Goal: Task Accomplishment & Management: Manage account settings

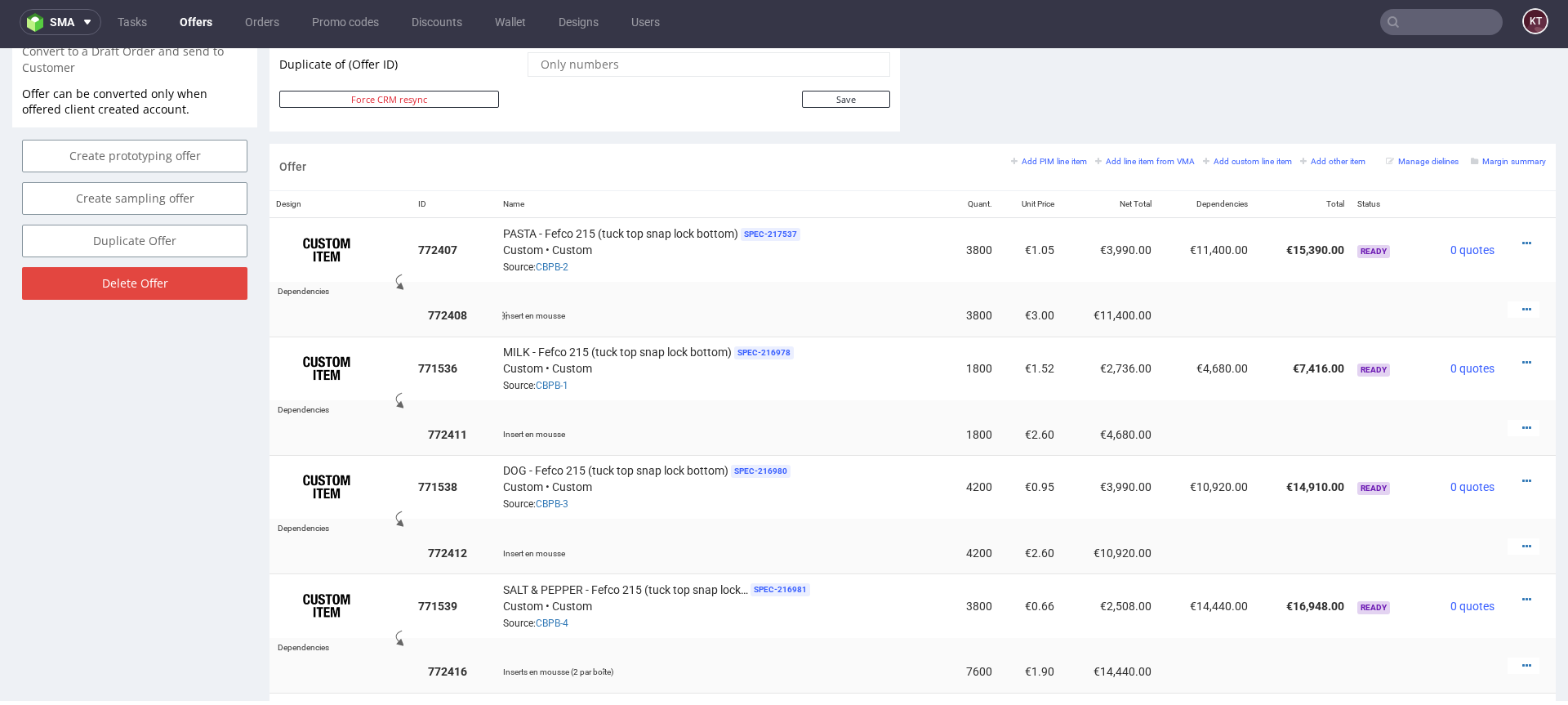
scroll to position [861, 0]
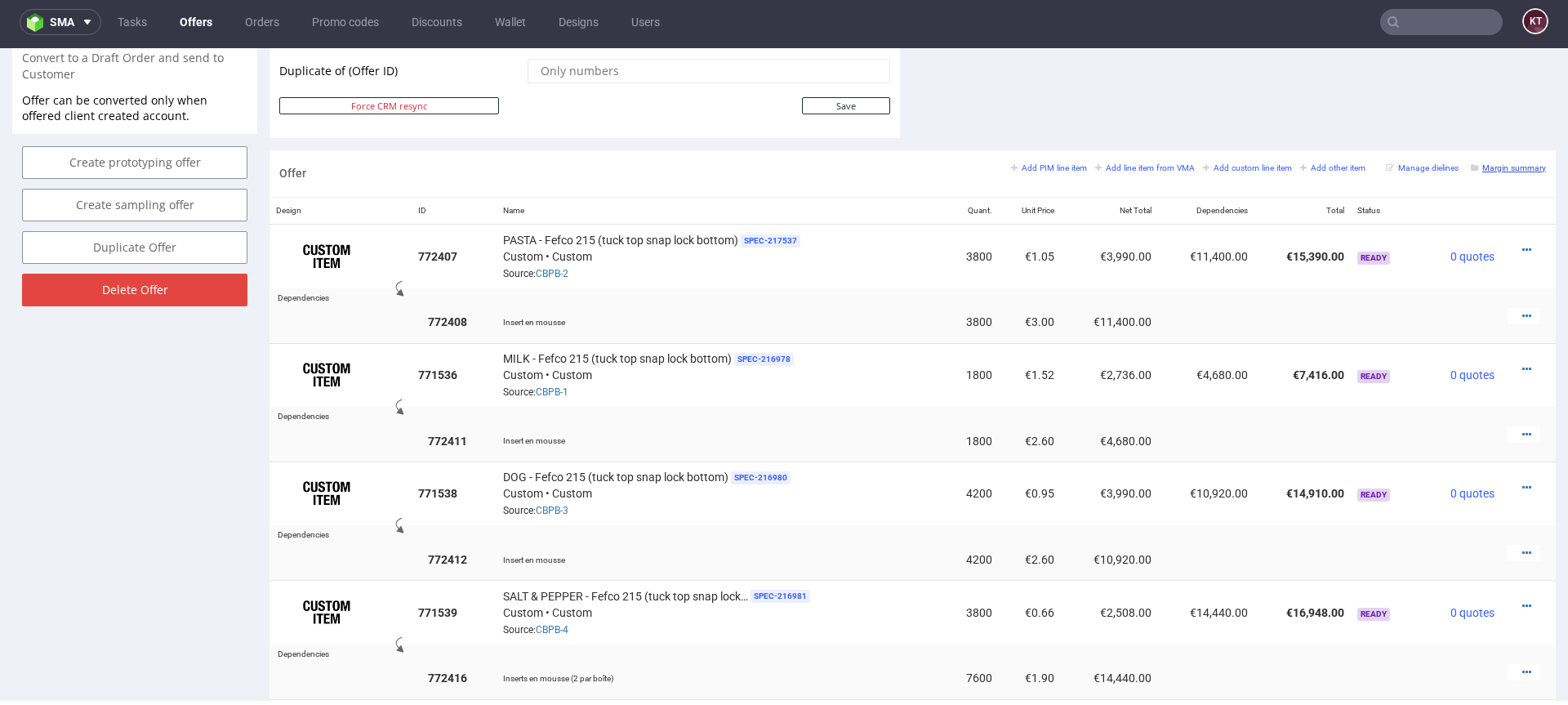
click at [1519, 166] on small "Margin summary" at bounding box center [1508, 168] width 75 height 9
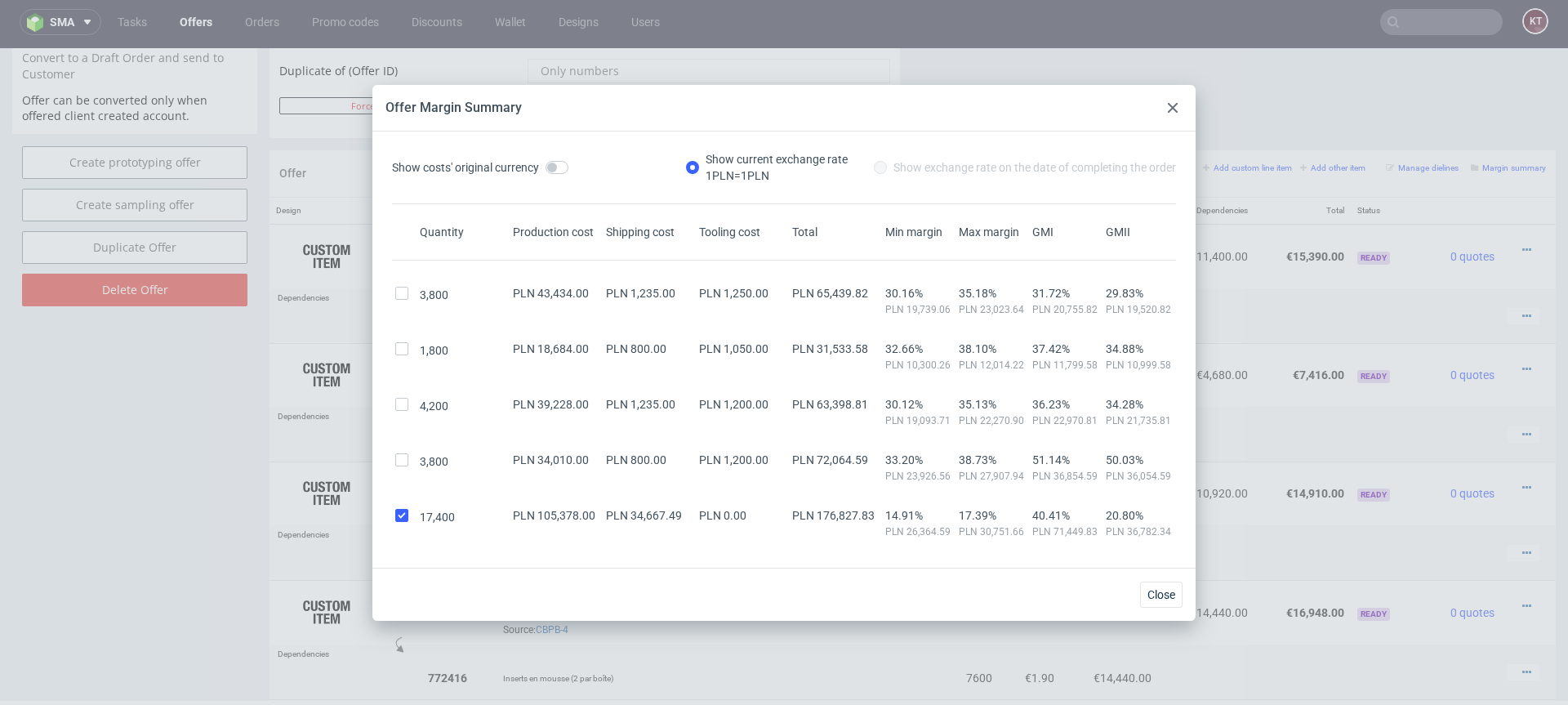
scroll to position [75, 0]
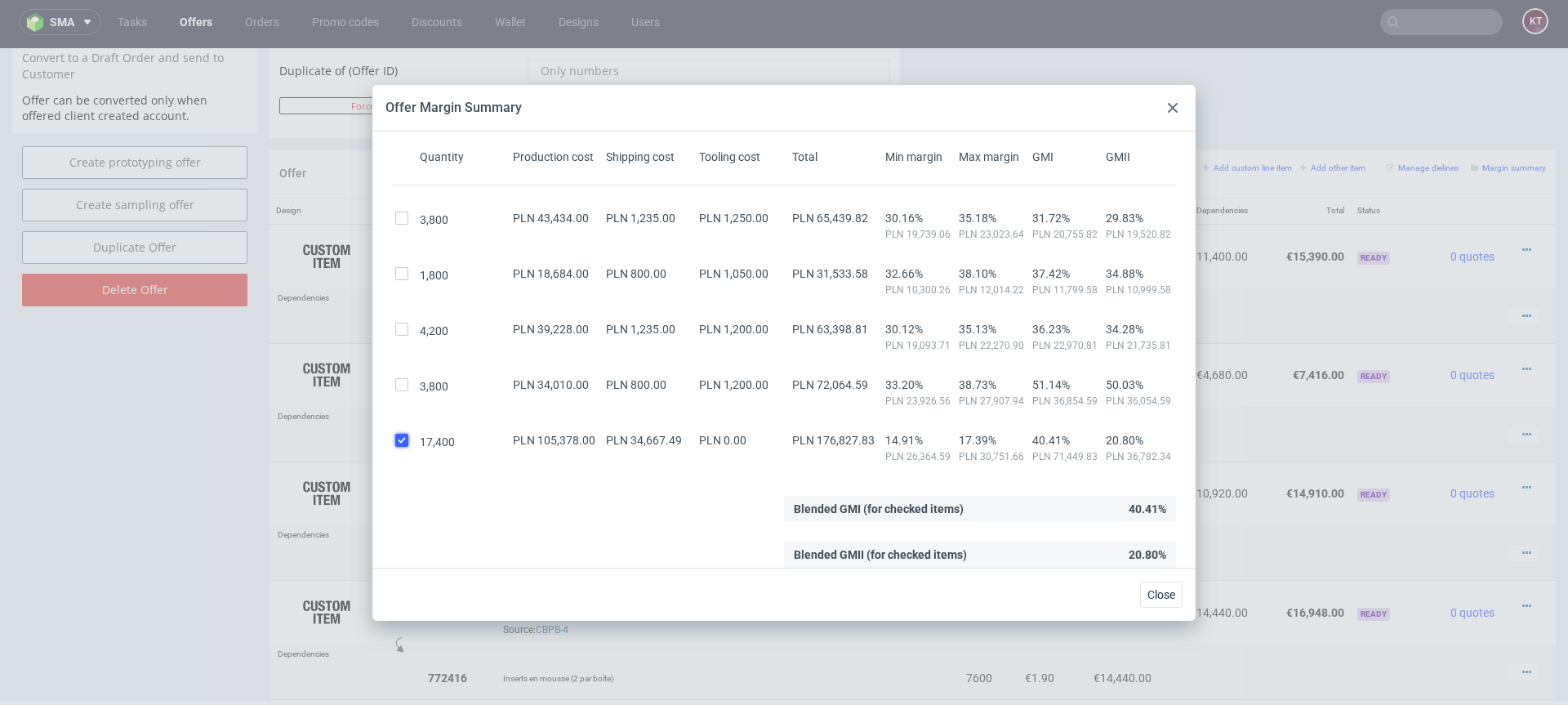
click at [400, 442] on input "checkbox" at bounding box center [402, 440] width 13 height 13
checkbox input "false"
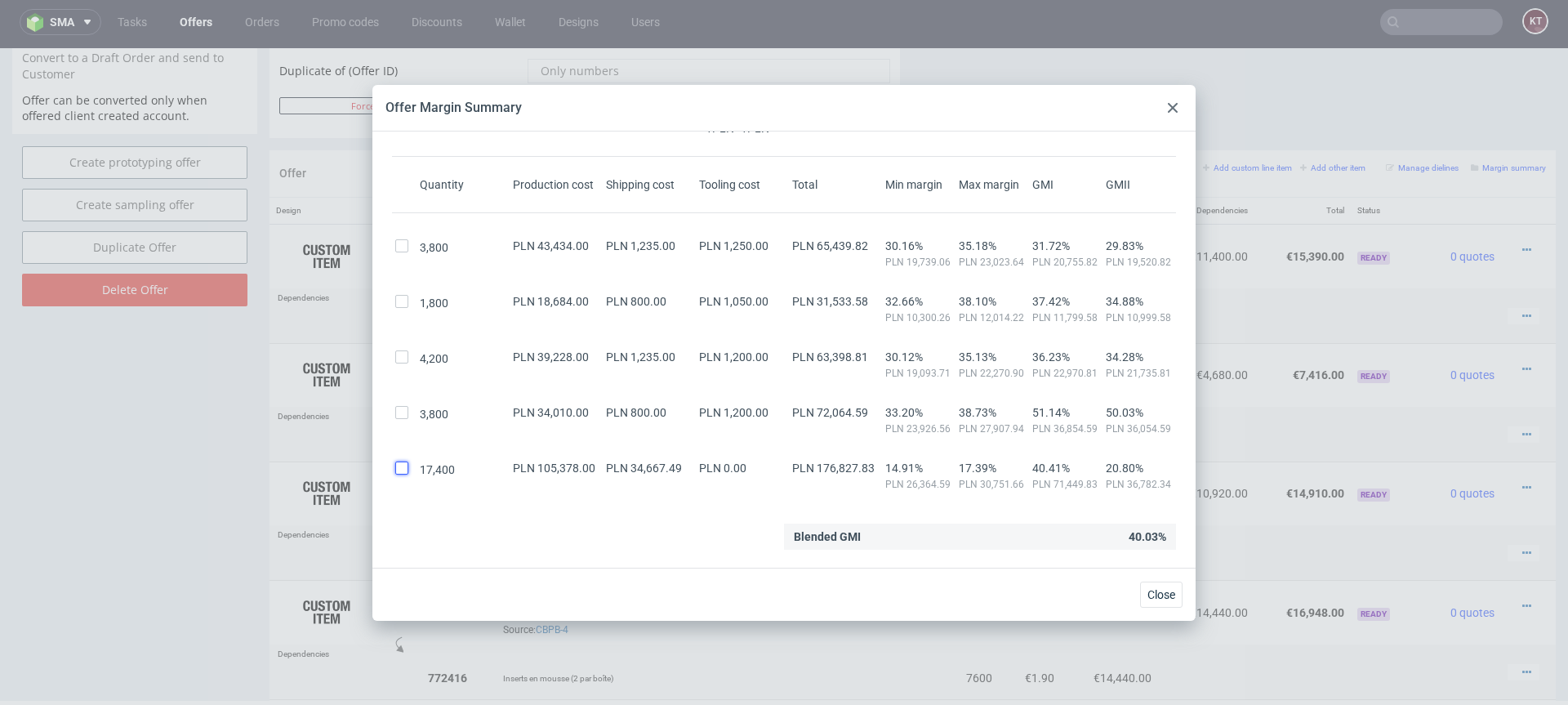
scroll to position [0, 0]
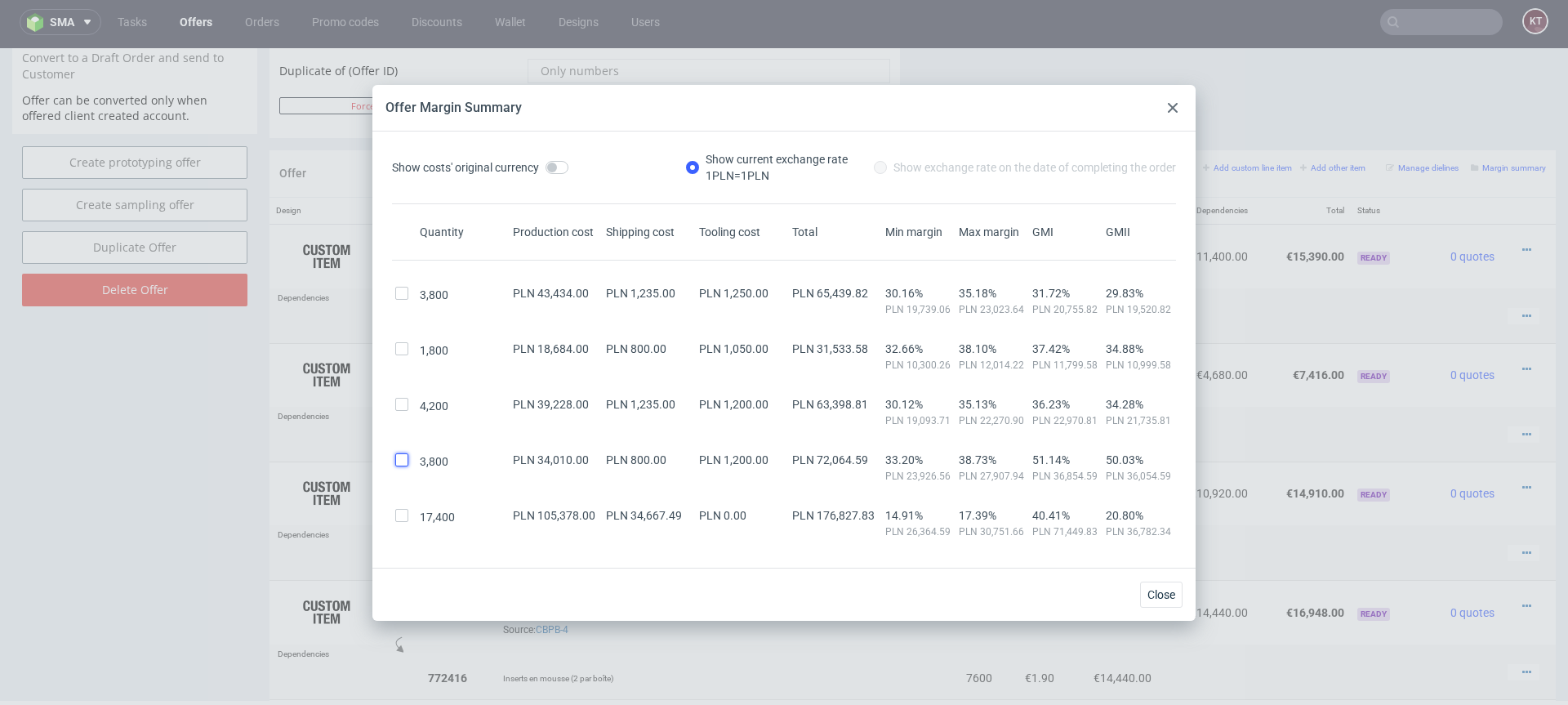
click at [403, 454] on input "checkbox" at bounding box center [402, 459] width 13 height 13
checkbox input "true"
click at [400, 398] on input "checkbox" at bounding box center [402, 404] width 13 height 13
checkbox input "true"
click at [403, 353] on input "checkbox" at bounding box center [402, 349] width 13 height 13
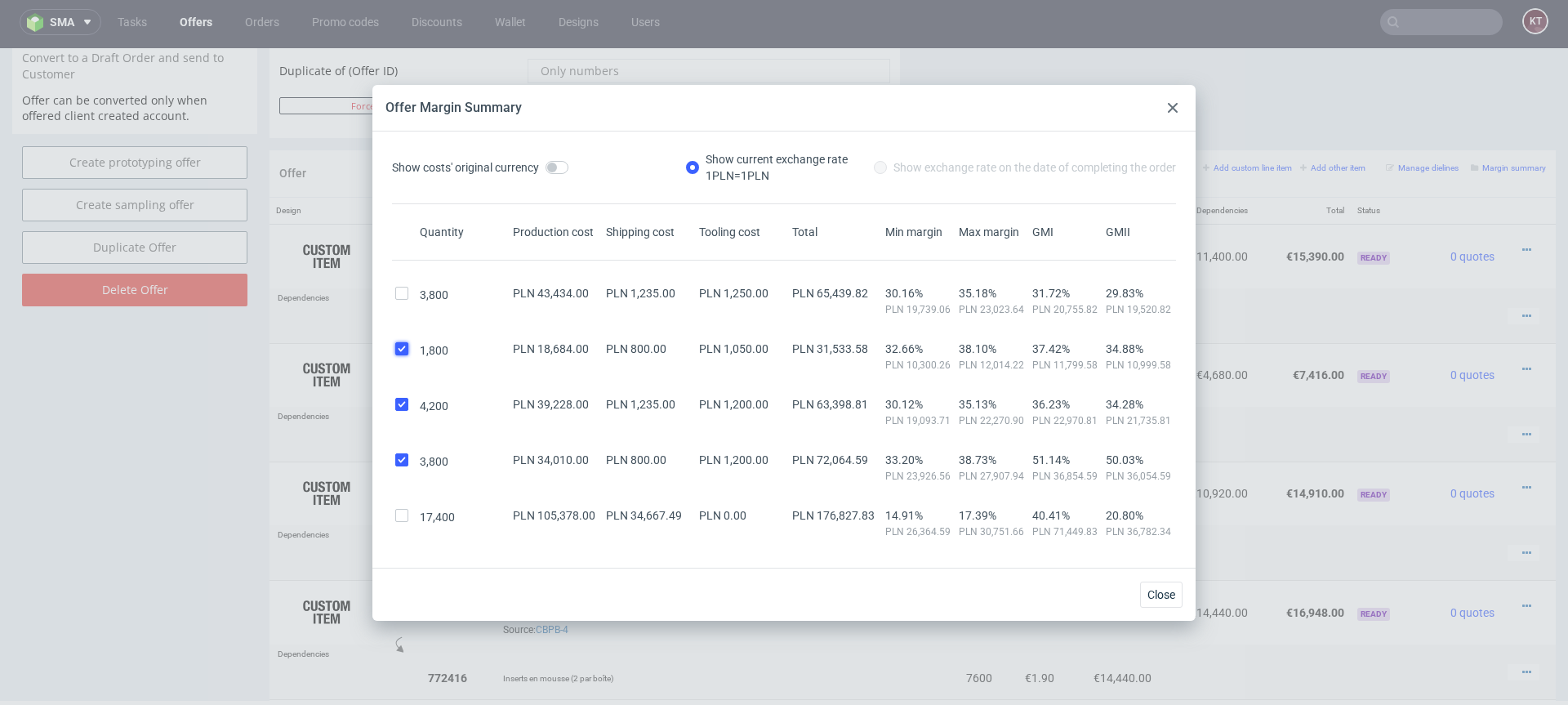
checkbox input "true"
click at [402, 285] on div "3,800 PLN 43,434.00 PLN 1,235.00 PLN 1,250.00 PLN 65,439.82 30.16% PLN 19,739.0…" at bounding box center [784, 295] width 784 height 42
click at [402, 299] on input "checkbox" at bounding box center [402, 293] width 13 height 13
checkbox input "true"
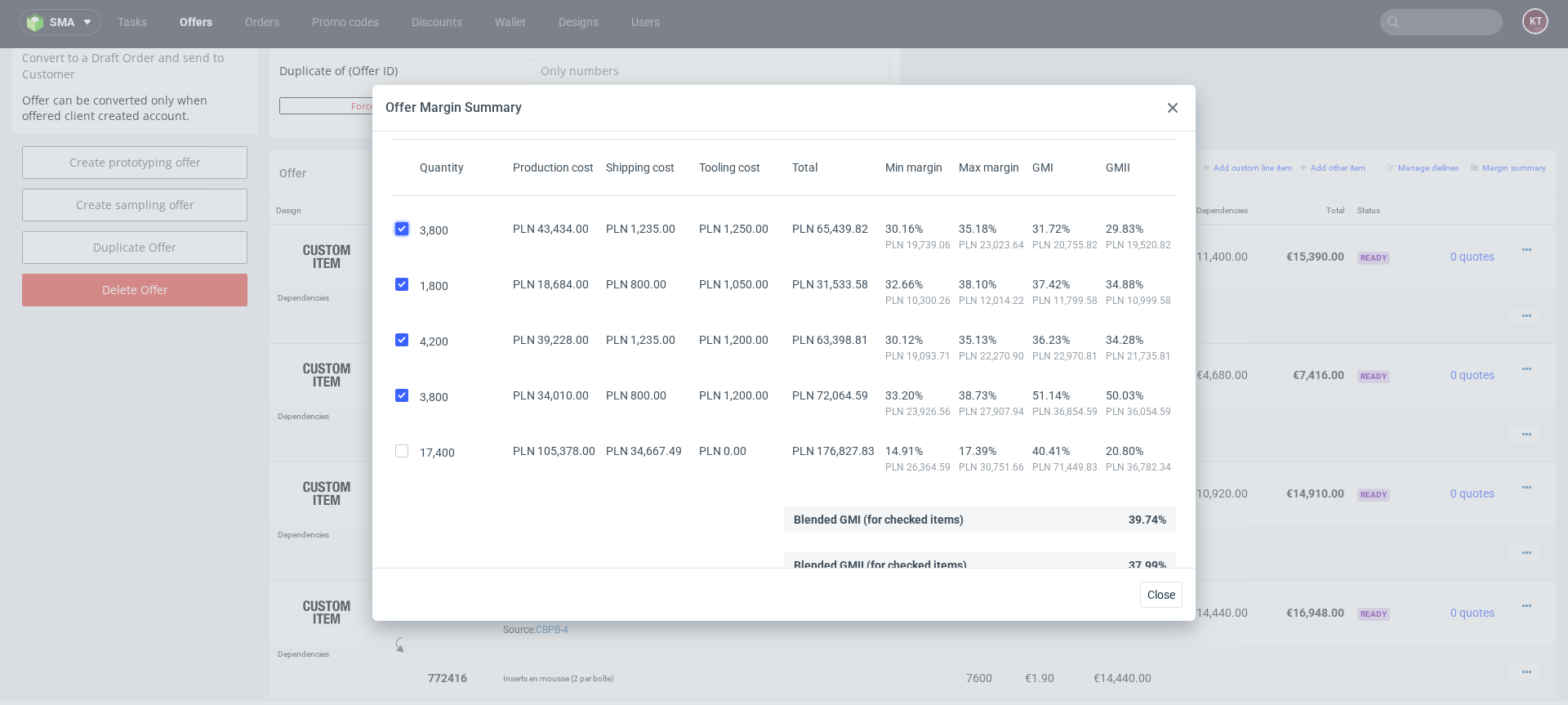
scroll to position [75, 0]
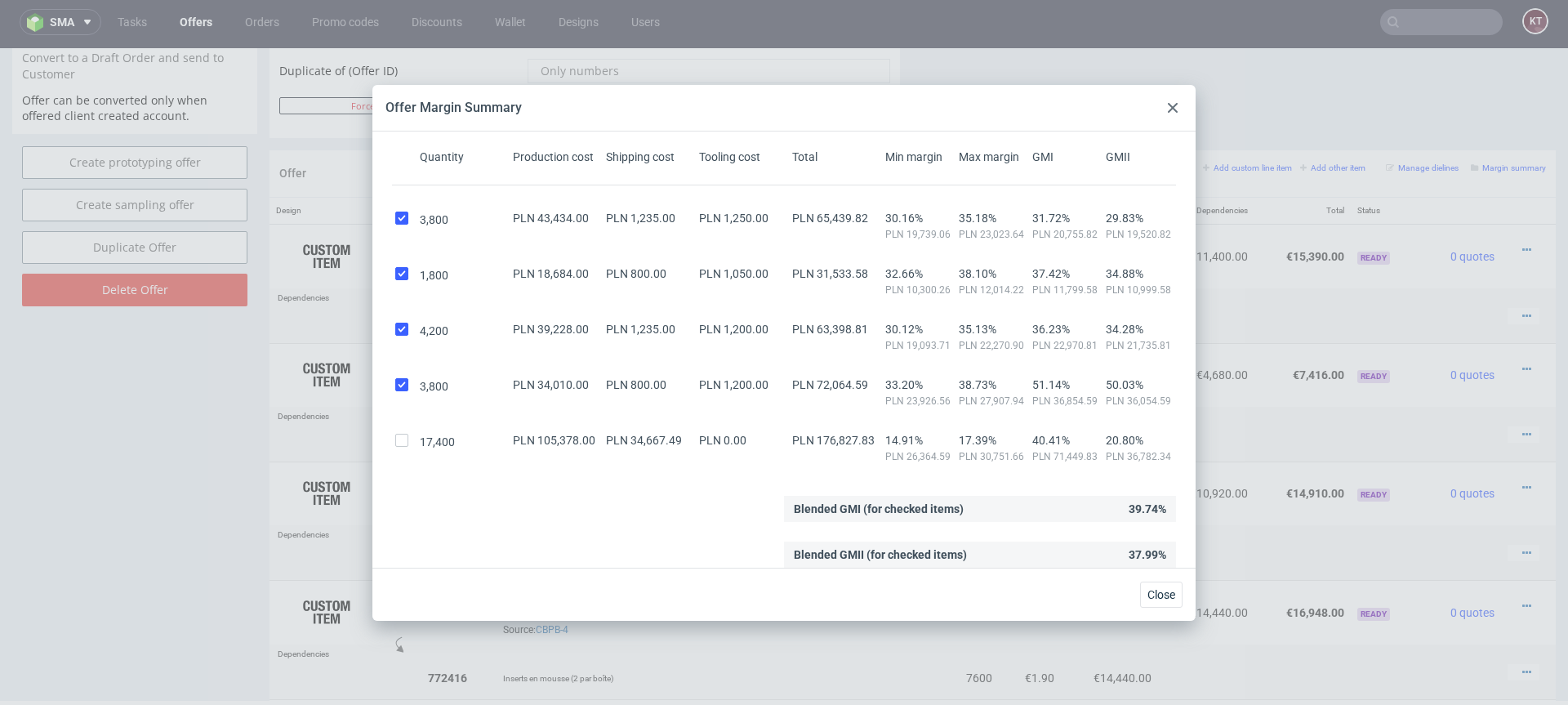
click at [1169, 103] on icon at bounding box center [1172, 108] width 10 height 10
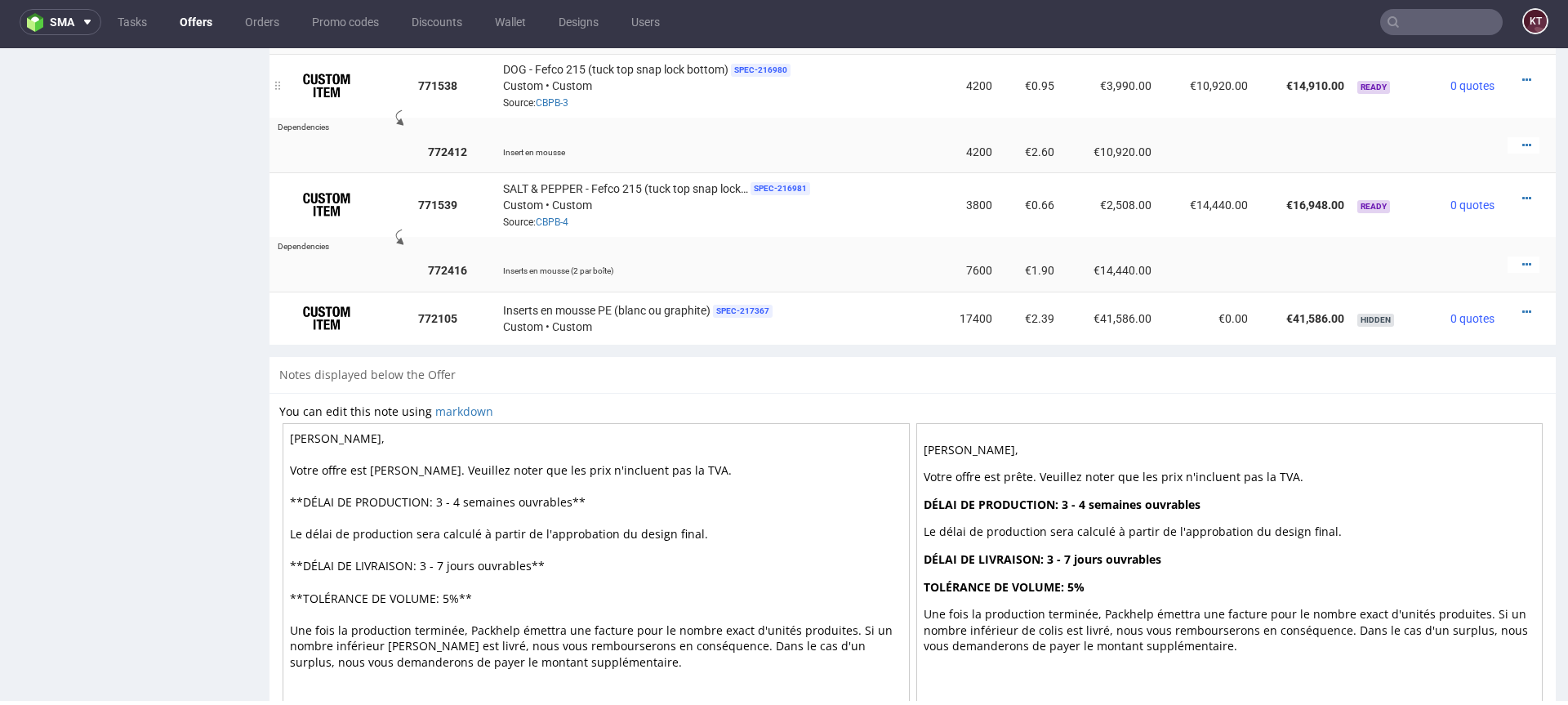
scroll to position [1270, 0]
click at [1522, 307] on icon at bounding box center [1527, 311] width 9 height 11
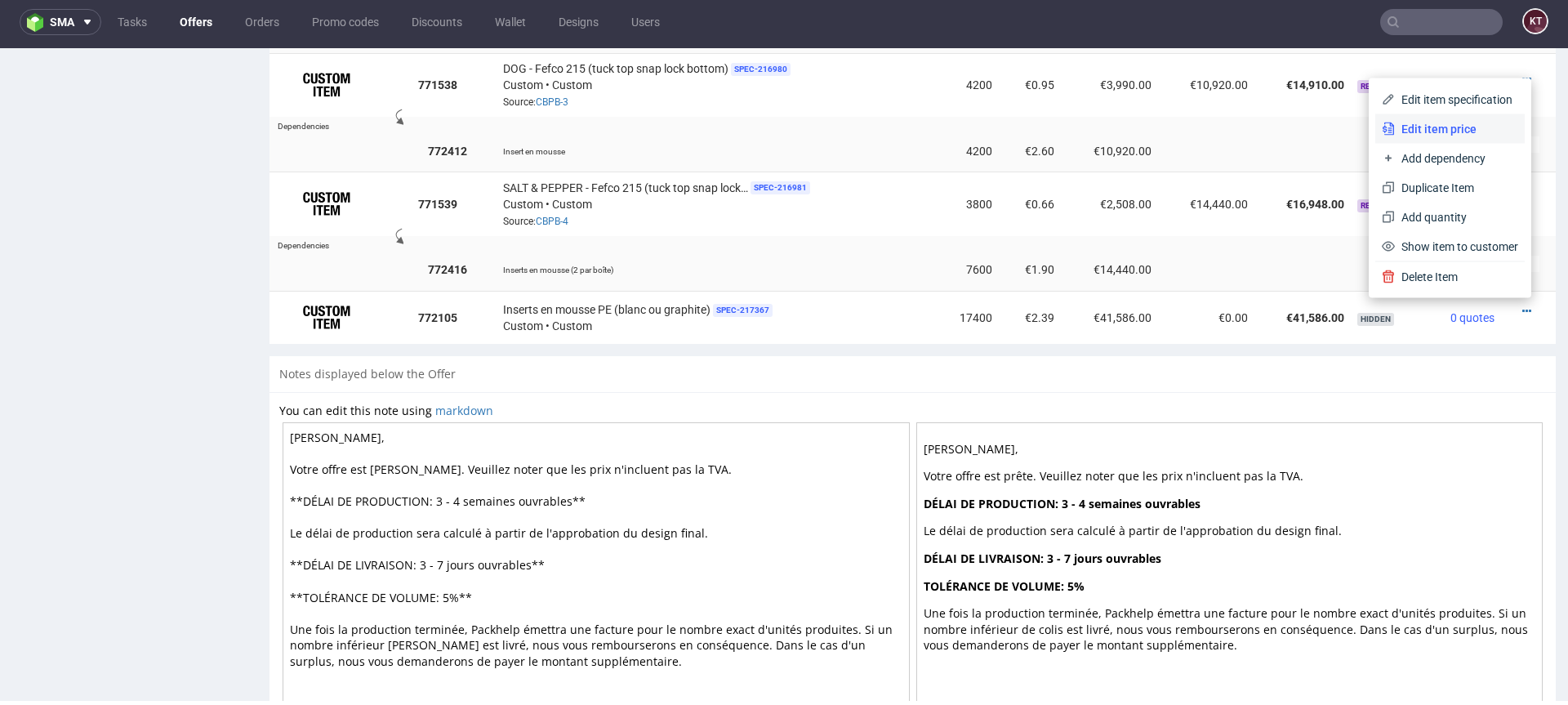
click at [1472, 132] on span "Edit item price" at bounding box center [1457, 129] width 124 height 16
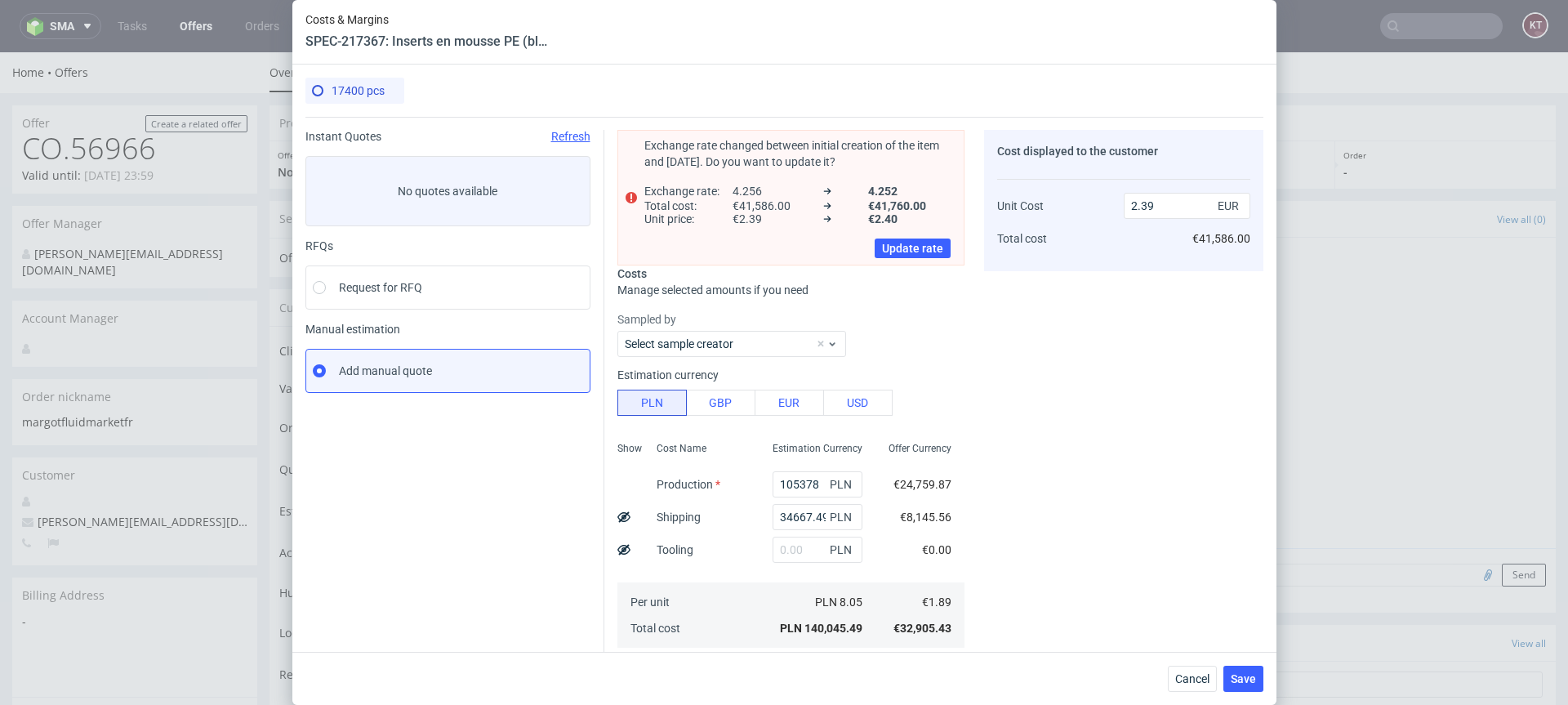
scroll to position [224, 0]
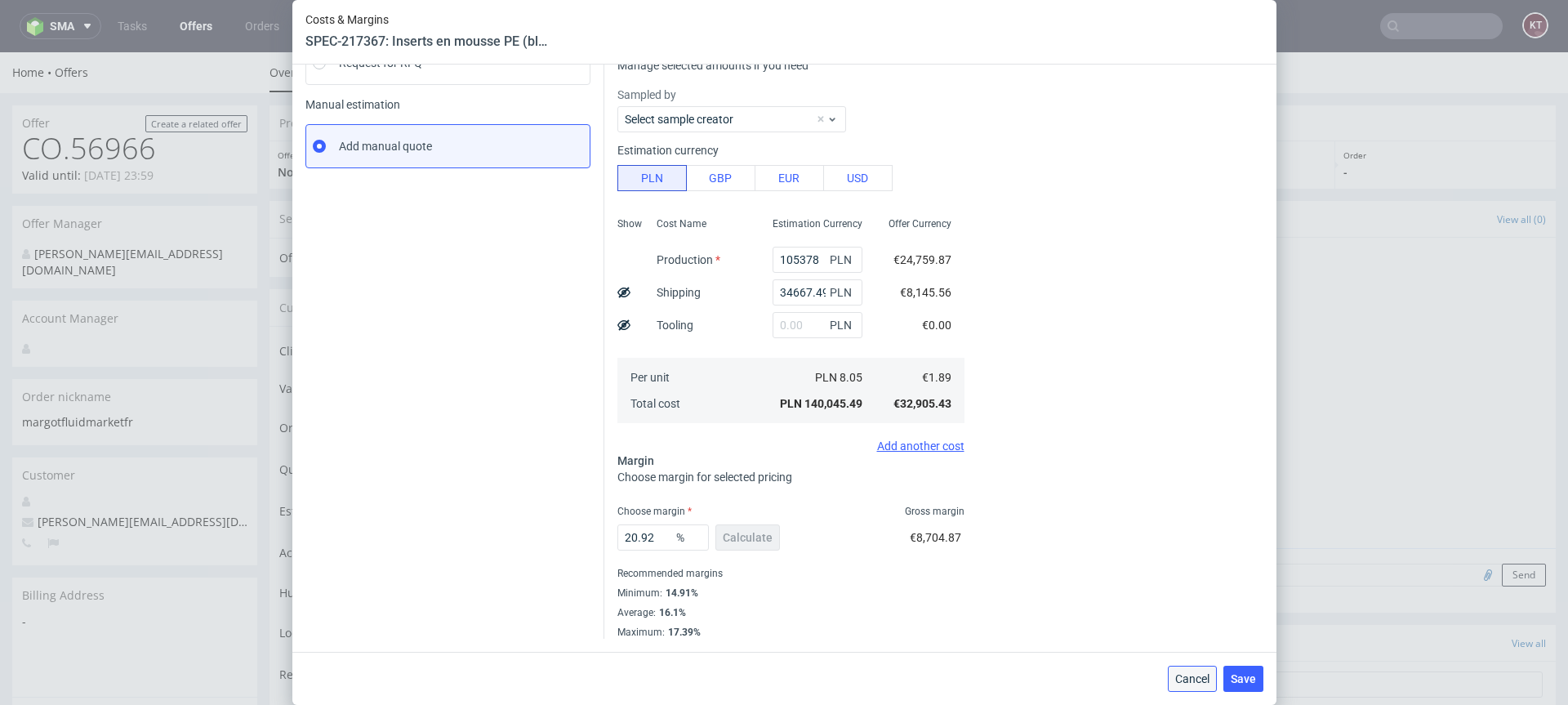
click at [1190, 678] on span "Cancel" at bounding box center [1192, 678] width 34 height 11
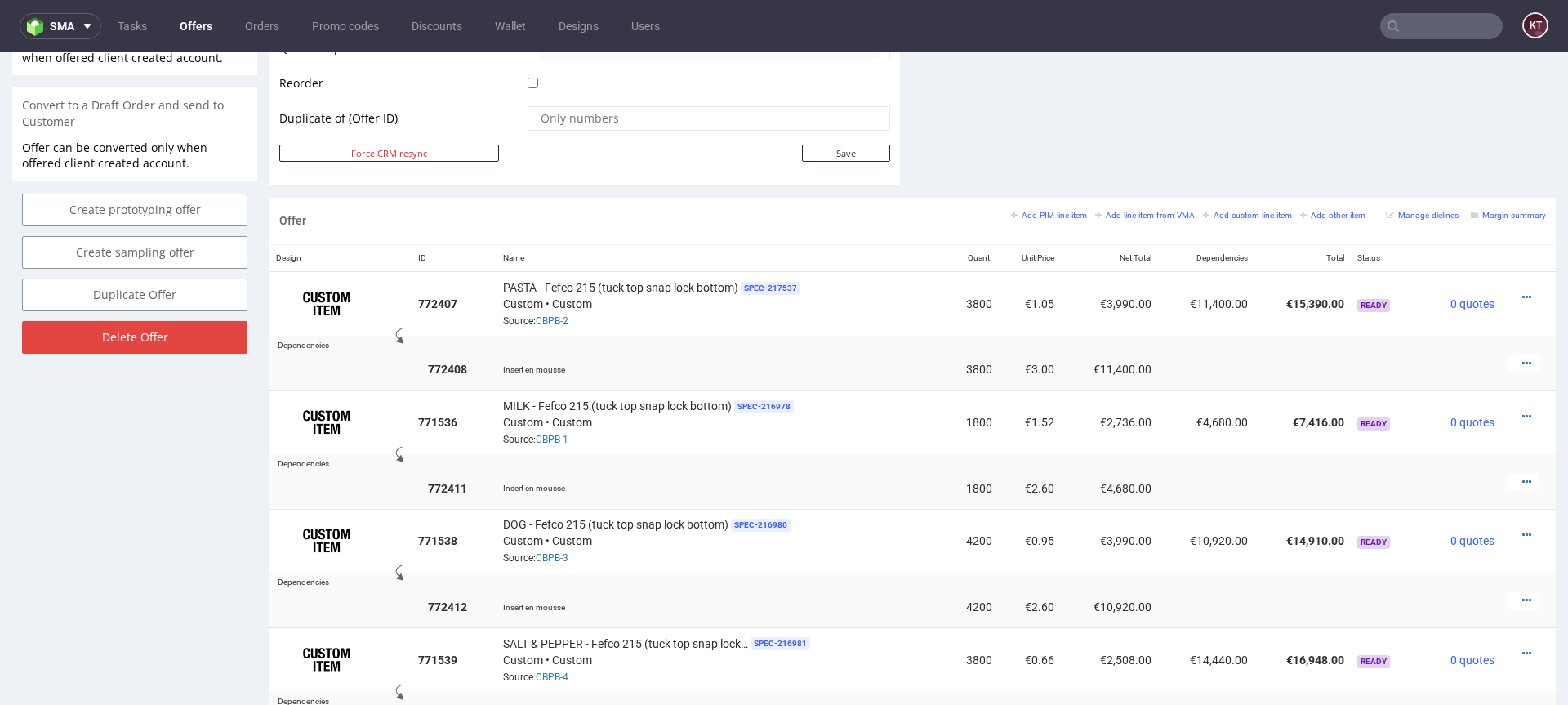
scroll to position [820, 0]
click at [1508, 296] on div at bounding box center [1523, 296] width 32 height 16
click at [1522, 296] on icon at bounding box center [1527, 295] width 9 height 11
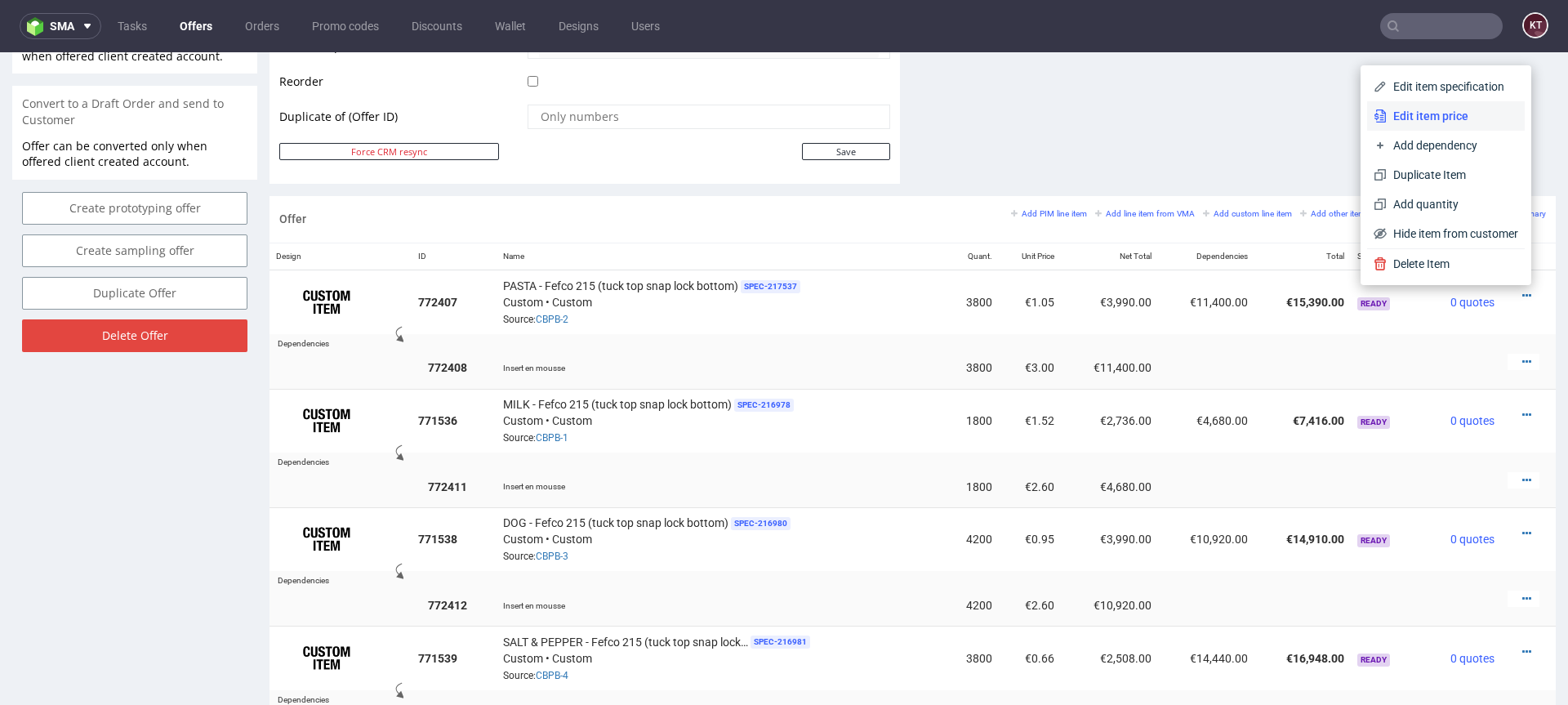
click at [1469, 120] on span "Edit item price" at bounding box center [1451, 116] width 132 height 16
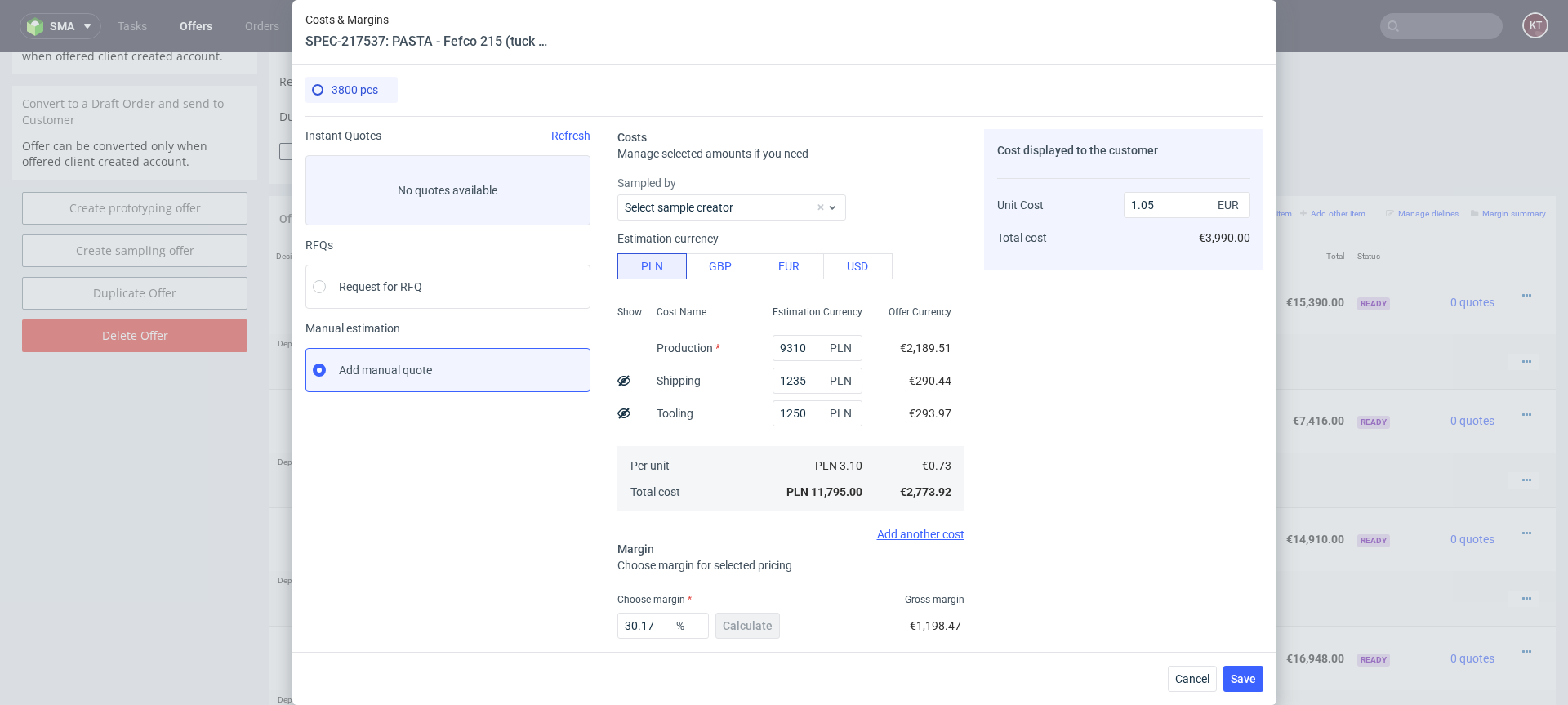
scroll to position [0, 0]
click at [1195, 676] on span "Cancel" at bounding box center [1192, 678] width 34 height 11
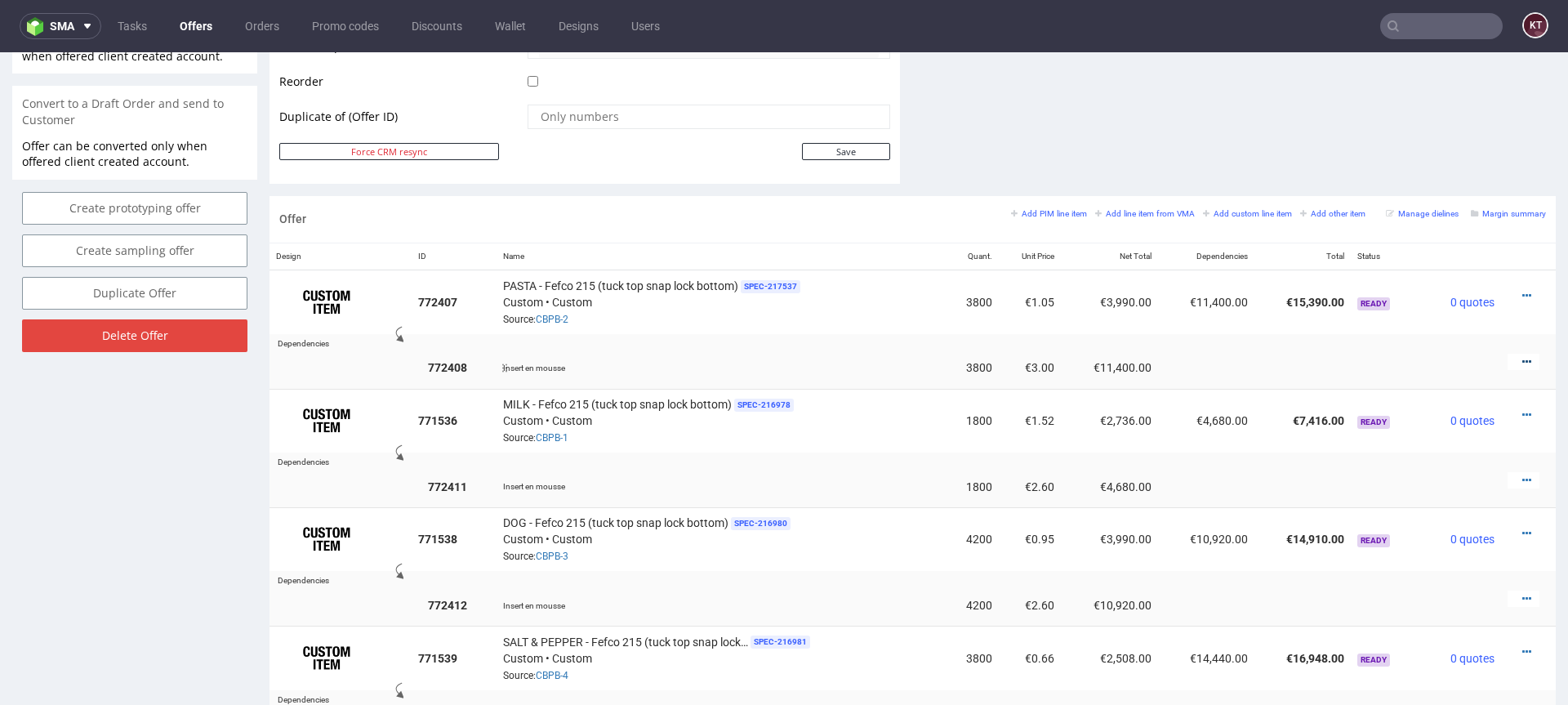
click at [1522, 361] on icon at bounding box center [1527, 361] width 9 height 11
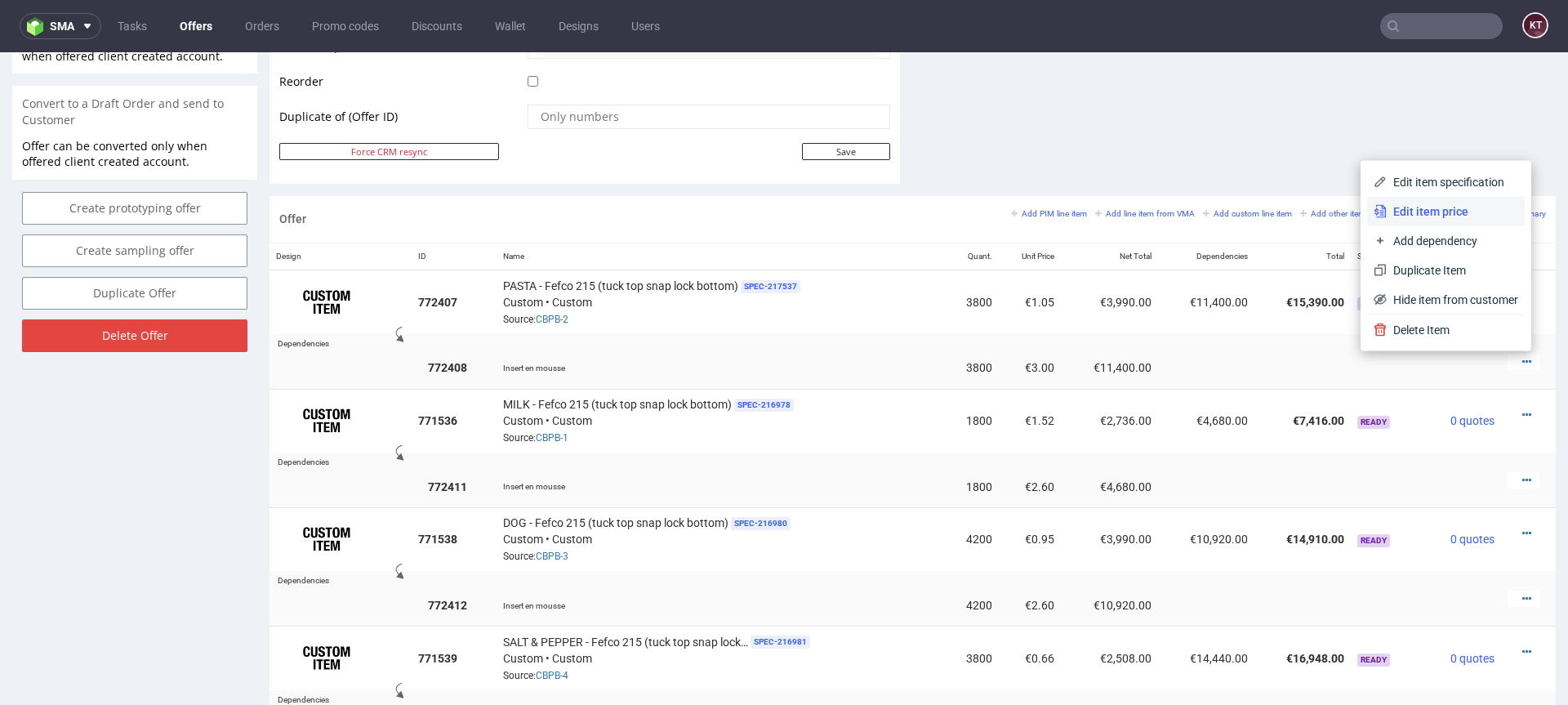
click at [1462, 214] on span "Edit item price" at bounding box center [1451, 211] width 132 height 16
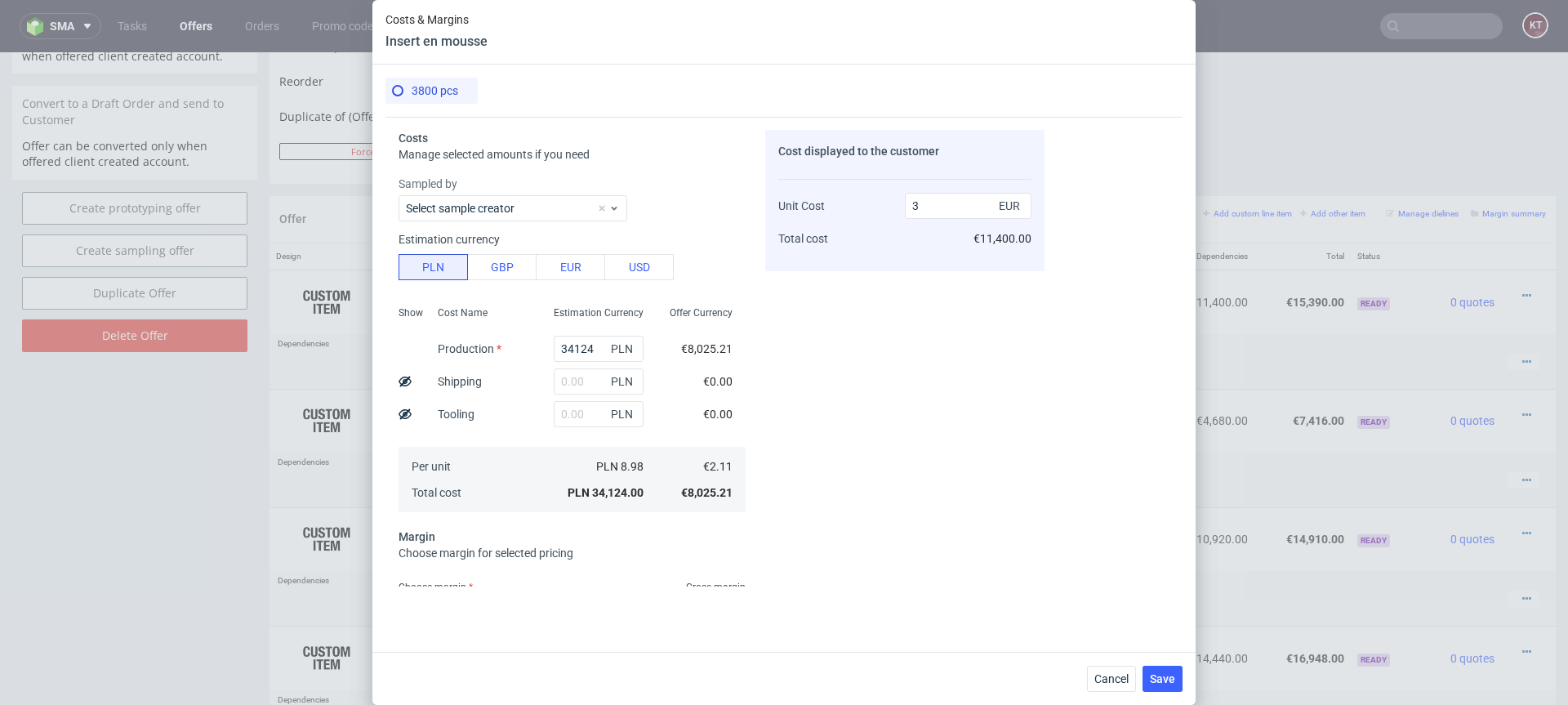
click at [465, 43] on header "Insert en mousse" at bounding box center [437, 42] width 102 height 18
click at [1011, 479] on div "Cost displayed to the customer Unit Cost Total cost 3 EUR €11,400.00" at bounding box center [905, 358] width 279 height 457
click at [1109, 680] on span "Cancel" at bounding box center [1111, 678] width 34 height 11
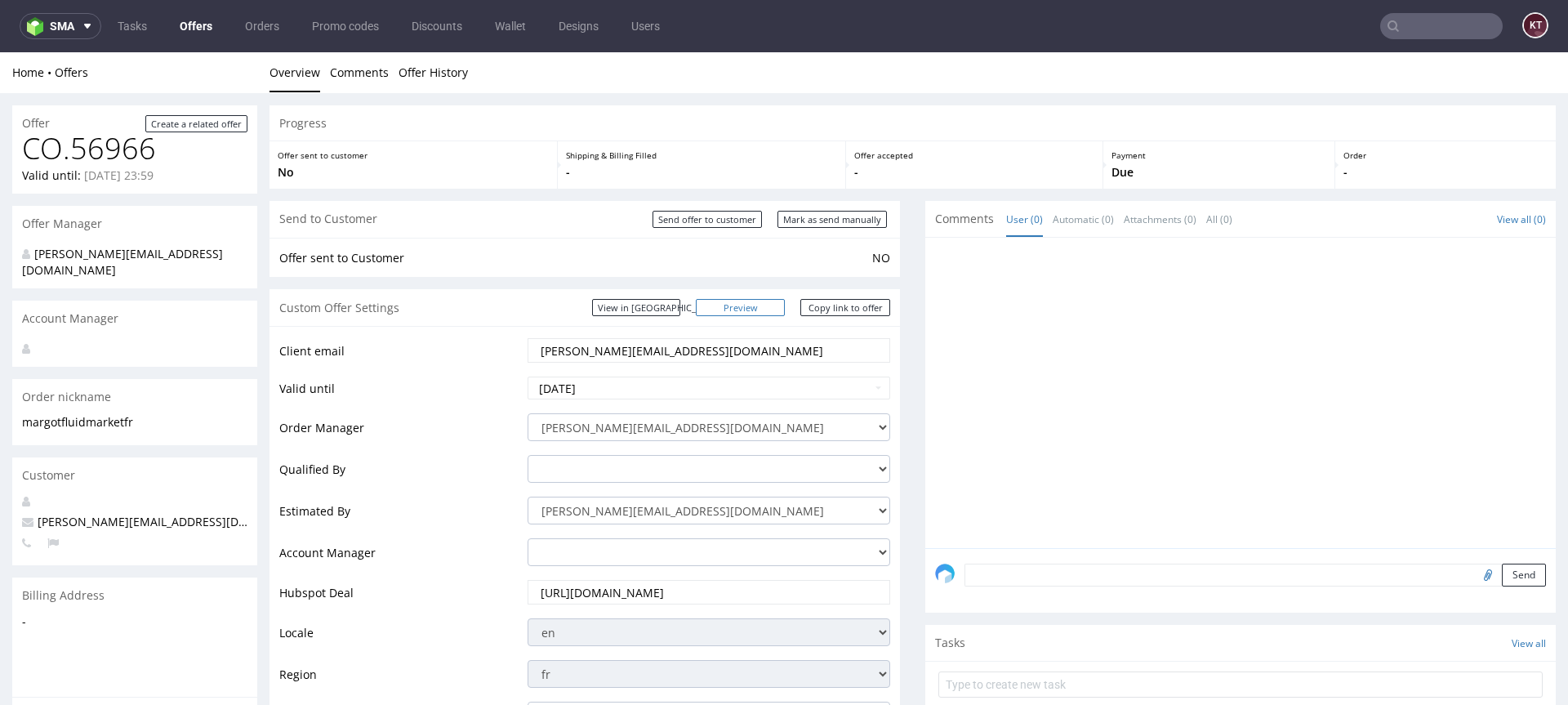
click at [770, 308] on link "Preview" at bounding box center [741, 307] width 90 height 17
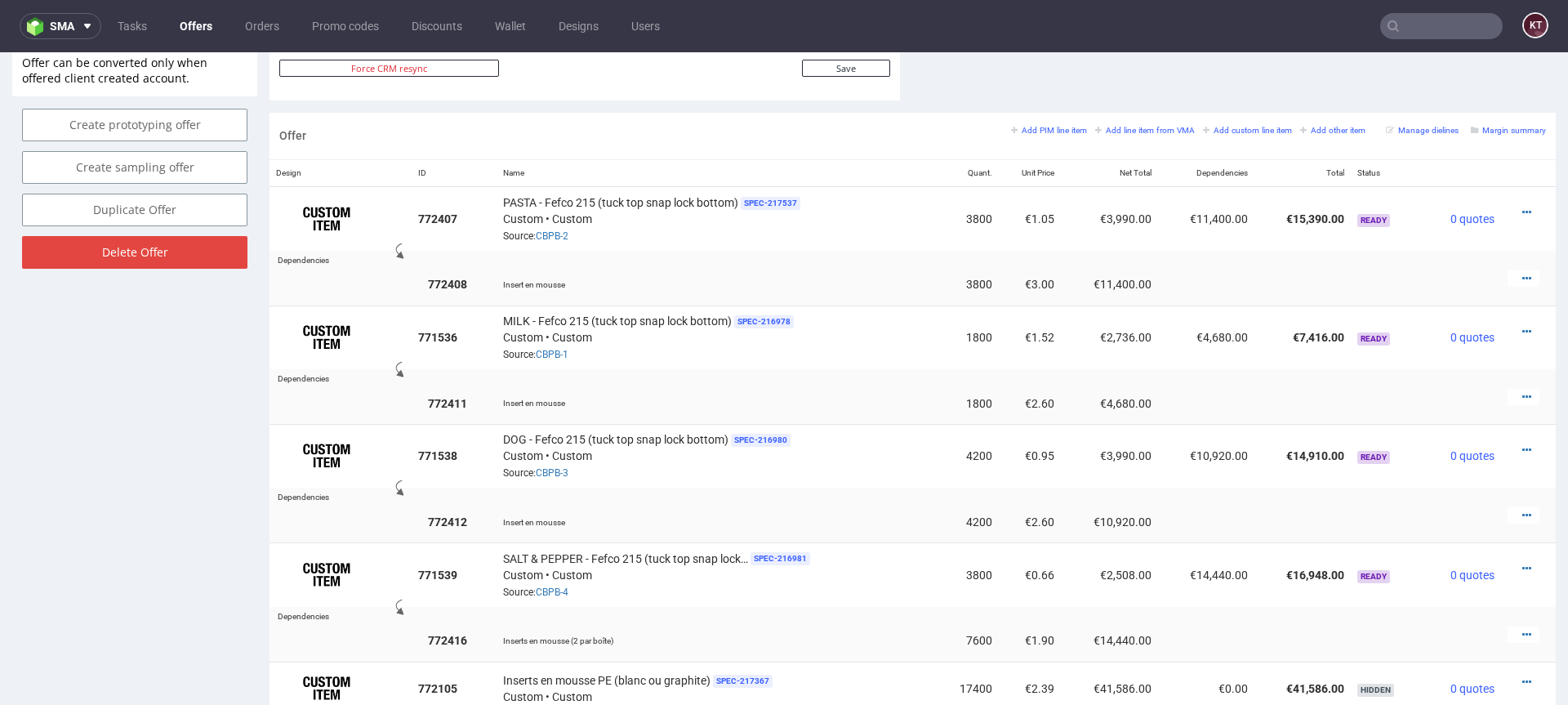
scroll to position [839, 0]
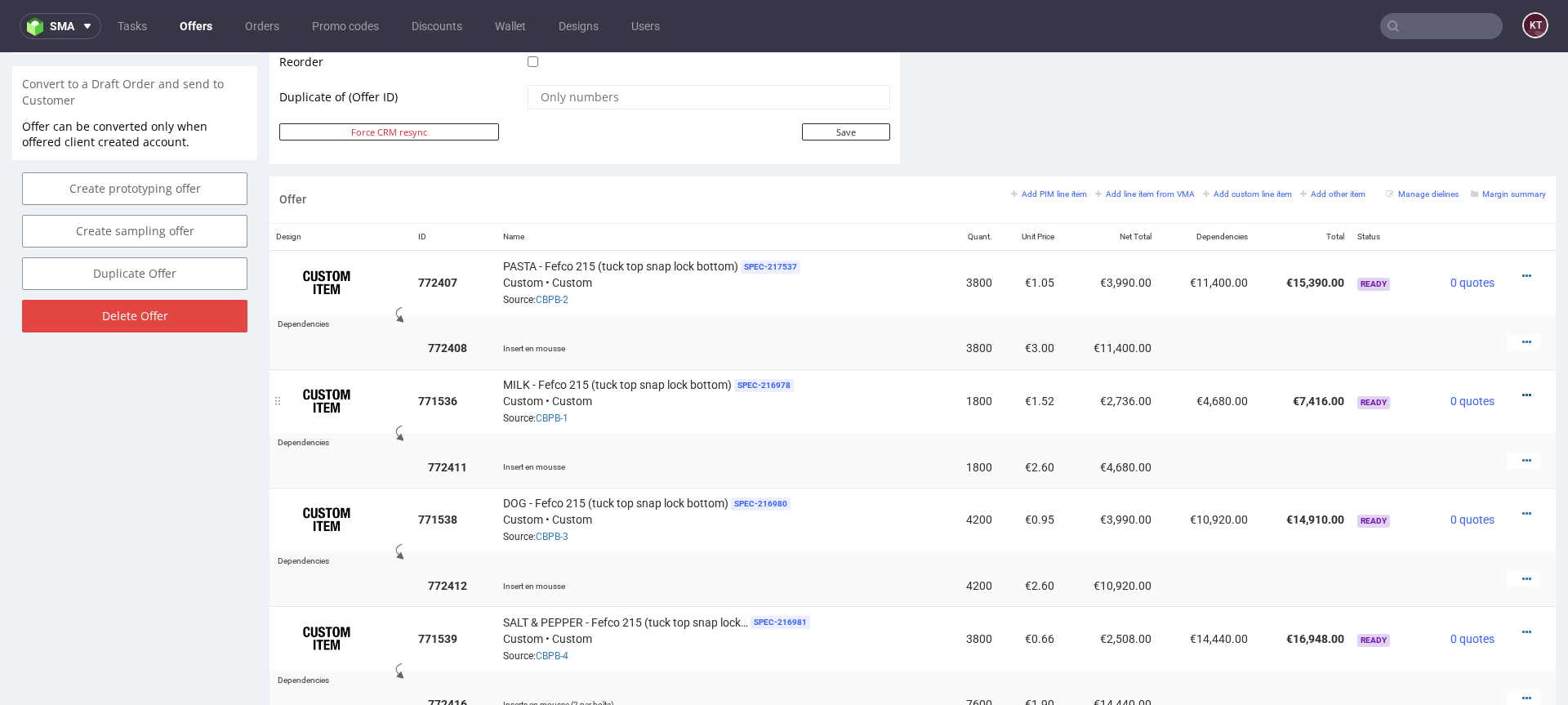
click at [1522, 394] on icon at bounding box center [1527, 395] width 9 height 11
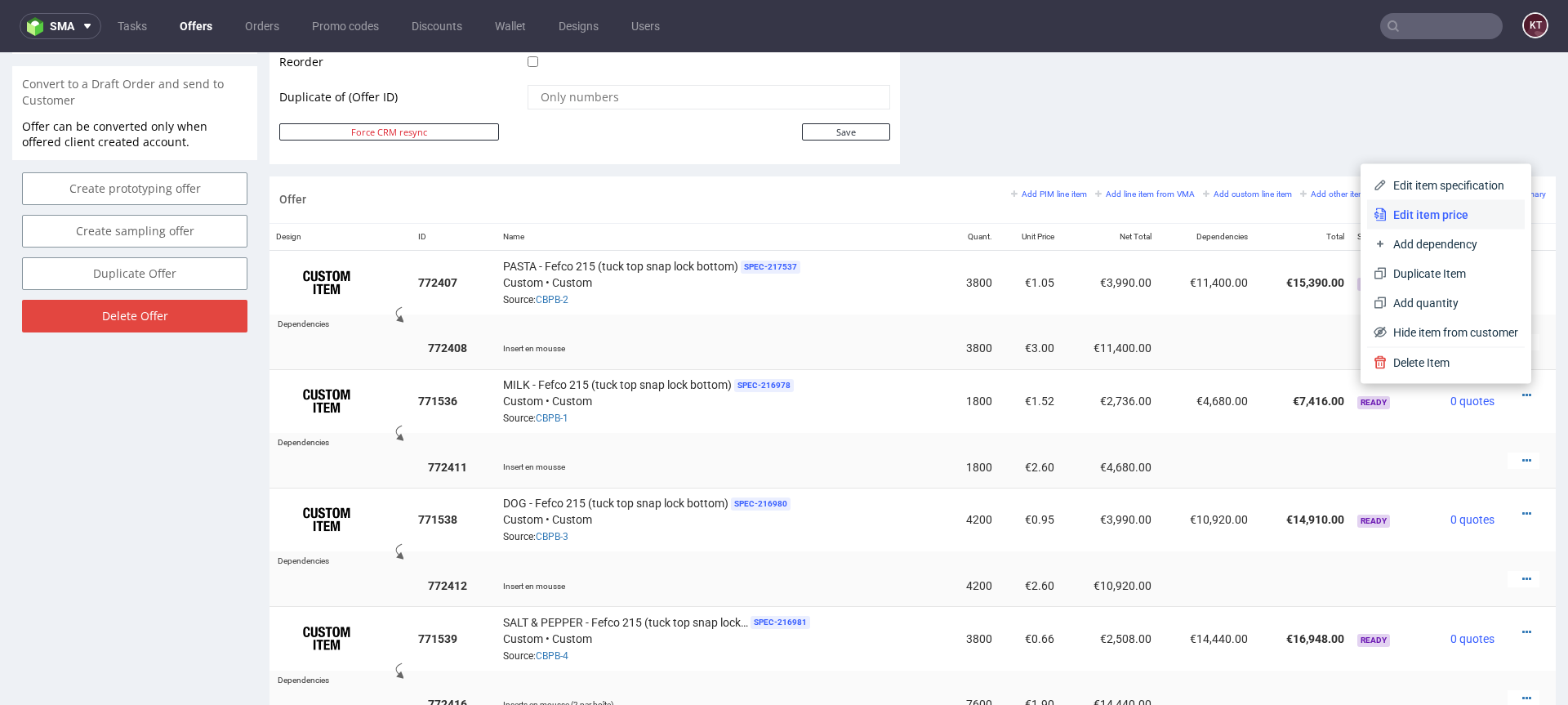
click at [1464, 219] on span "Edit item price" at bounding box center [1451, 215] width 132 height 16
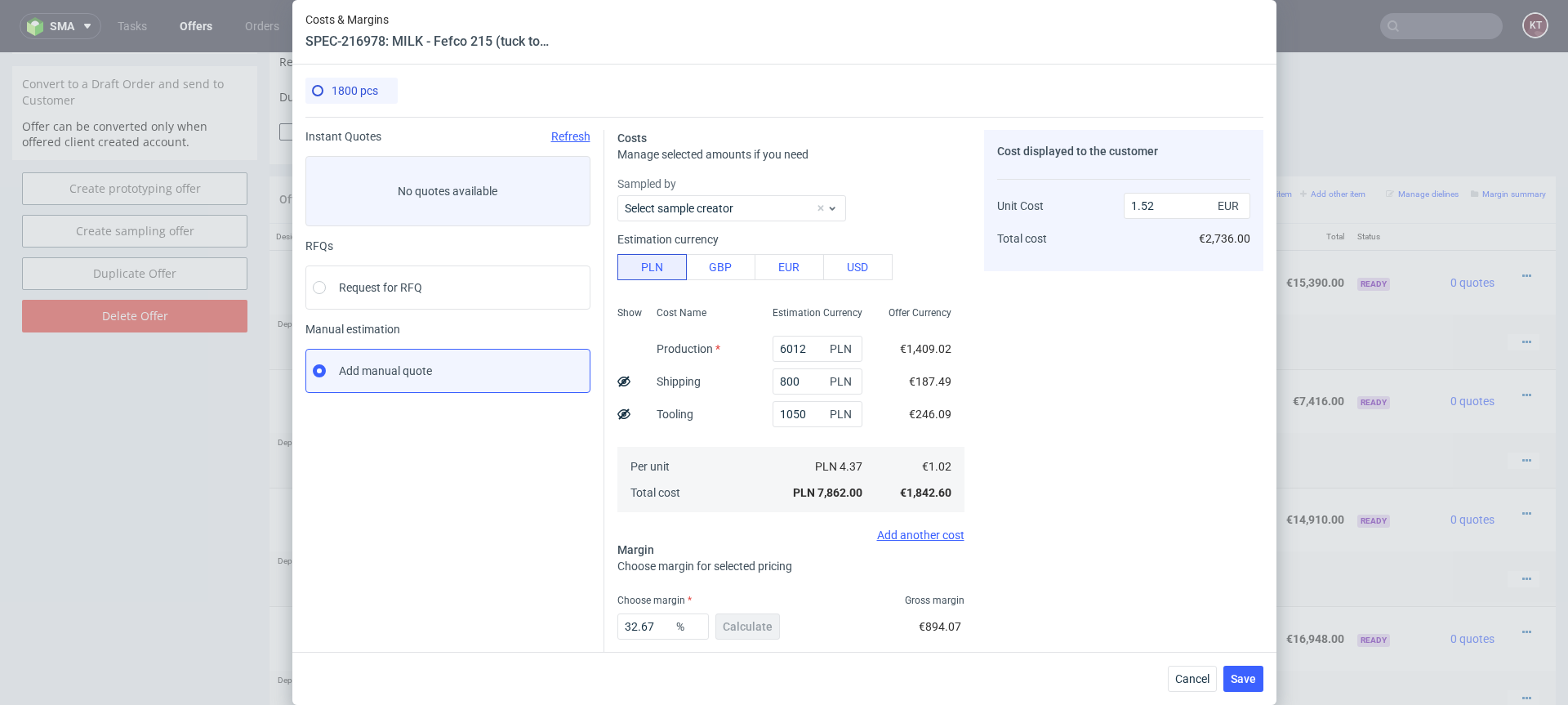
scroll to position [89, 0]
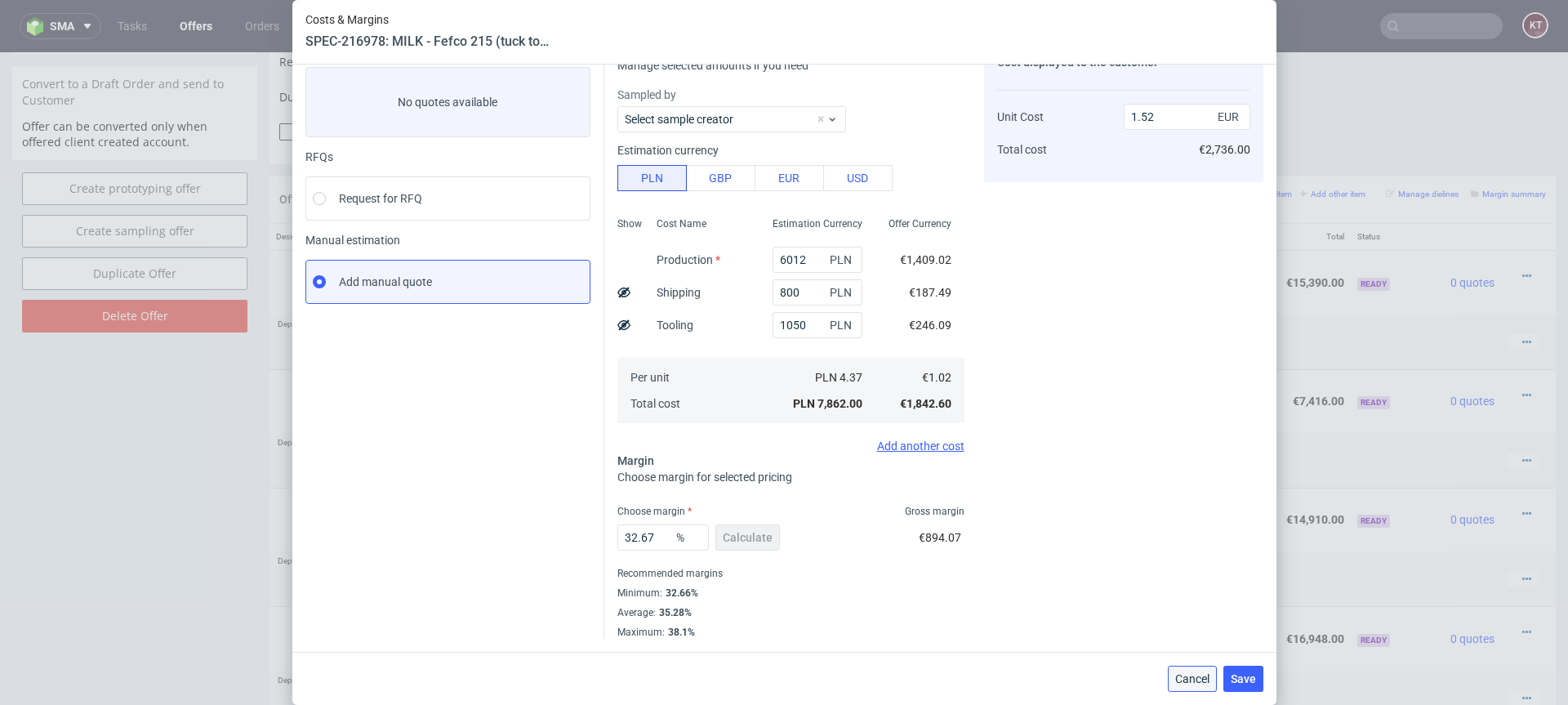
click at [1193, 673] on span "Cancel" at bounding box center [1192, 678] width 34 height 11
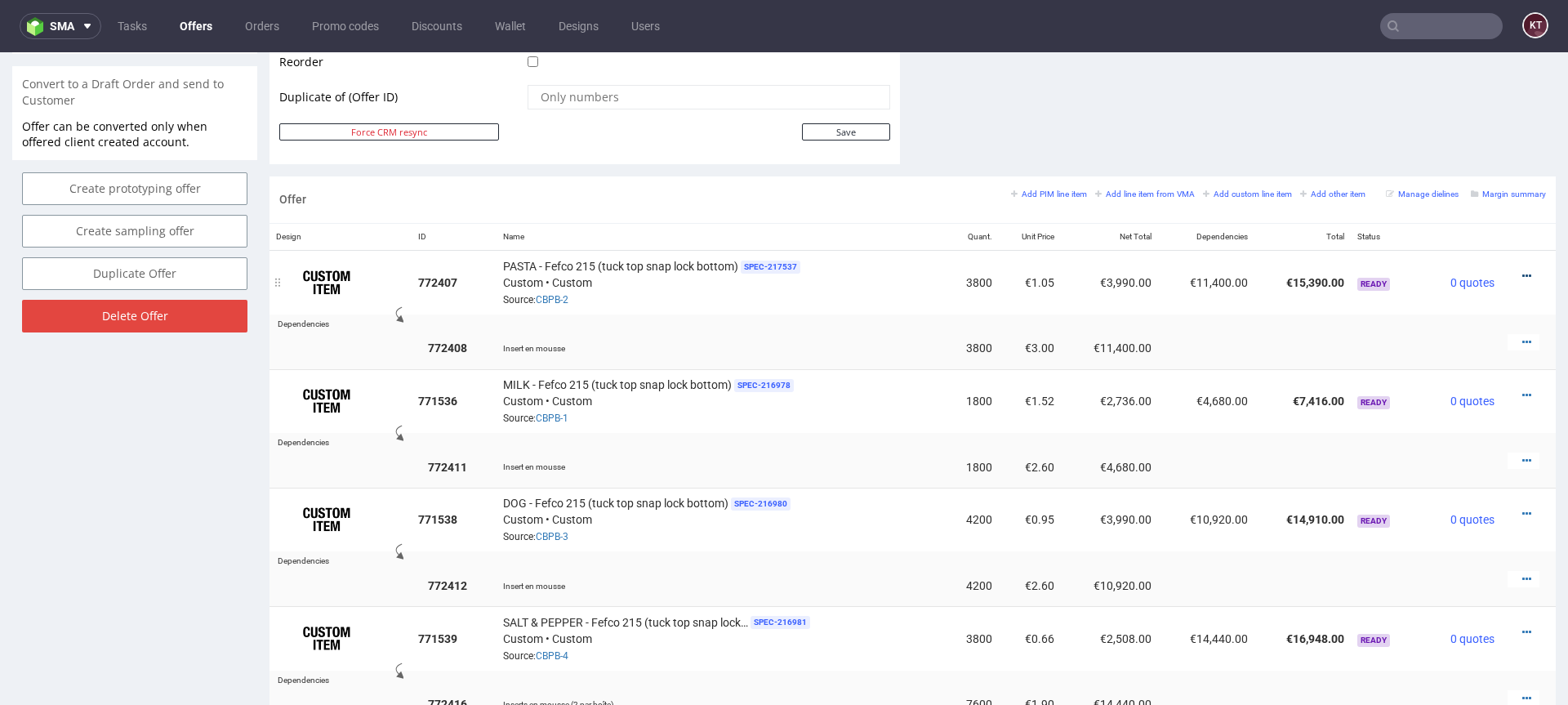
click at [1522, 277] on icon at bounding box center [1527, 276] width 9 height 11
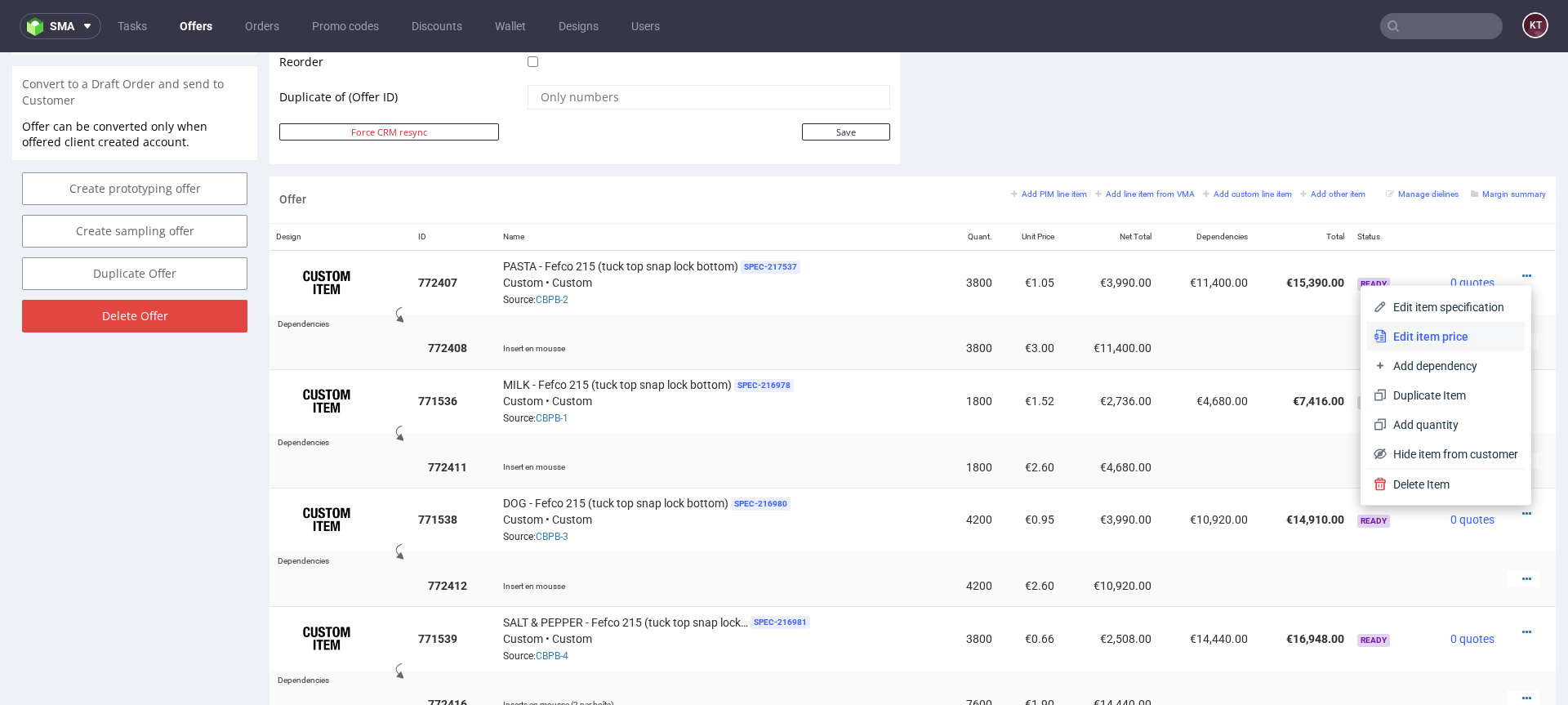
click at [1466, 333] on span "Edit item price" at bounding box center [1451, 337] width 132 height 16
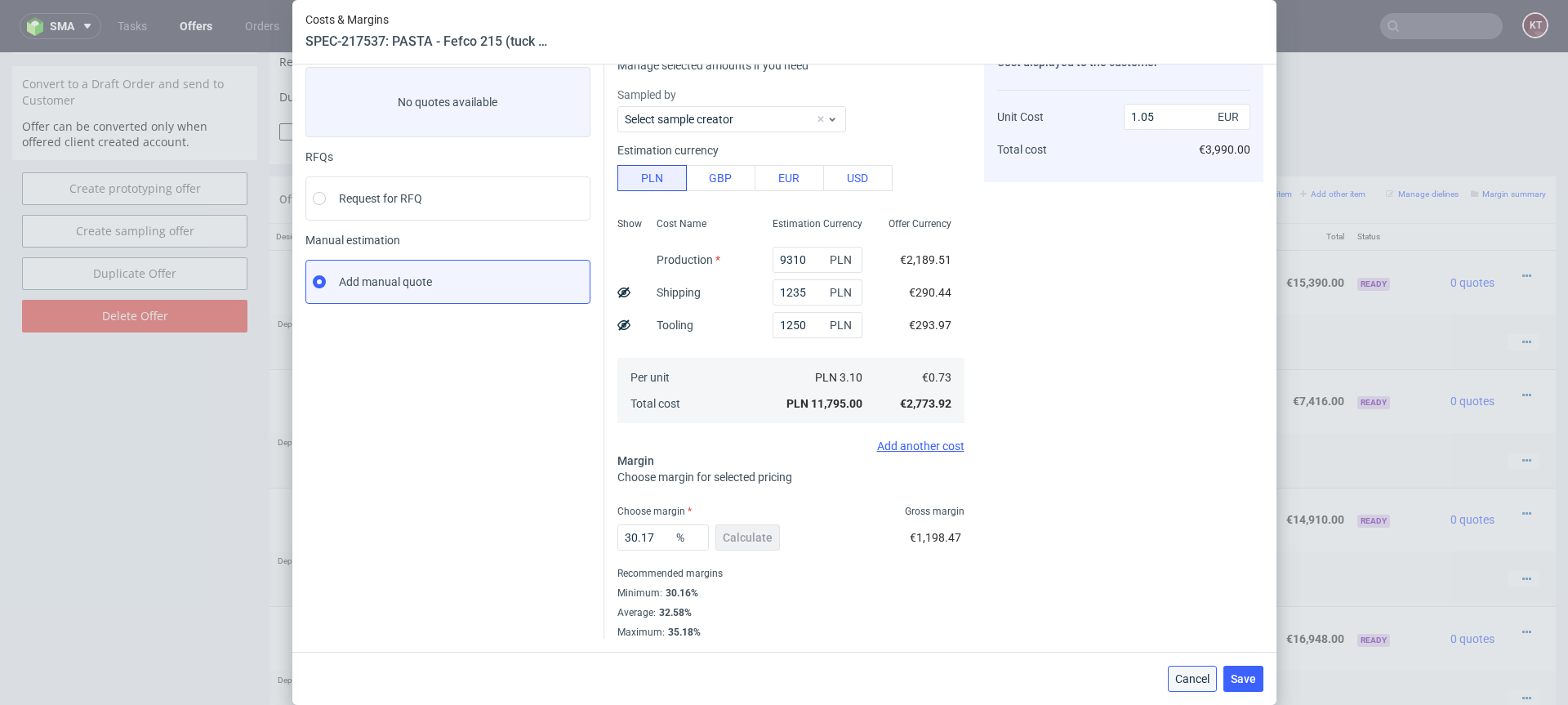
click at [1197, 680] on span "Cancel" at bounding box center [1192, 678] width 34 height 11
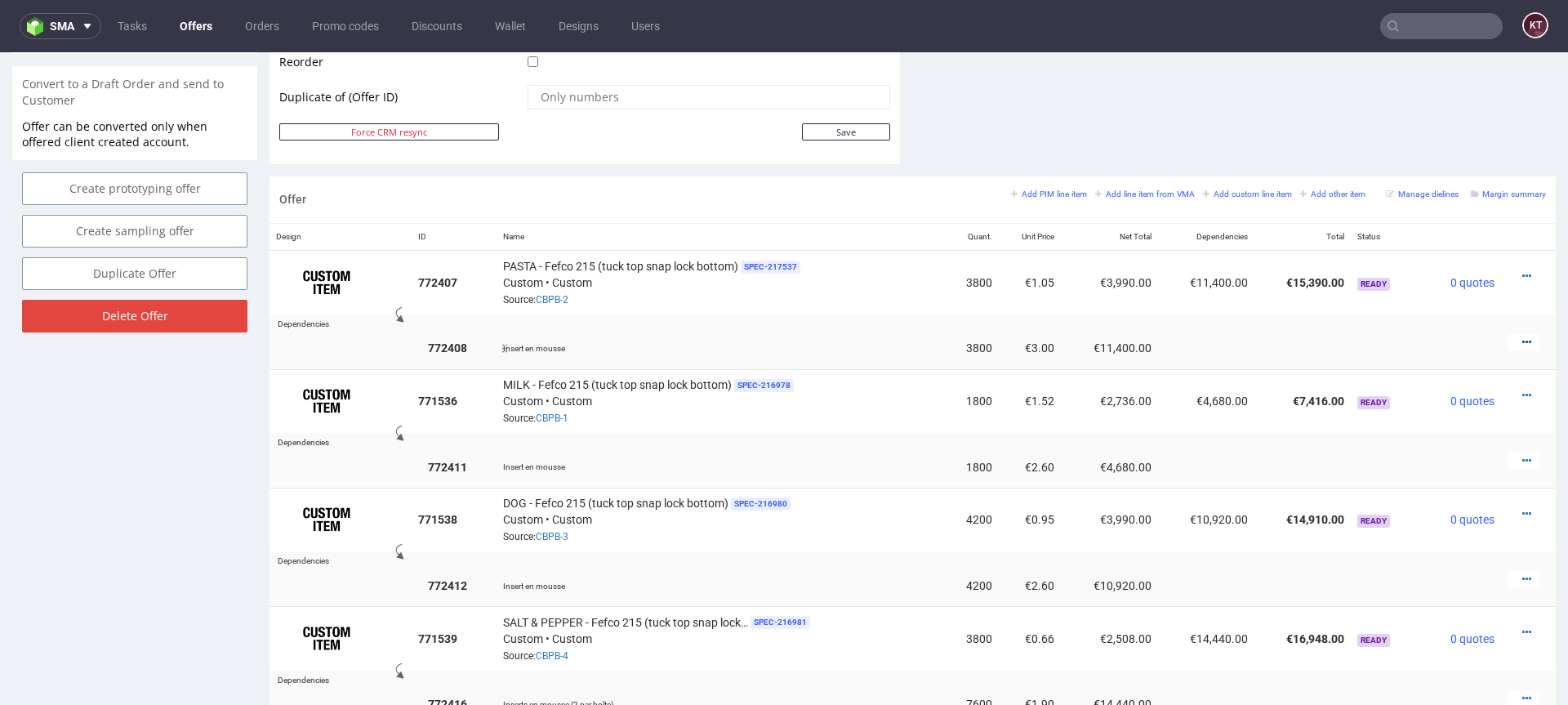
click at [1522, 342] on icon at bounding box center [1527, 342] width 9 height 11
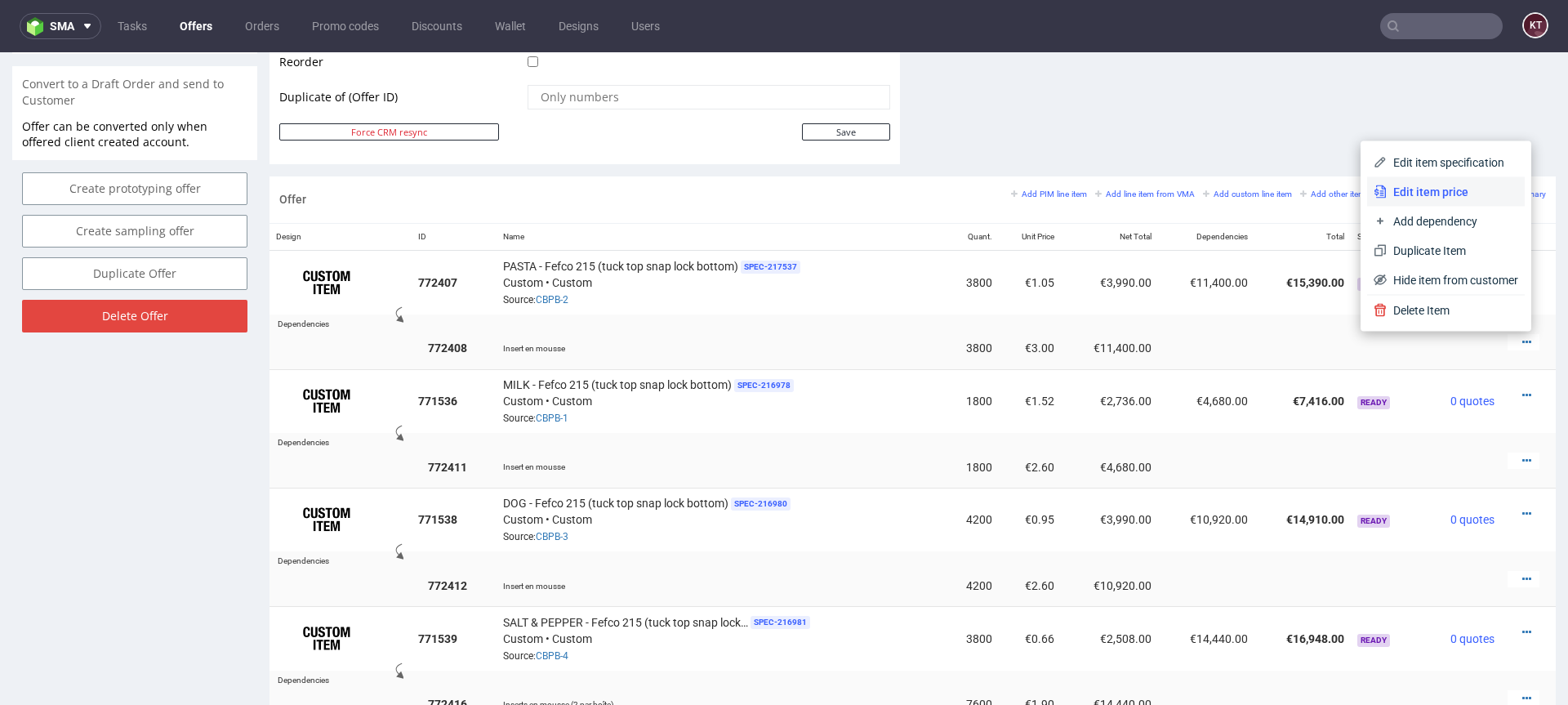
click at [1408, 192] on span "Edit item price" at bounding box center [1451, 192] width 132 height 16
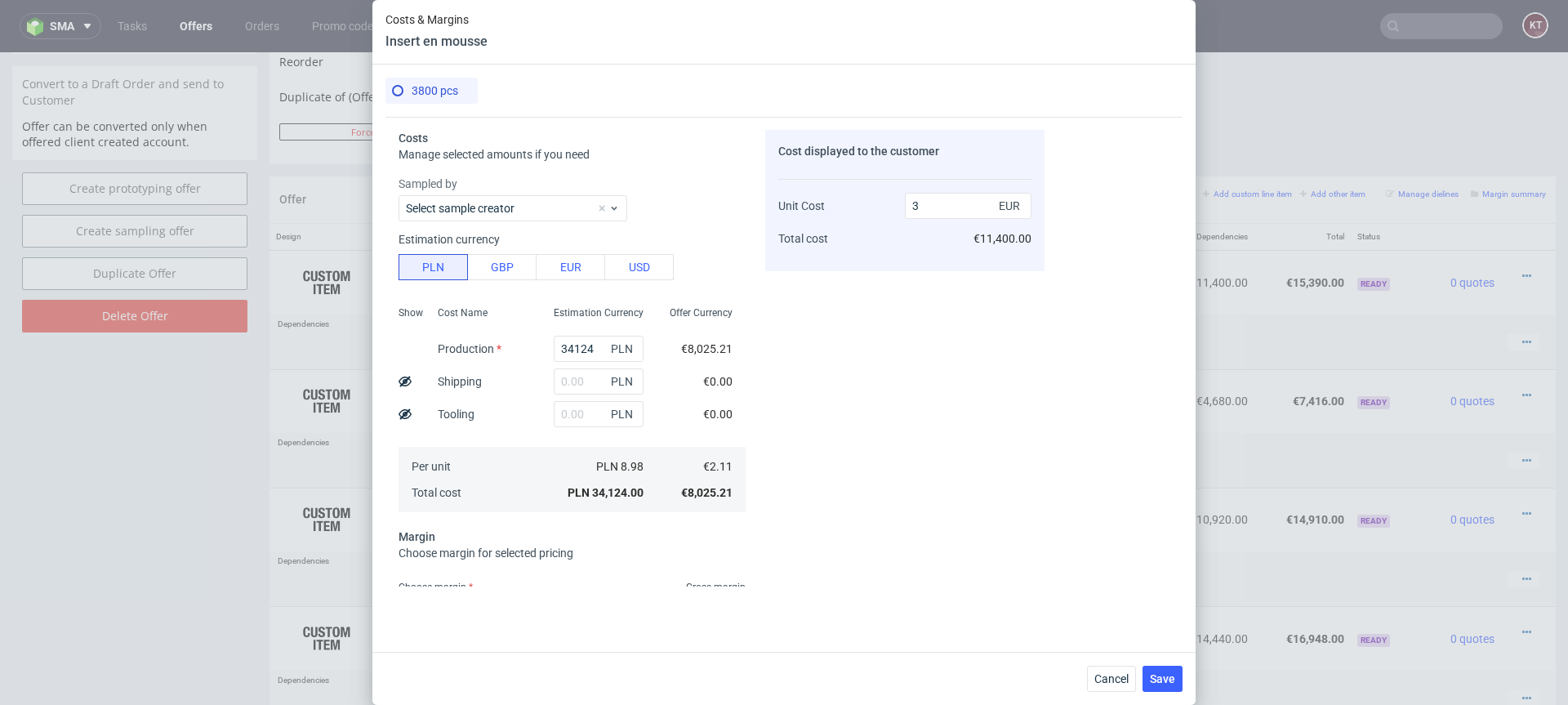
scroll to position [128, 0]
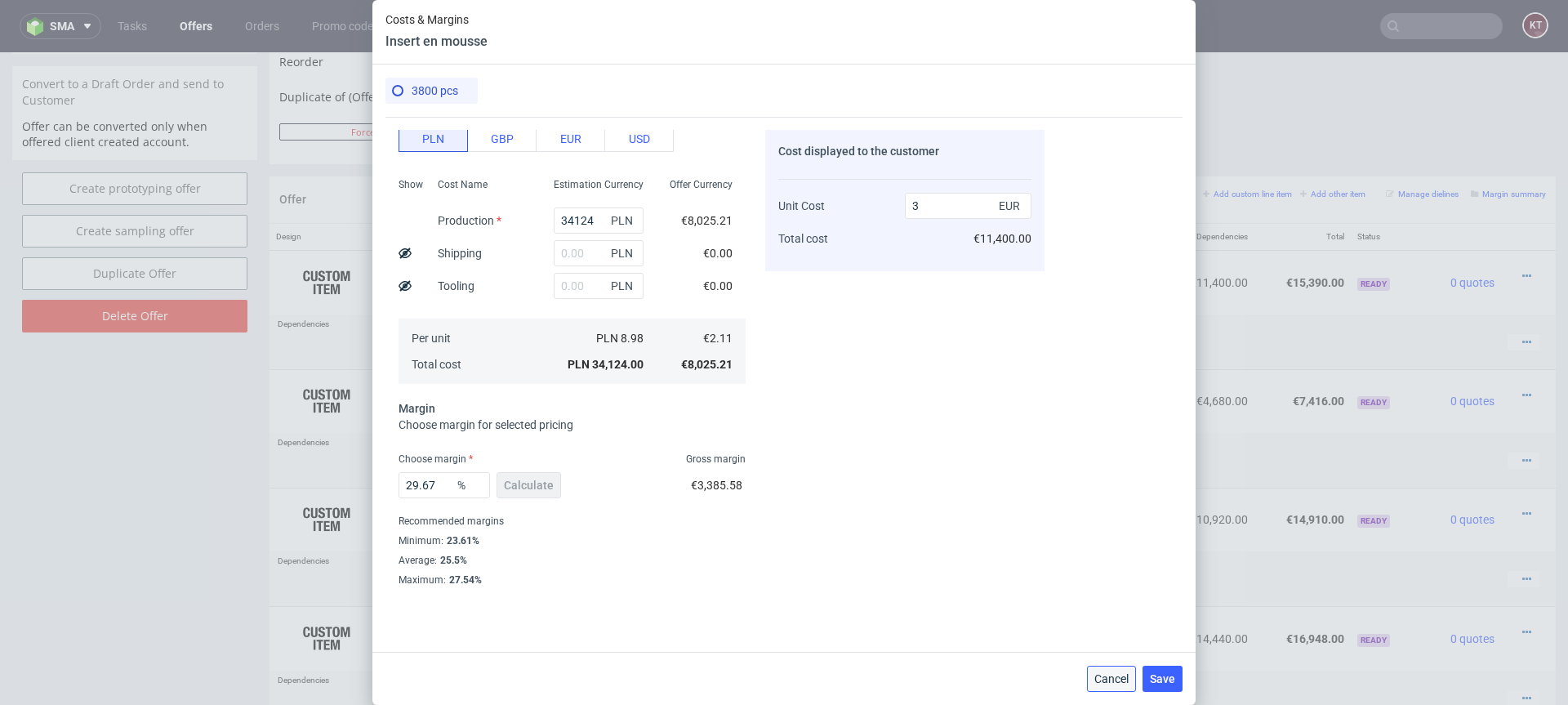
click at [1108, 683] on span "Cancel" at bounding box center [1111, 678] width 34 height 11
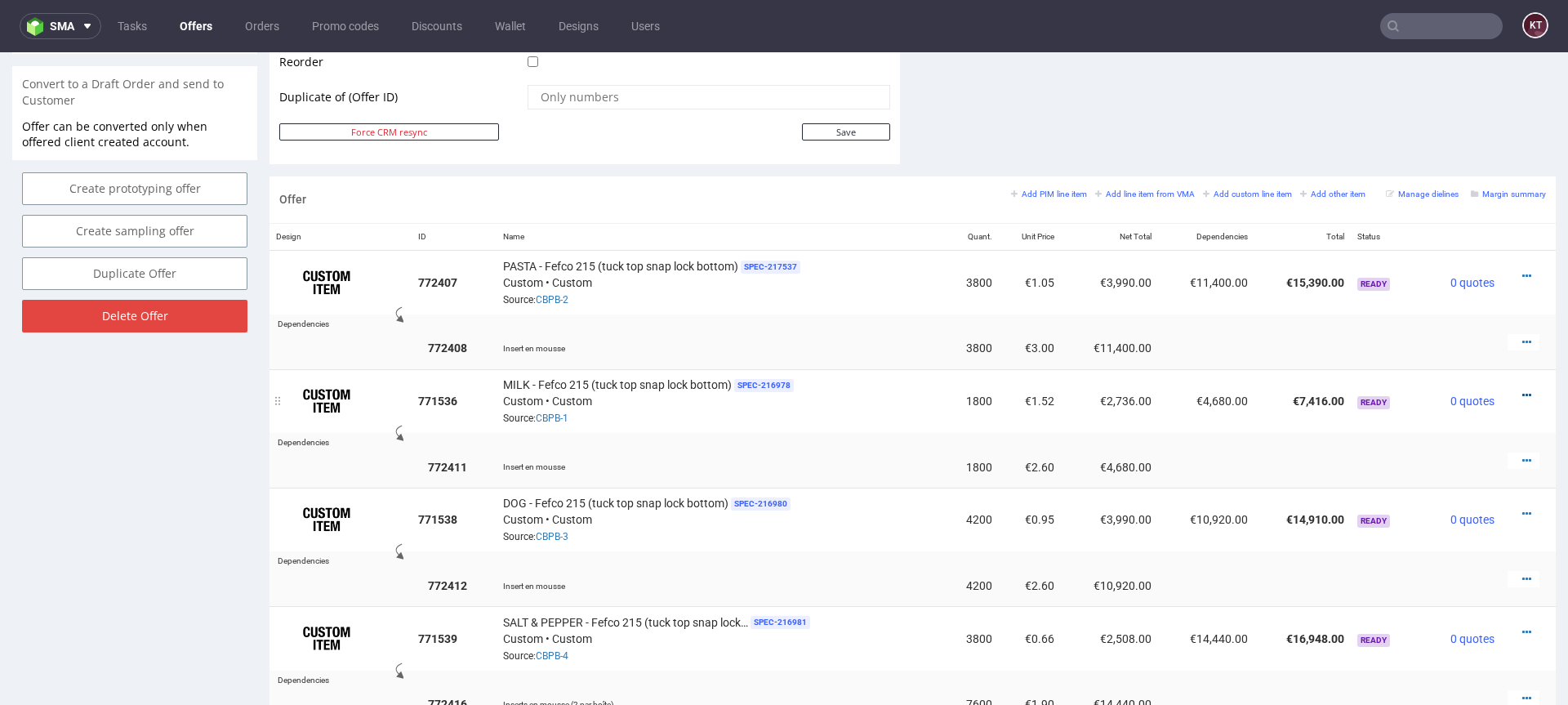
click at [1522, 392] on icon at bounding box center [1527, 395] width 9 height 11
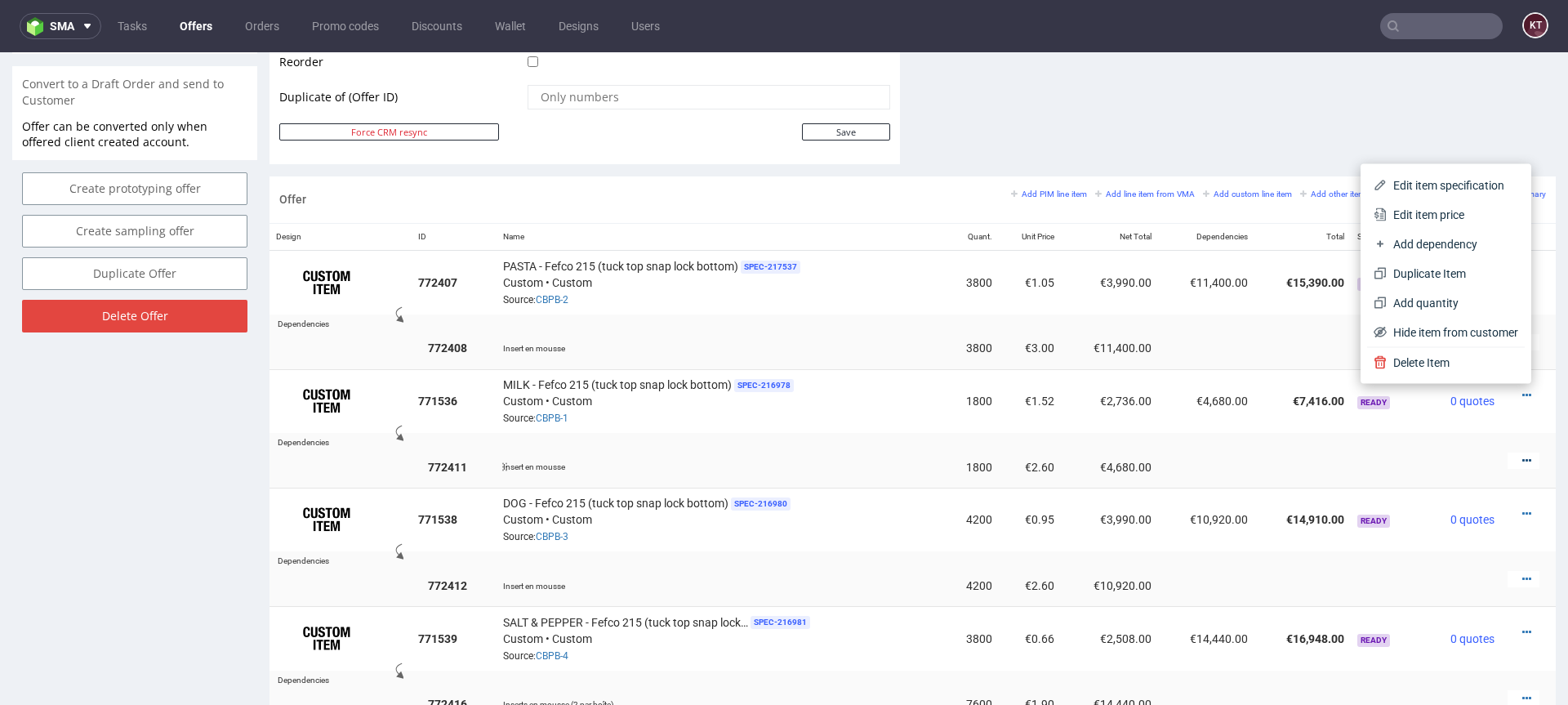
click at [1522, 455] on icon at bounding box center [1527, 460] width 9 height 11
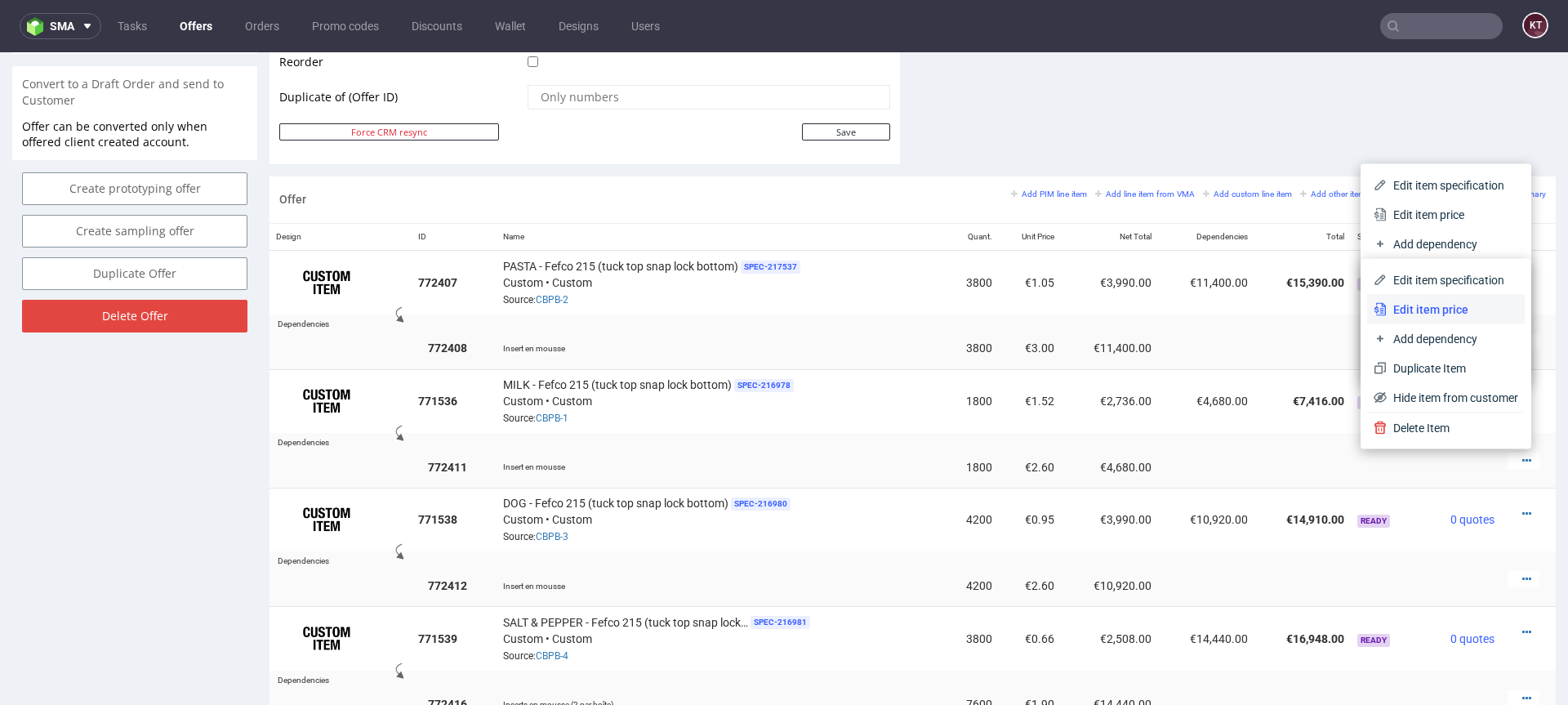
click at [1451, 315] on span "Edit item price" at bounding box center [1451, 309] width 132 height 16
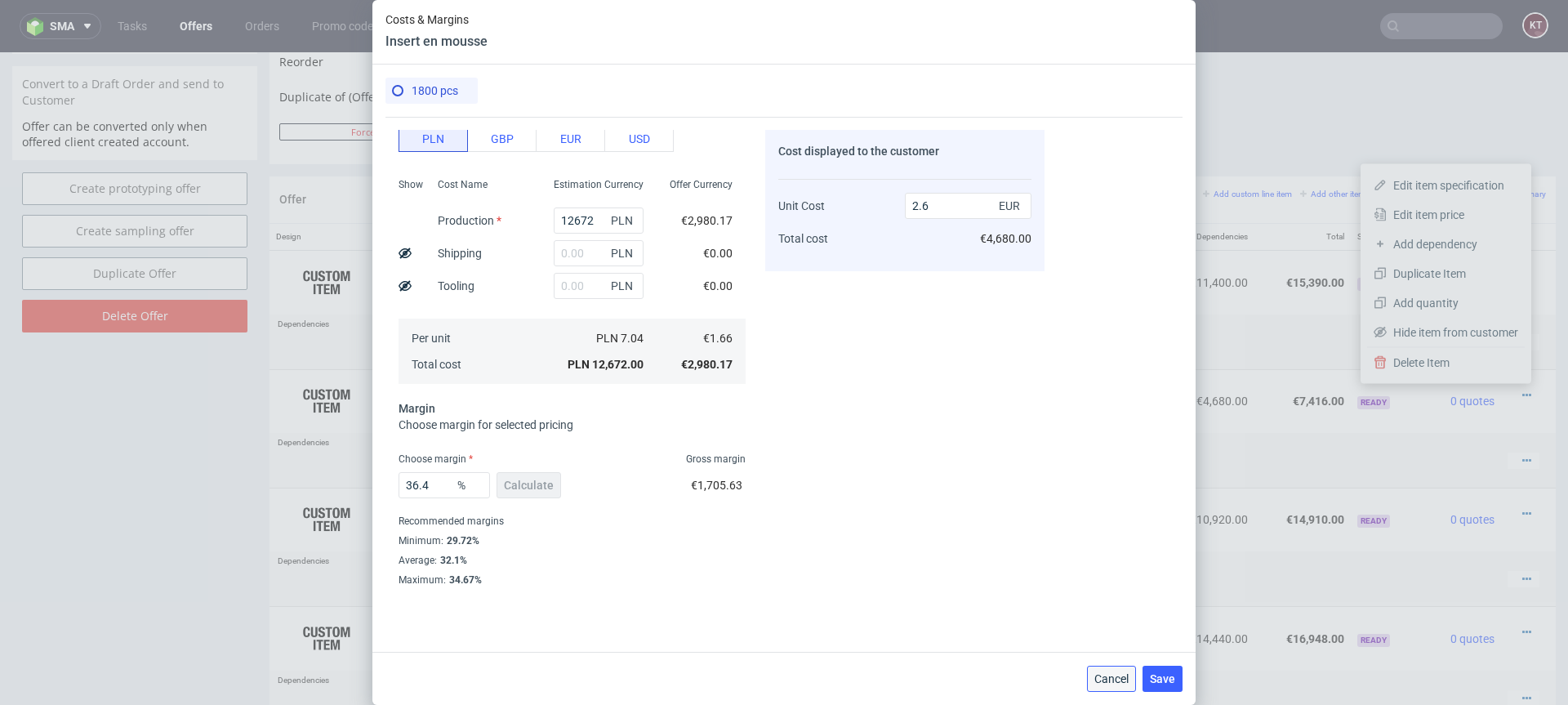
click at [1114, 686] on button "Cancel" at bounding box center [1111, 679] width 49 height 27
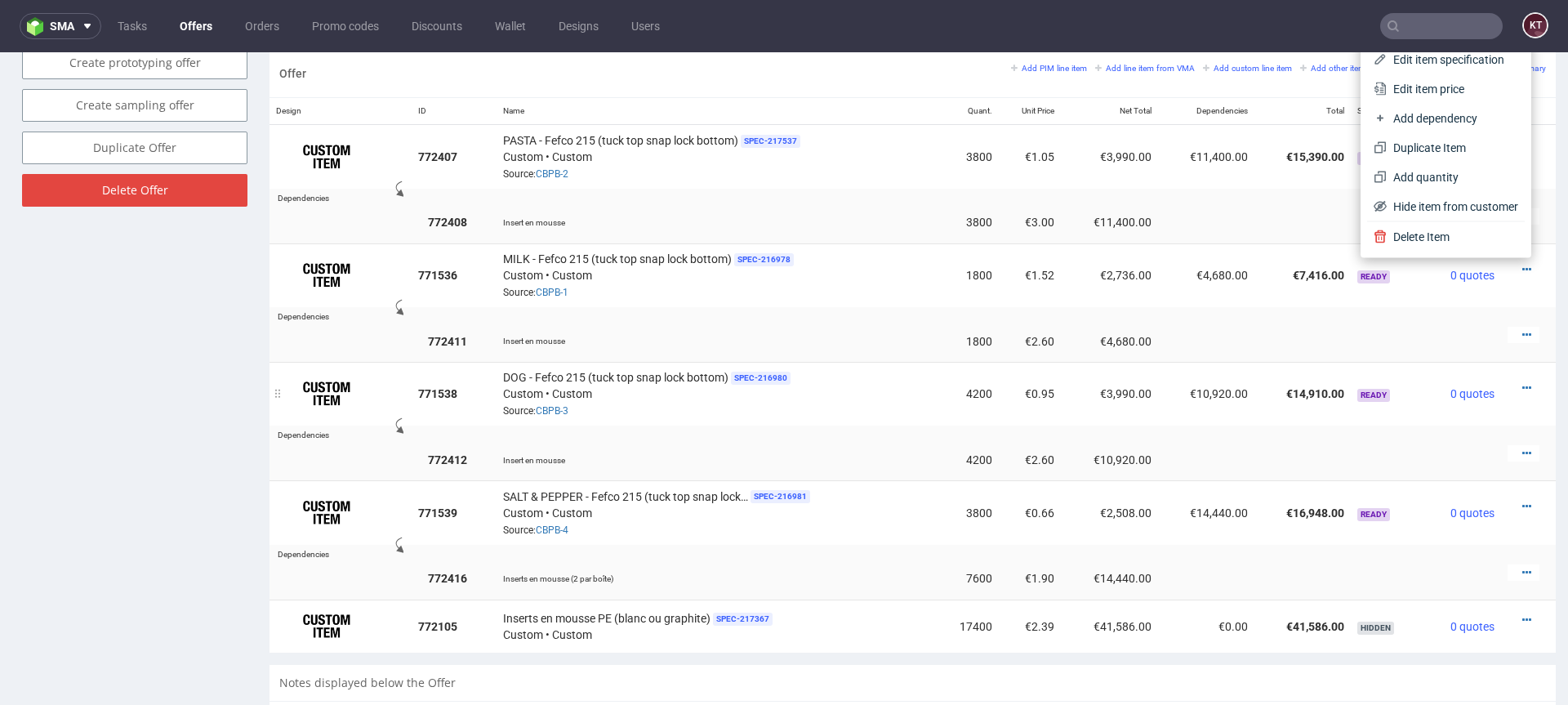
scroll to position [989, 0]
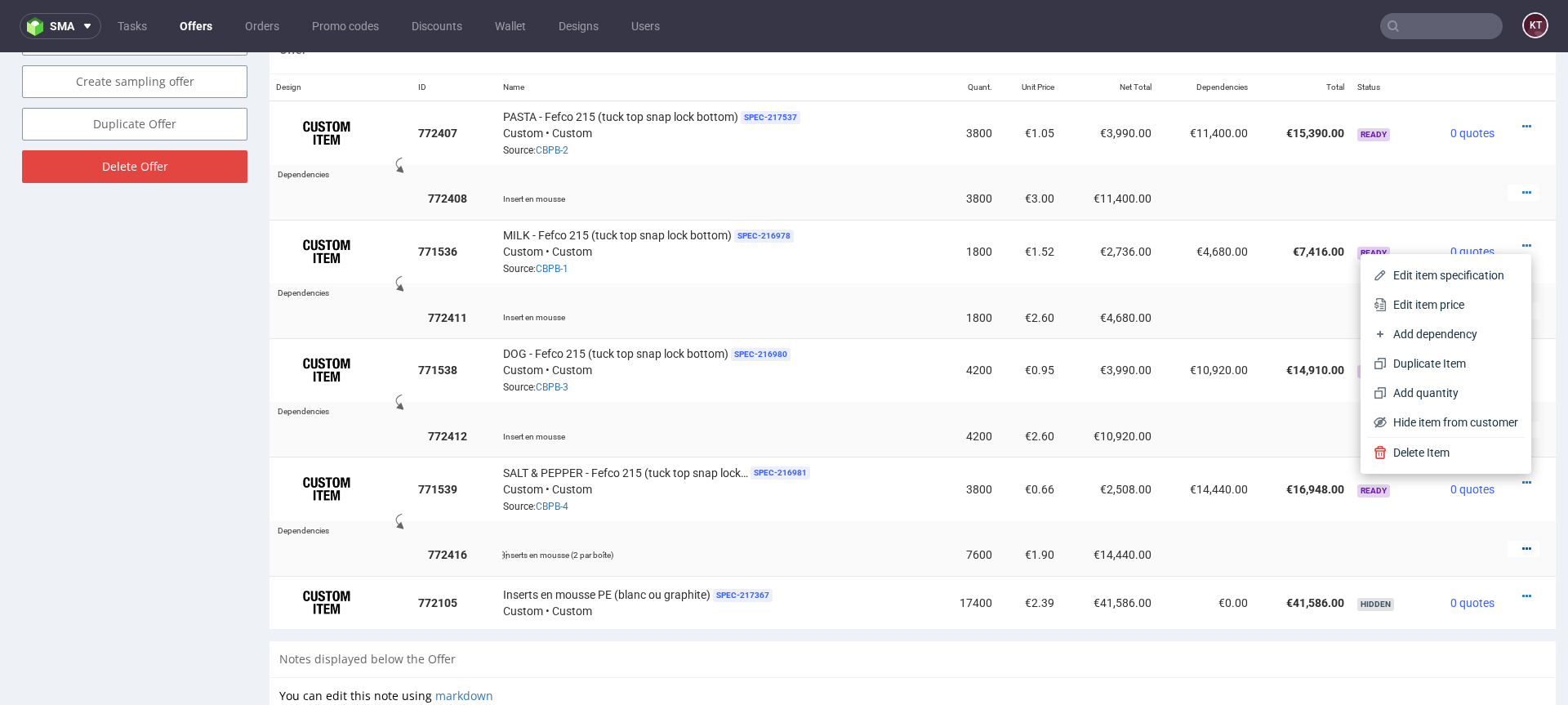
click at [1522, 550] on icon at bounding box center [1527, 549] width 9 height 11
click at [1440, 395] on span "Edit item price" at bounding box center [1451, 396] width 132 height 16
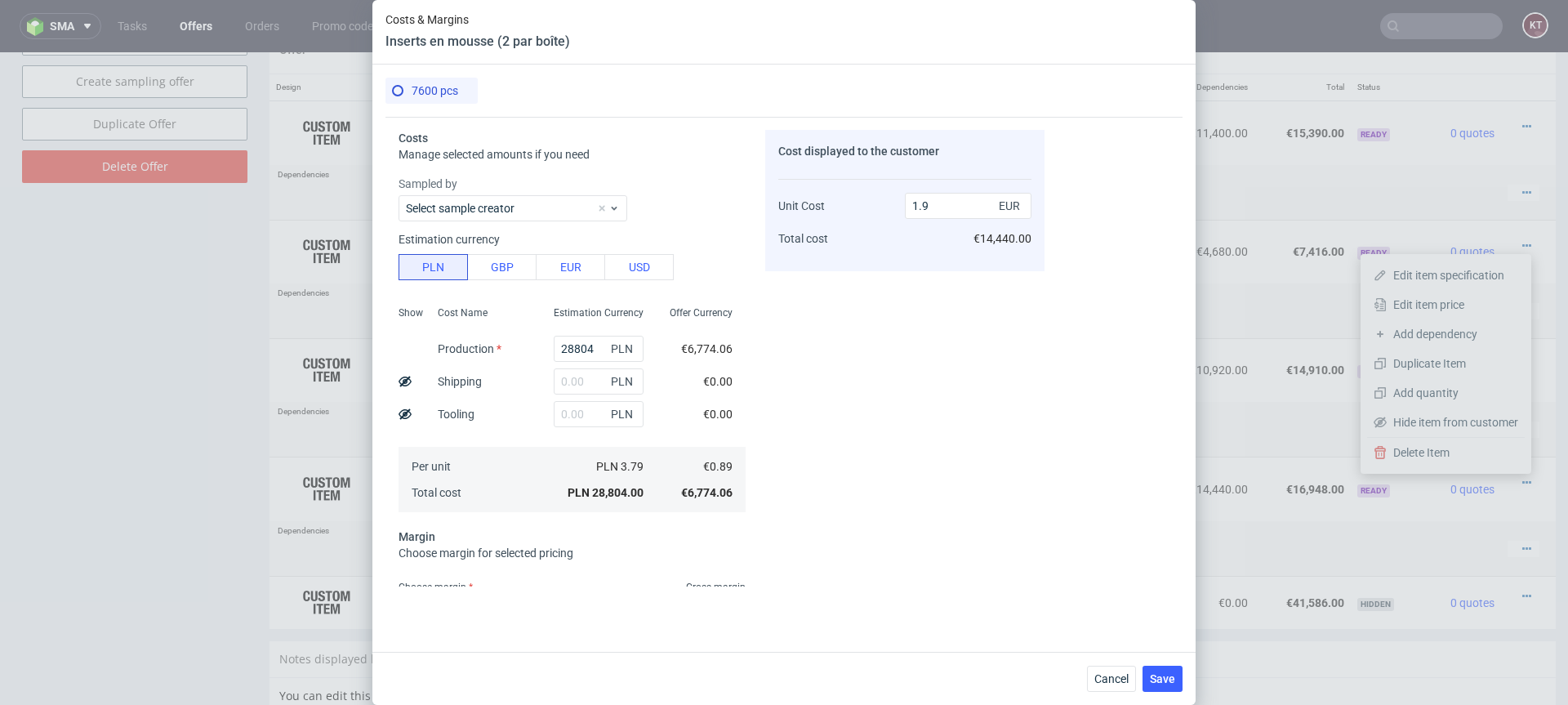
scroll to position [128, 0]
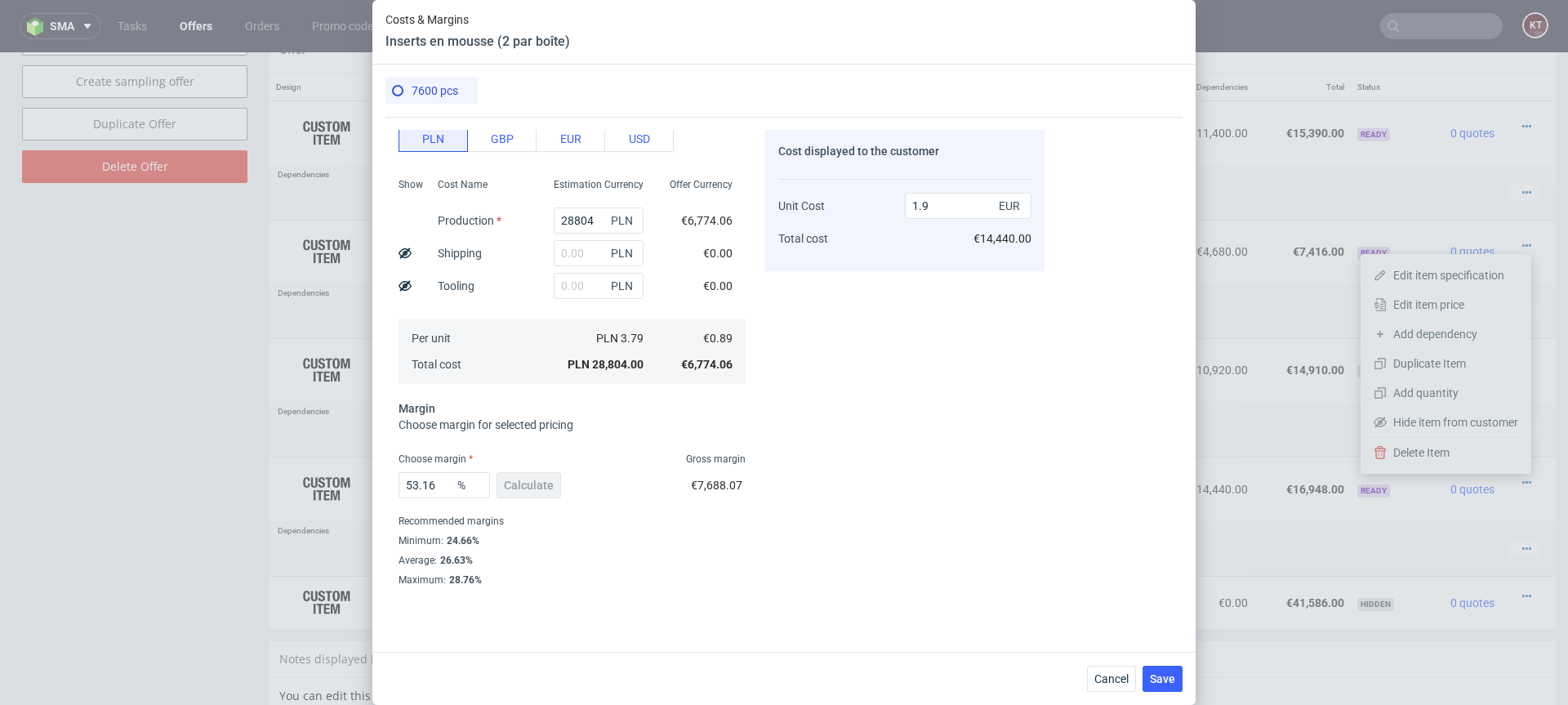
click at [1112, 698] on div "Cancel Save" at bounding box center [784, 678] width 823 height 53
click at [1113, 673] on span "Cancel" at bounding box center [1111, 678] width 34 height 11
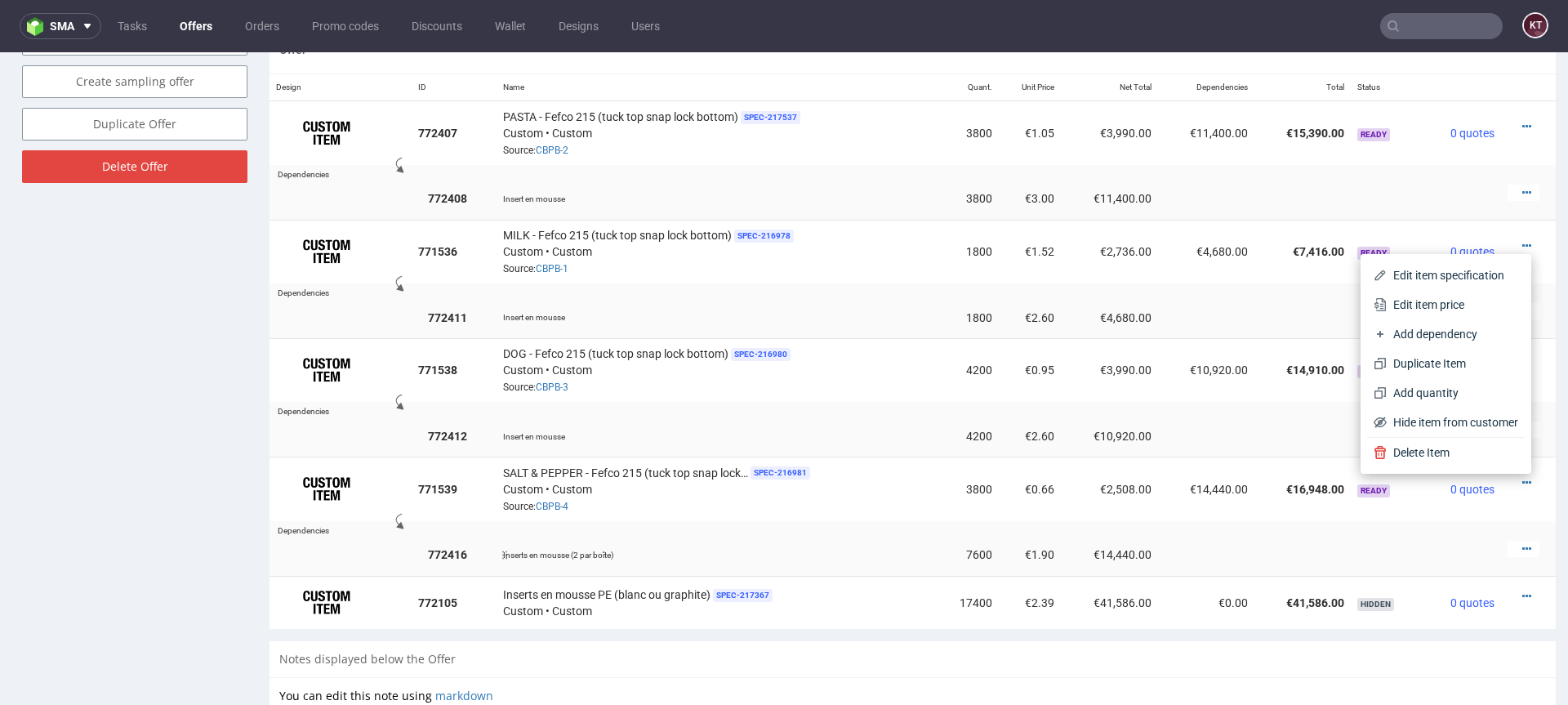
click at [1511, 554] on td at bounding box center [1528, 555] width 55 height 42
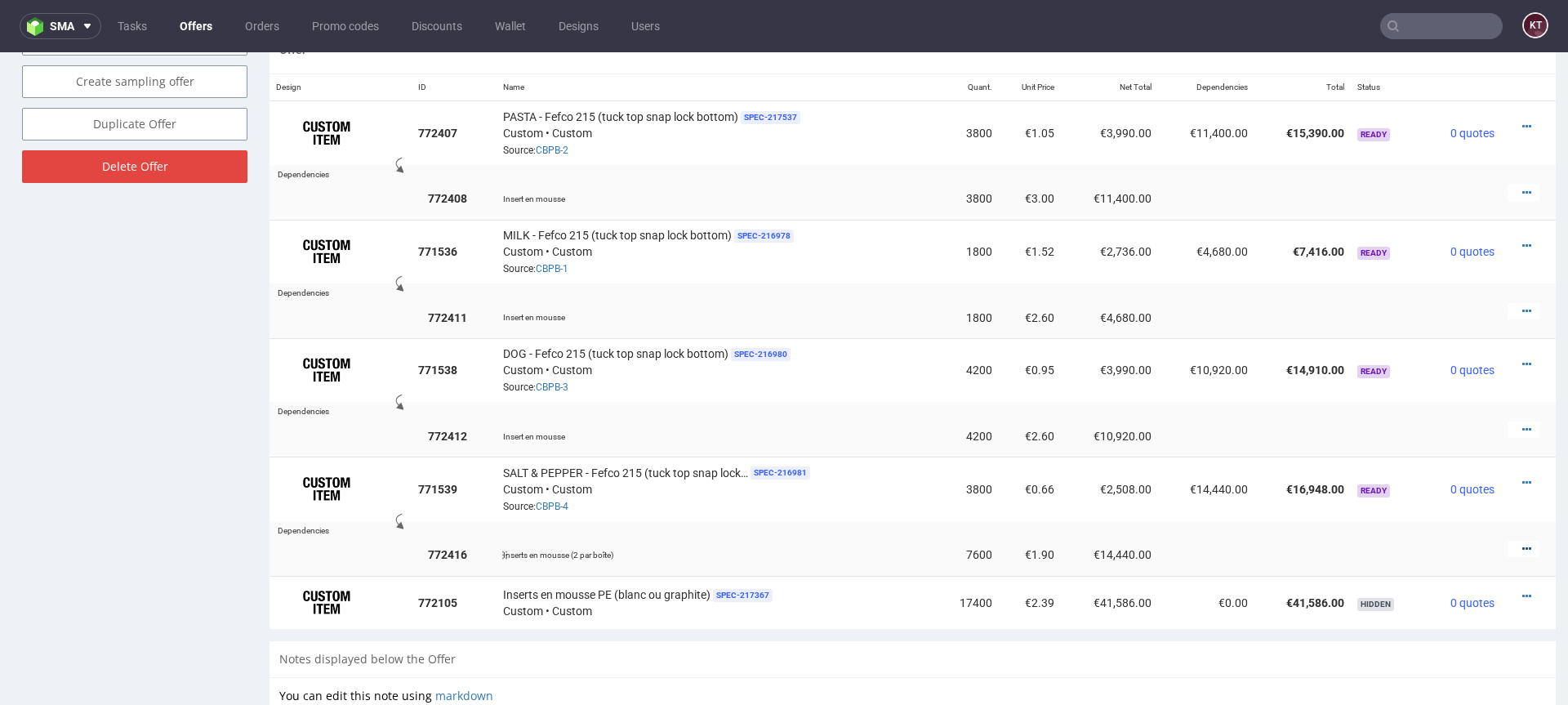
click at [1522, 548] on icon at bounding box center [1527, 549] width 9 height 11
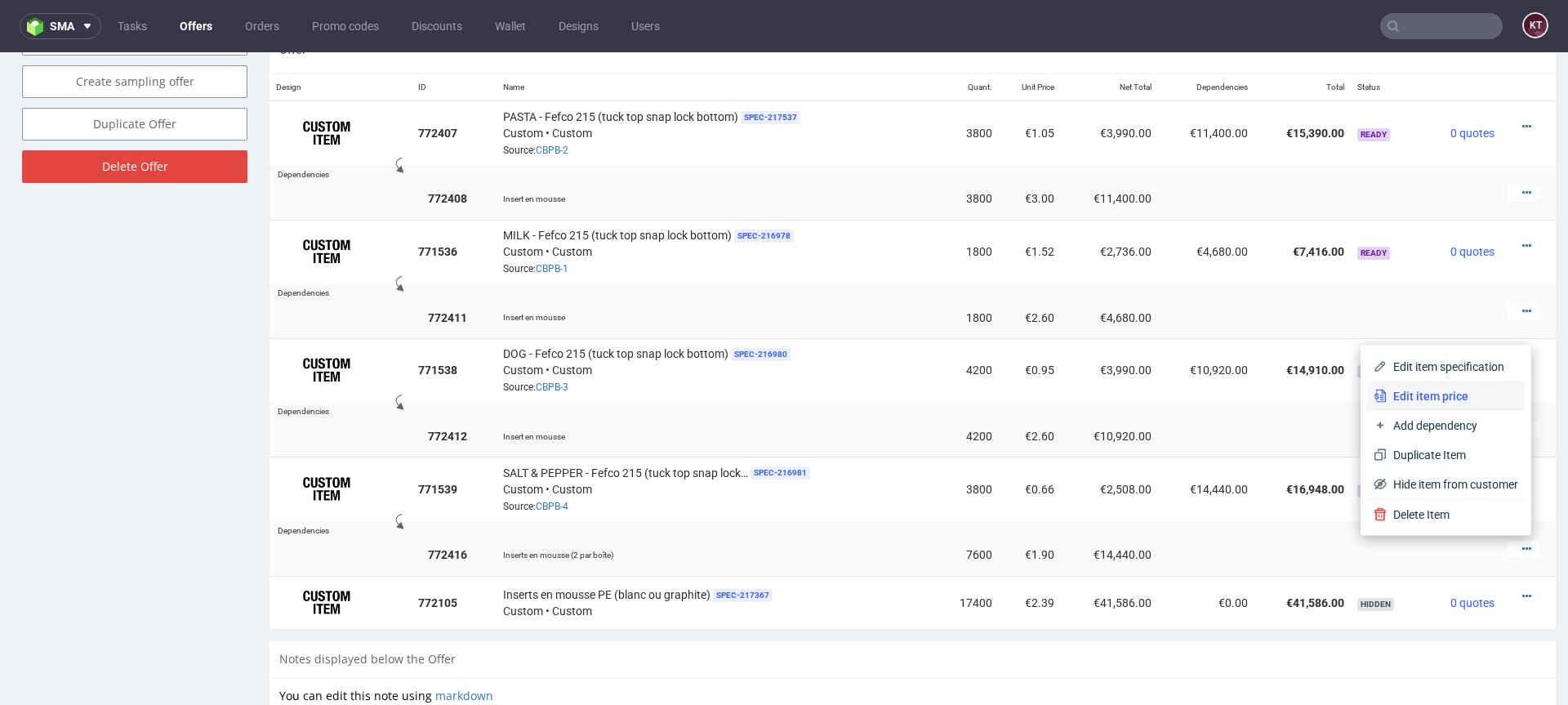
click at [1446, 396] on span "Edit item price" at bounding box center [1451, 396] width 132 height 16
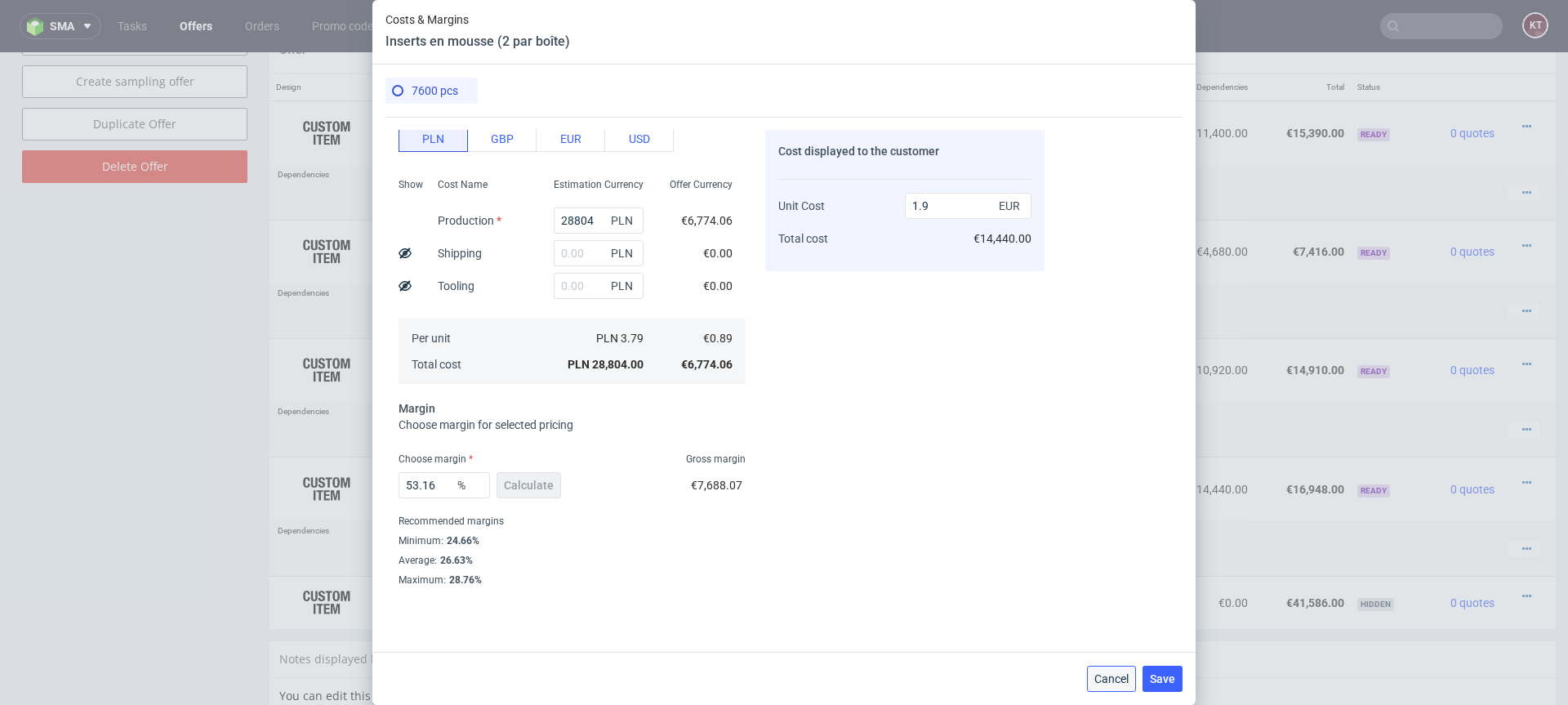
click at [1117, 689] on button "Cancel" at bounding box center [1111, 679] width 49 height 27
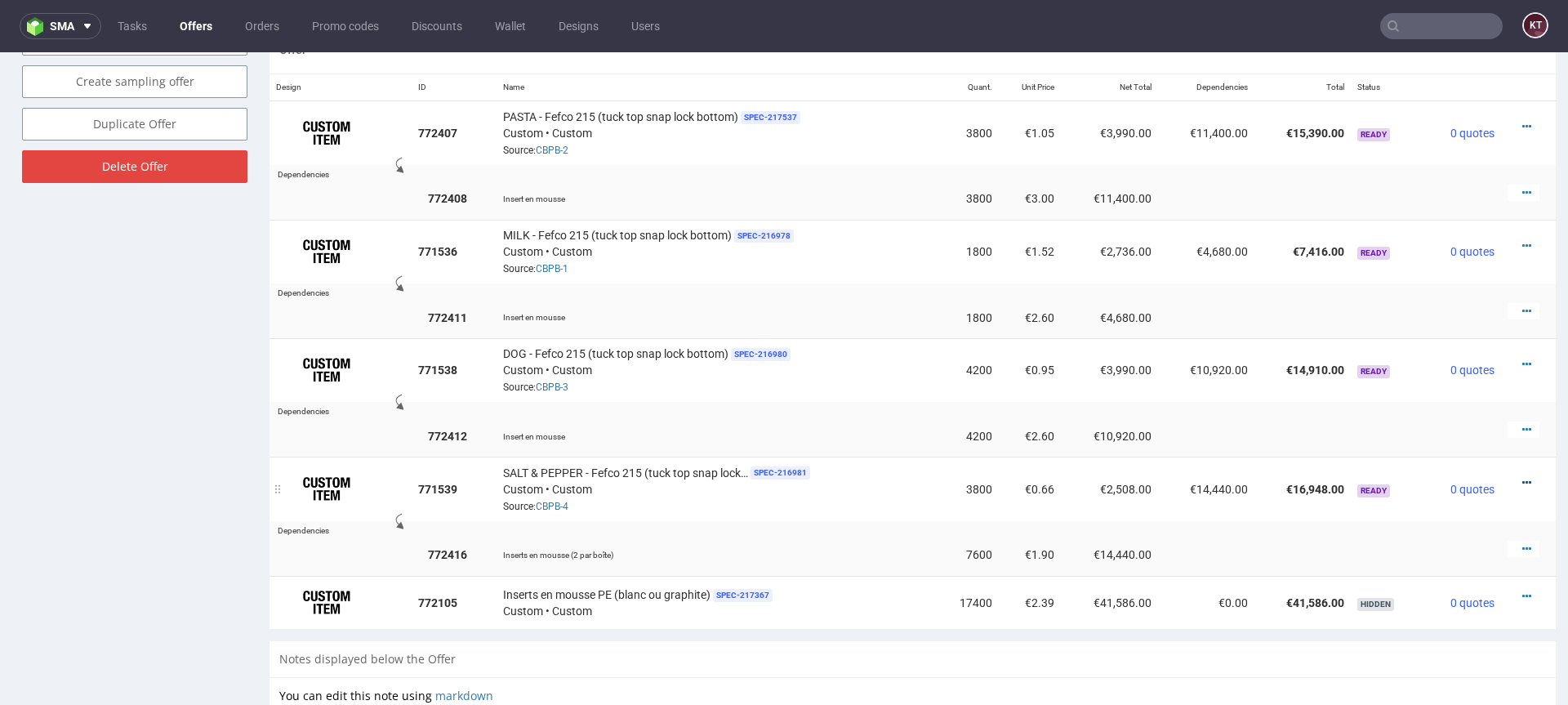
click at [1522, 477] on icon at bounding box center [1527, 482] width 9 height 11
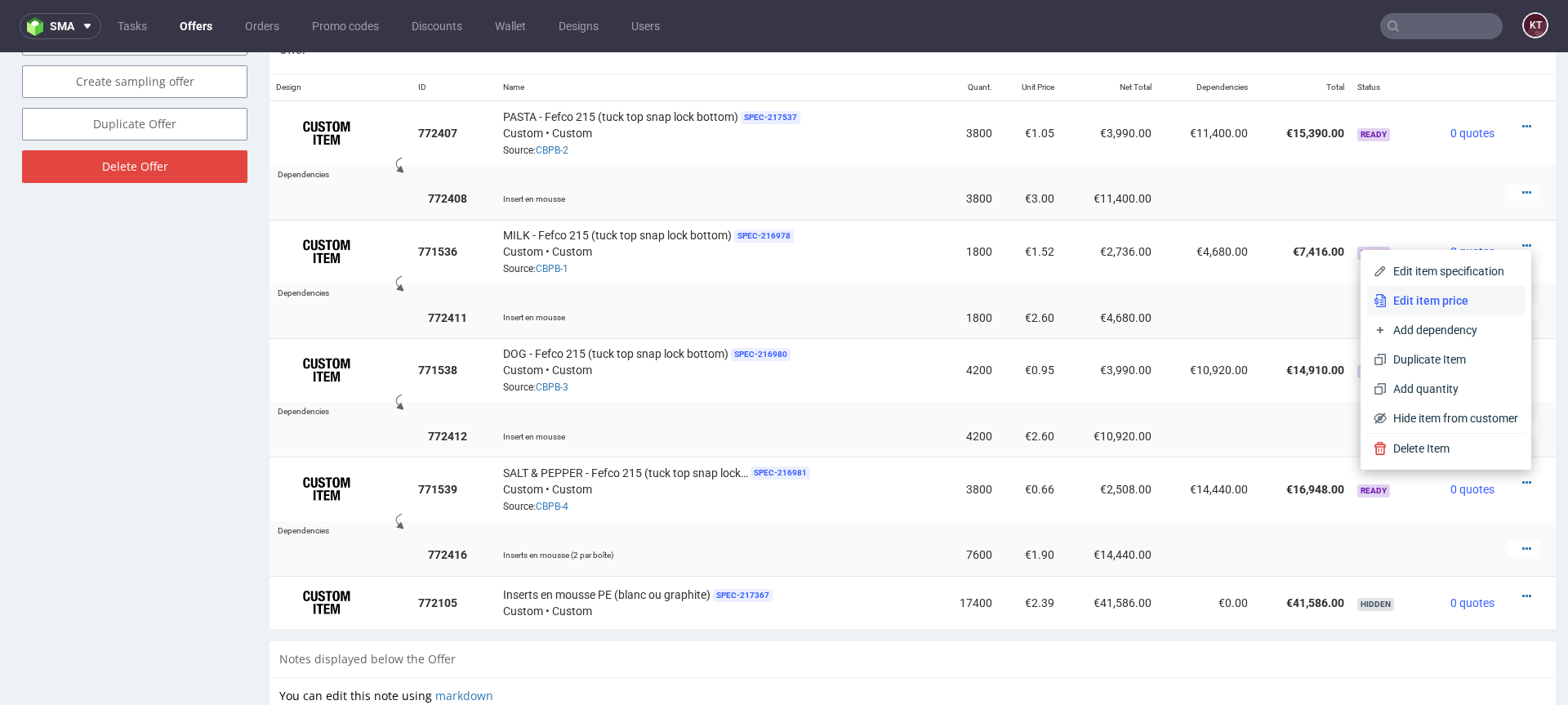
click at [1459, 302] on span "Edit item price" at bounding box center [1451, 300] width 132 height 16
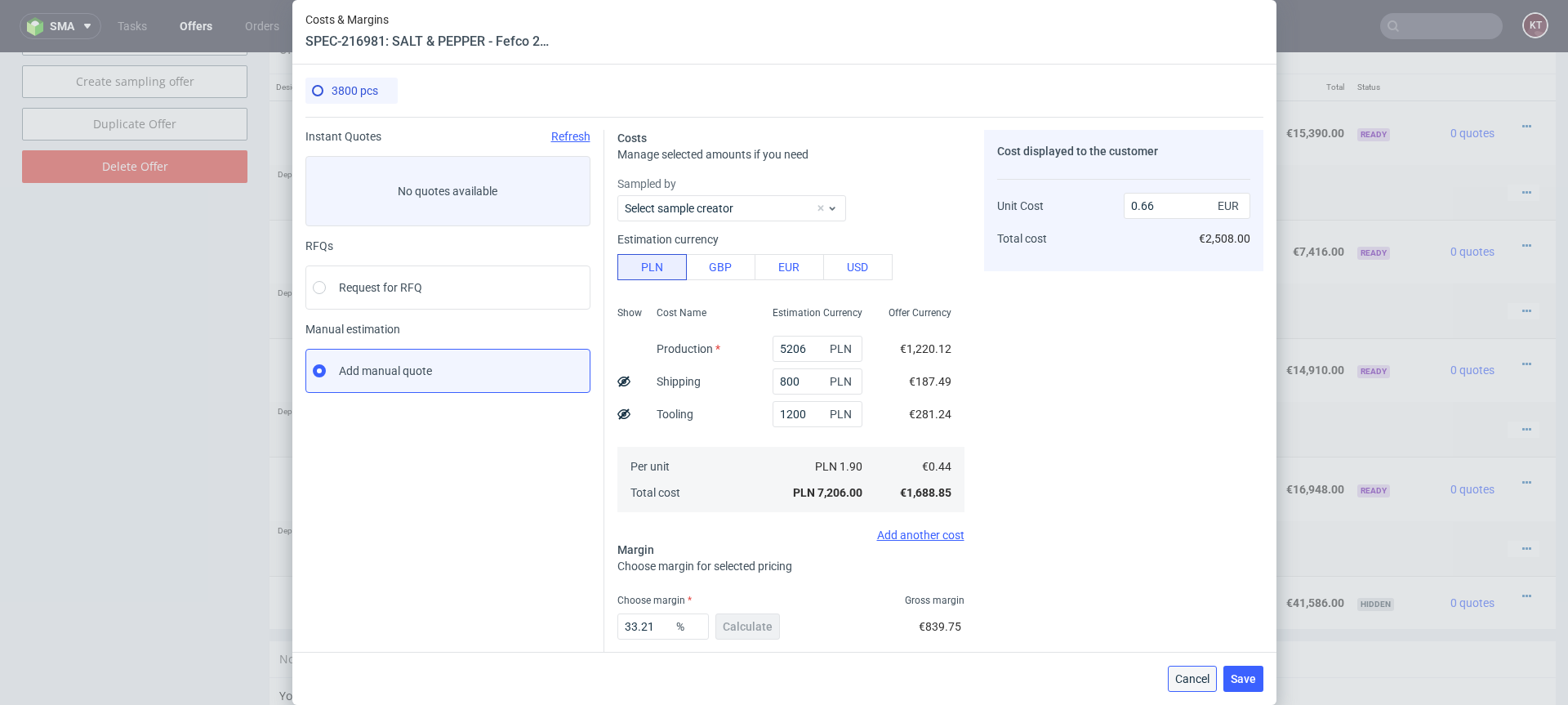
click at [1180, 675] on span "Cancel" at bounding box center [1192, 678] width 34 height 11
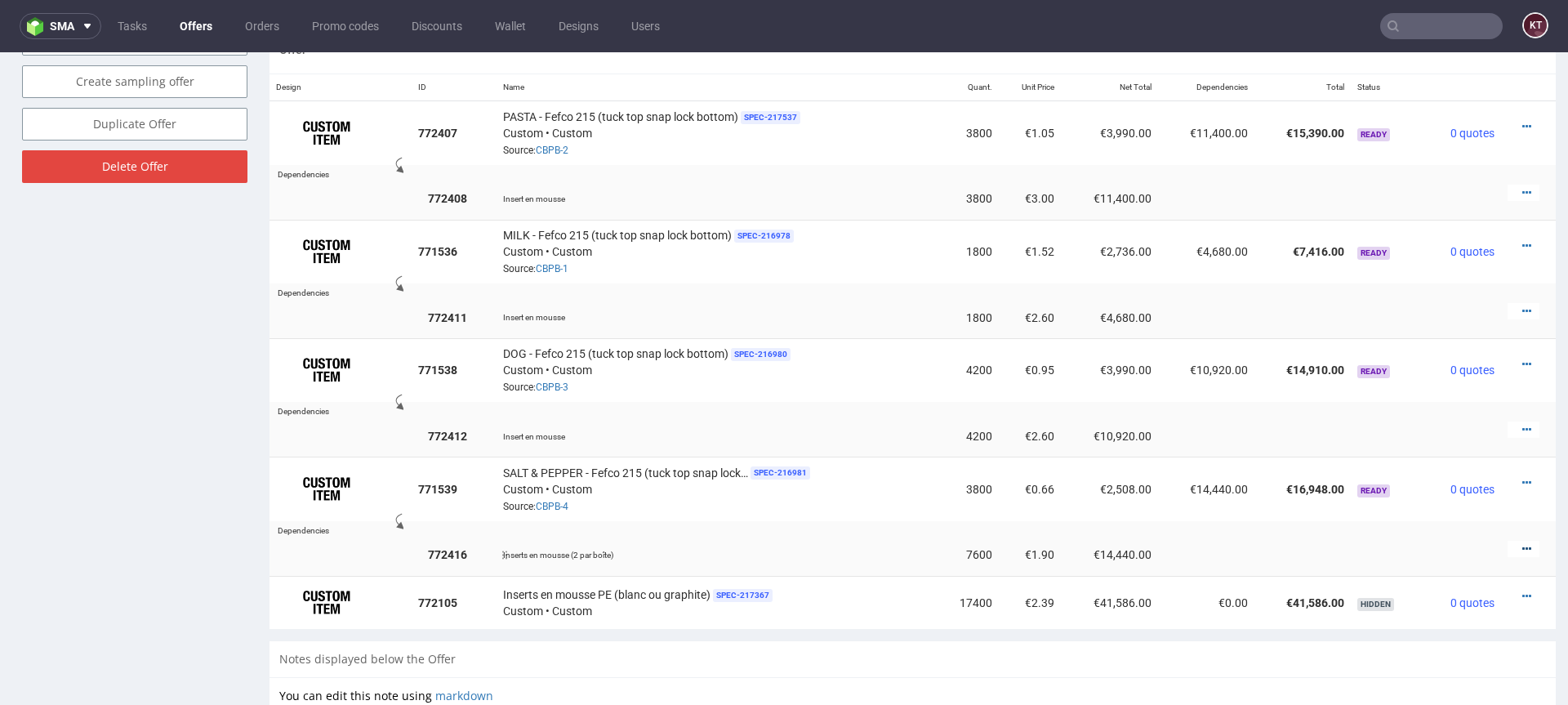
click at [1522, 545] on icon at bounding box center [1527, 549] width 9 height 11
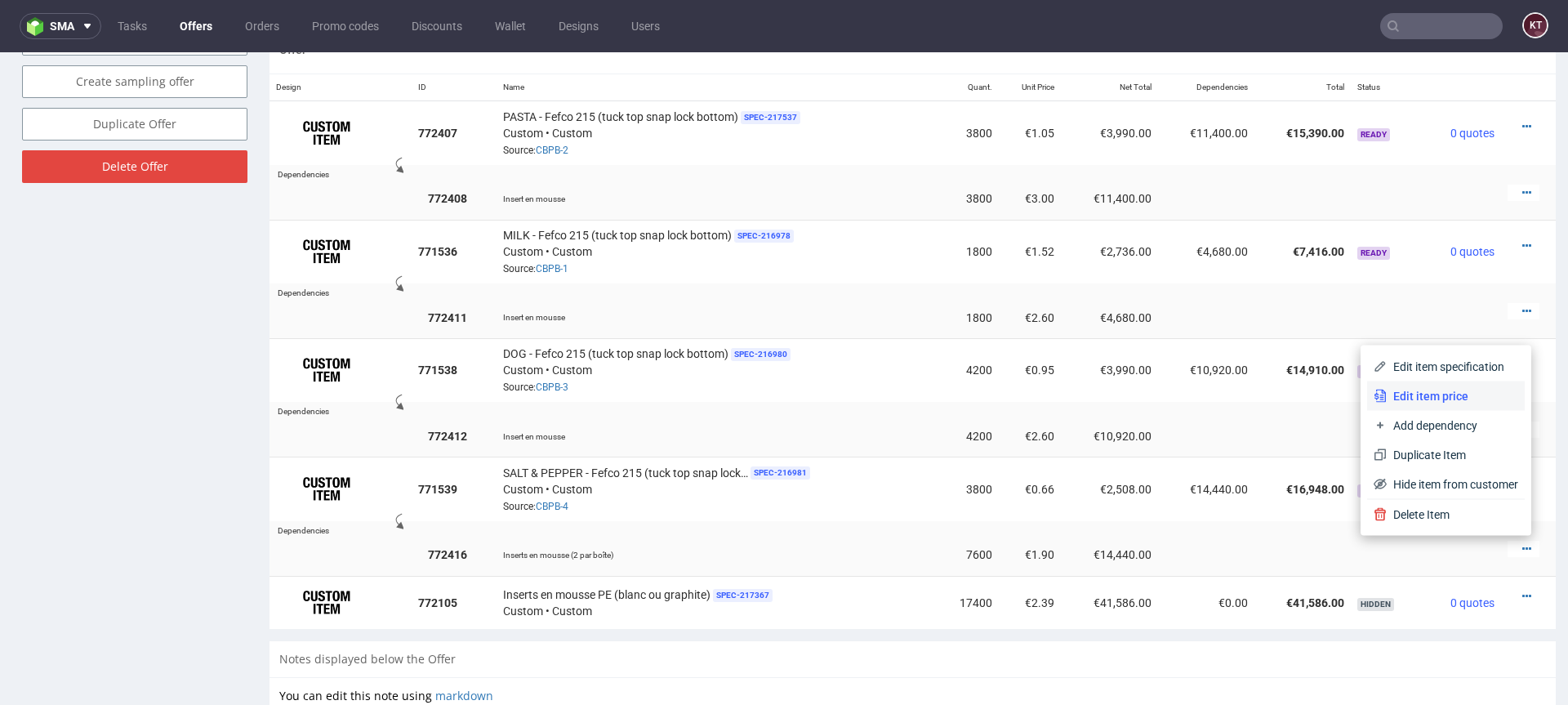
click at [1424, 395] on span "Edit item price" at bounding box center [1451, 396] width 132 height 16
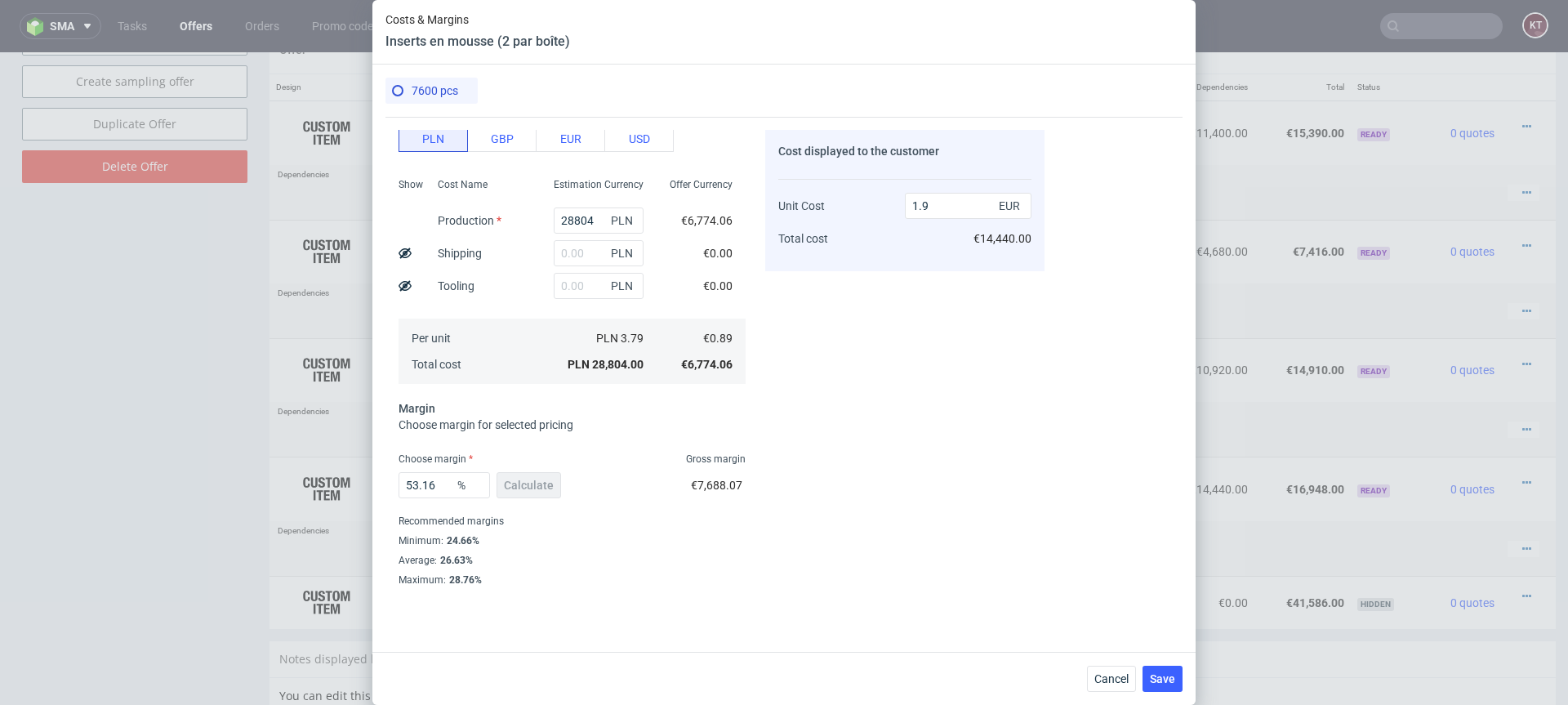
click at [624, 557] on div "Average : 26.63%" at bounding box center [571, 560] width 347 height 19
click at [1119, 680] on span "Cancel" at bounding box center [1111, 678] width 34 height 11
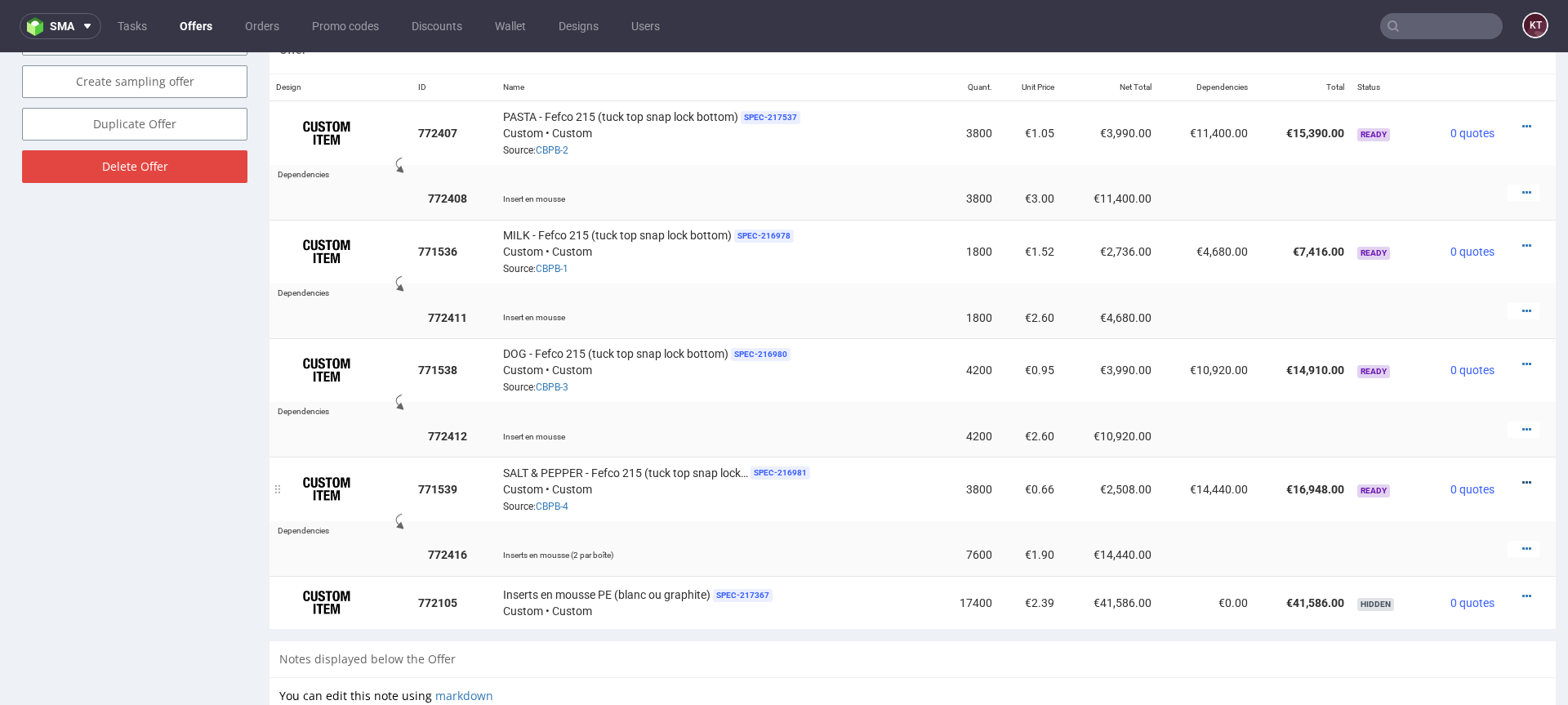
click at [1522, 481] on icon at bounding box center [1527, 482] width 9 height 11
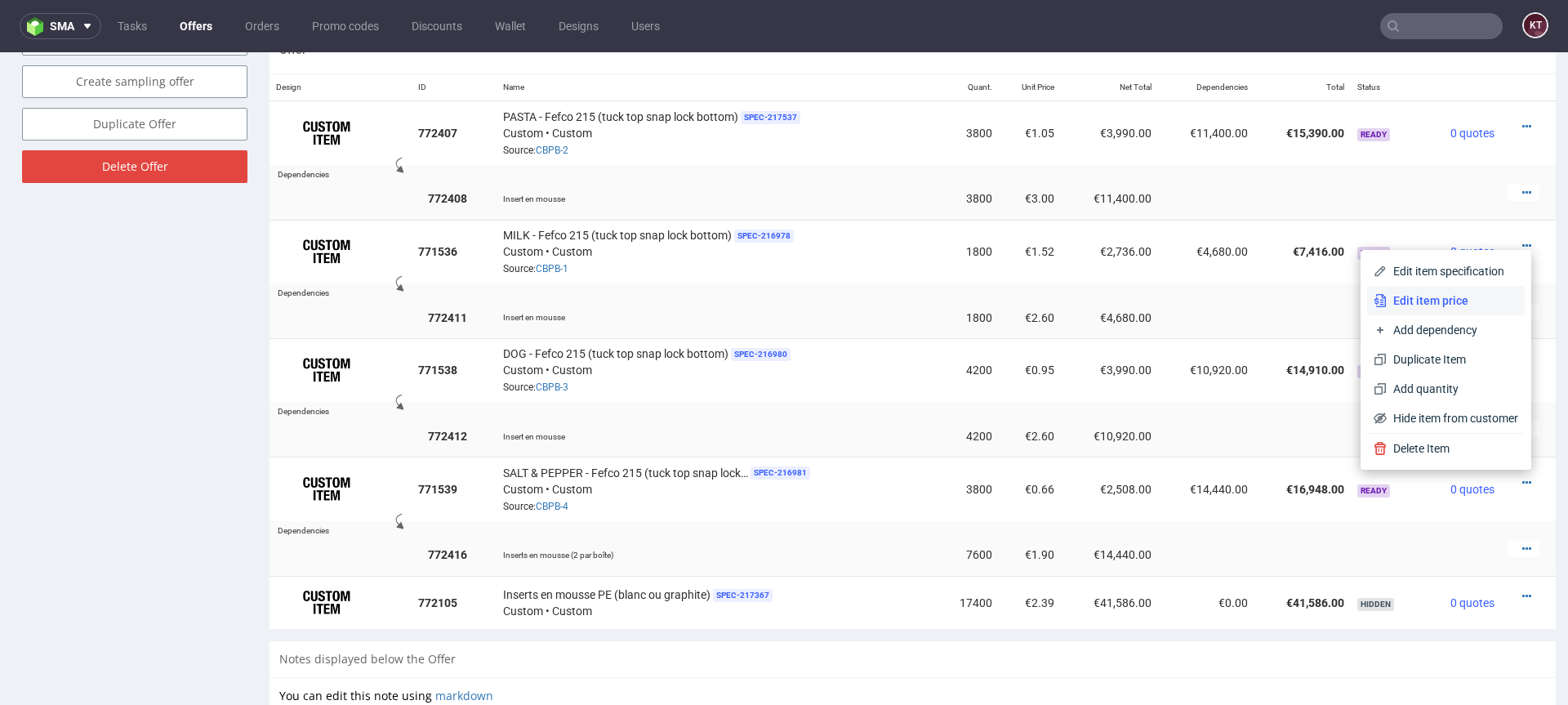
click at [1439, 306] on span "Edit item price" at bounding box center [1451, 300] width 132 height 16
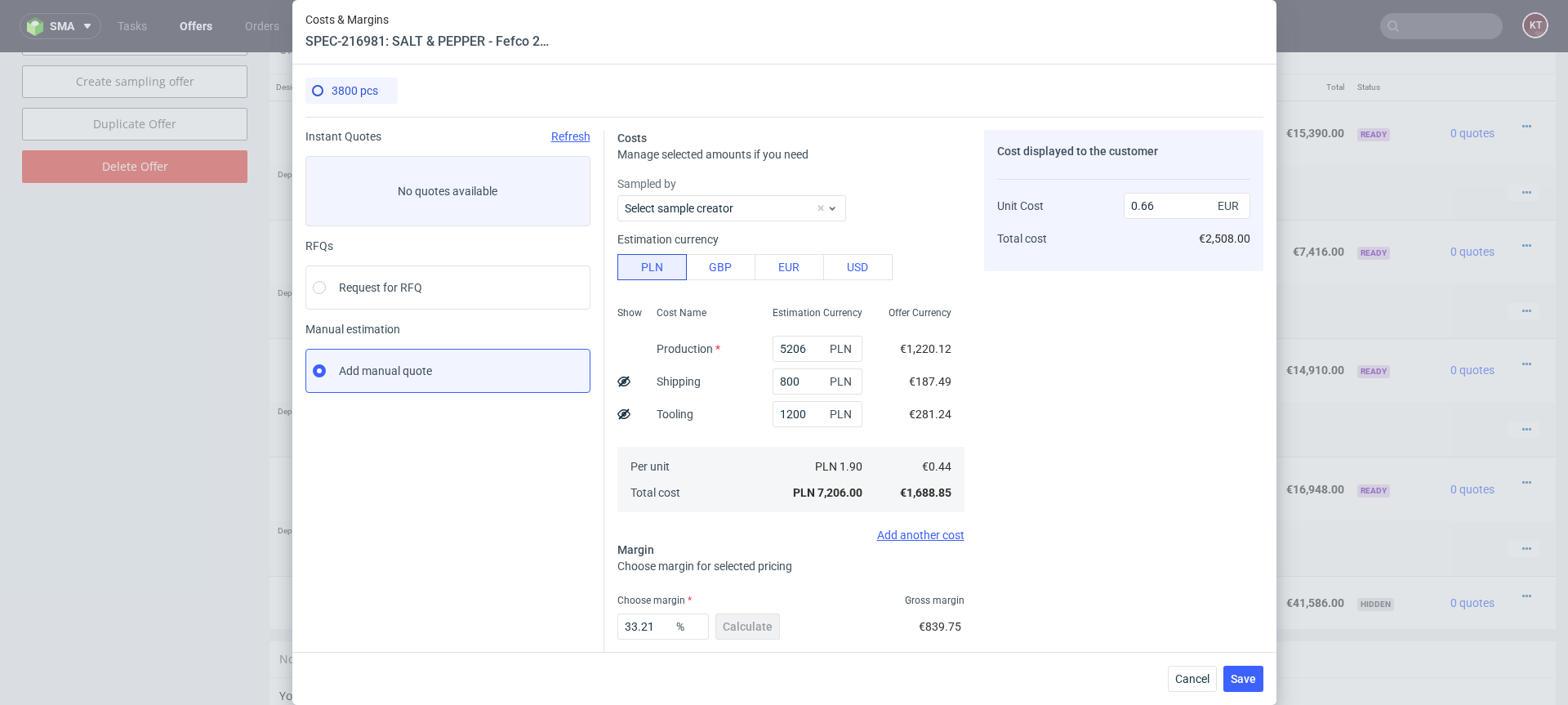
scroll to position [89, 0]
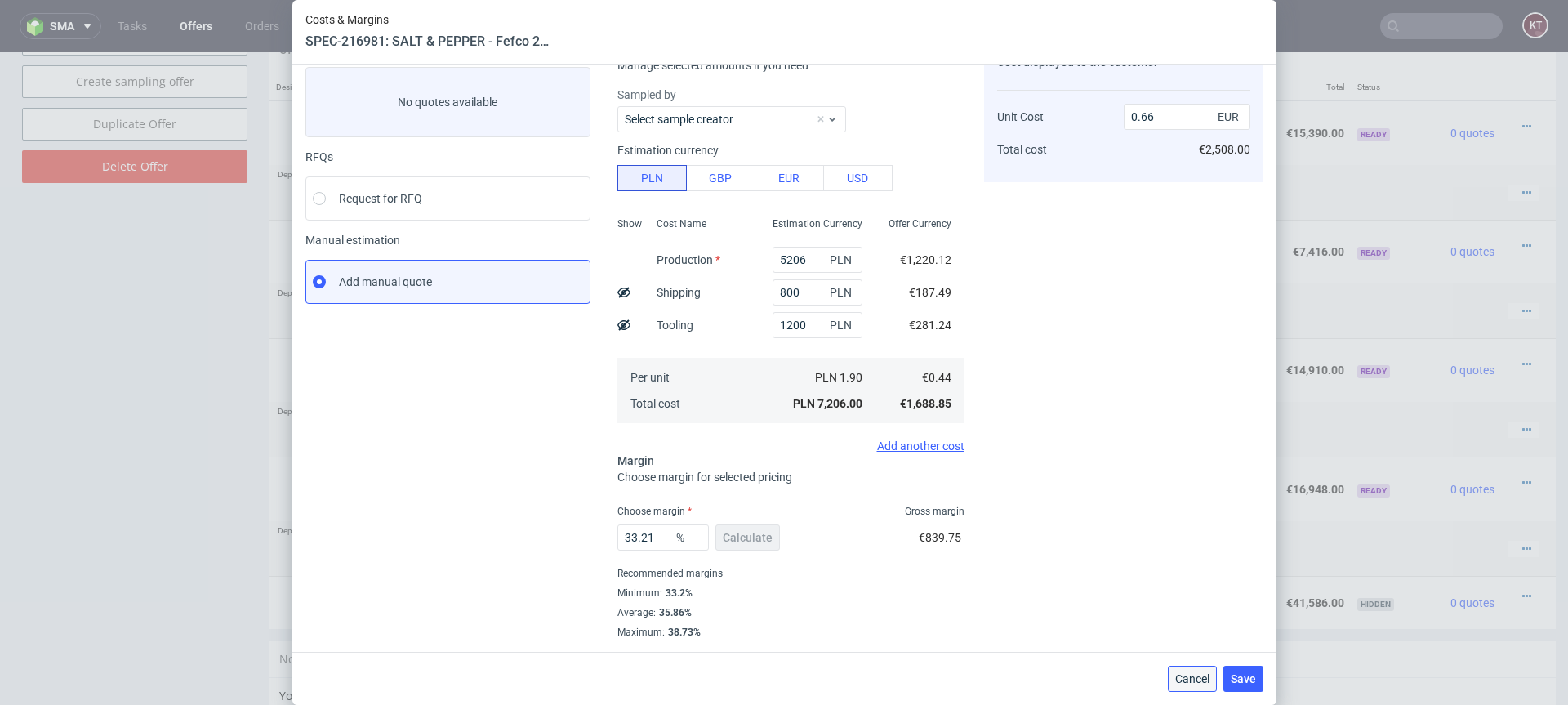
click at [1195, 678] on span "Cancel" at bounding box center [1192, 678] width 34 height 11
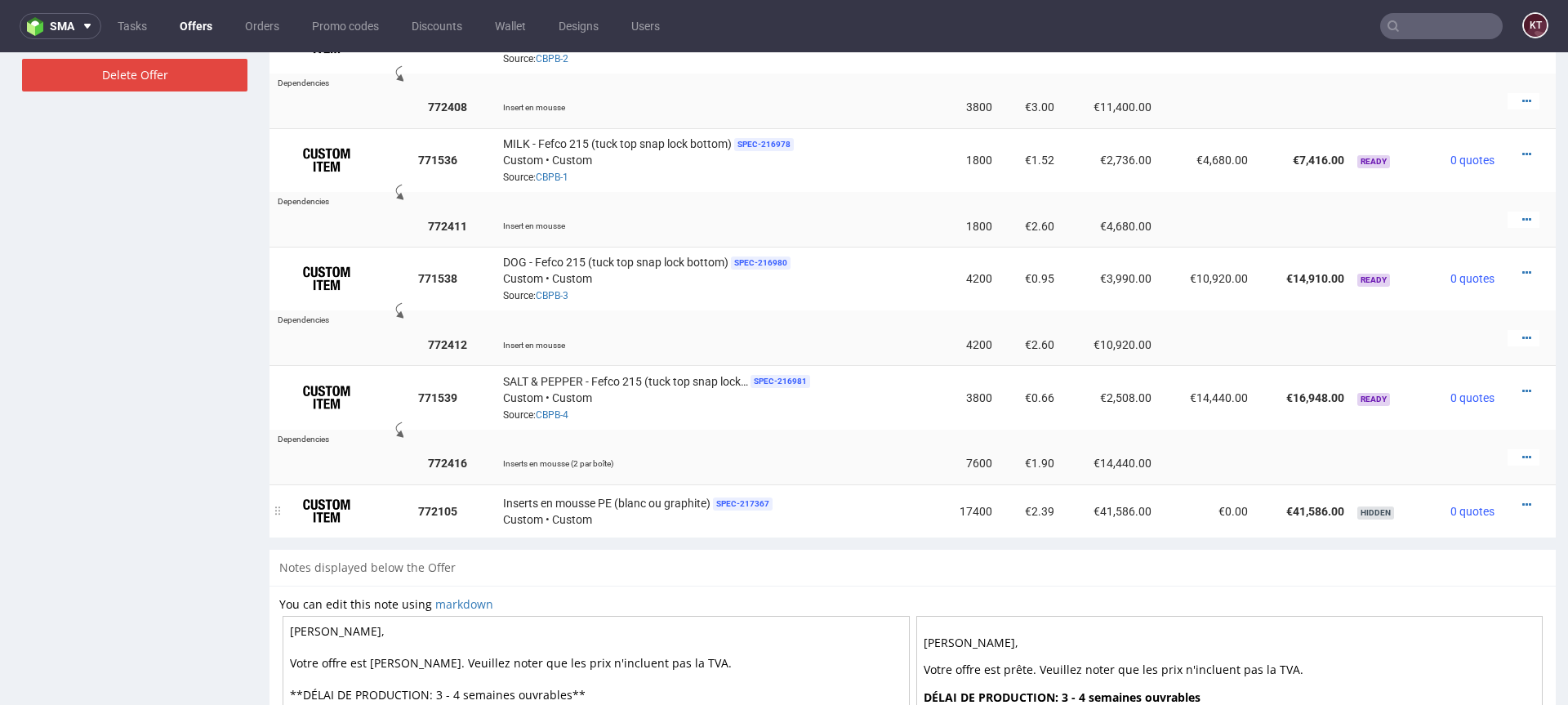
scroll to position [1080, 0]
click at [1270, 447] on td at bounding box center [1302, 464] width 96 height 42
click at [1522, 455] on icon at bounding box center [1527, 458] width 9 height 11
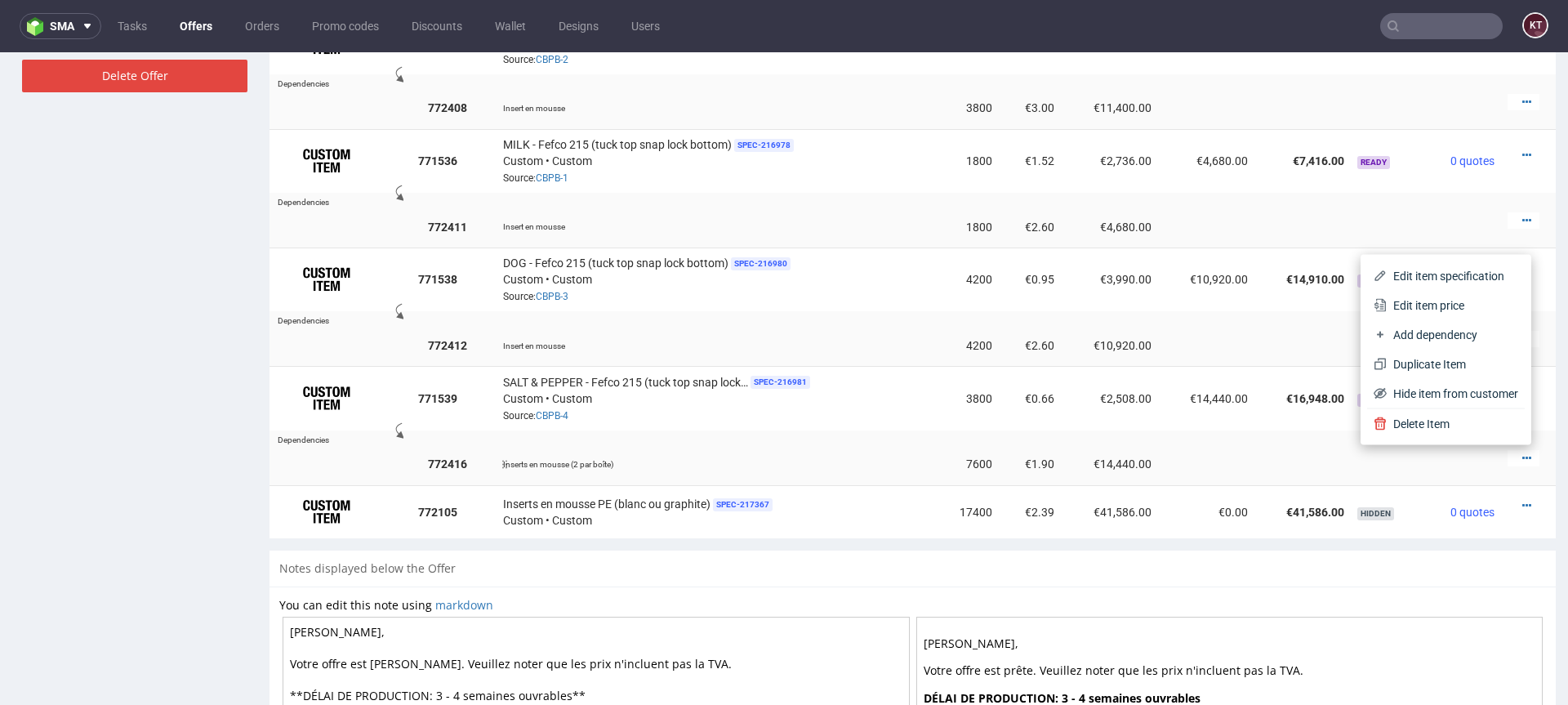
click at [1190, 462] on td at bounding box center [1205, 464] width 96 height 42
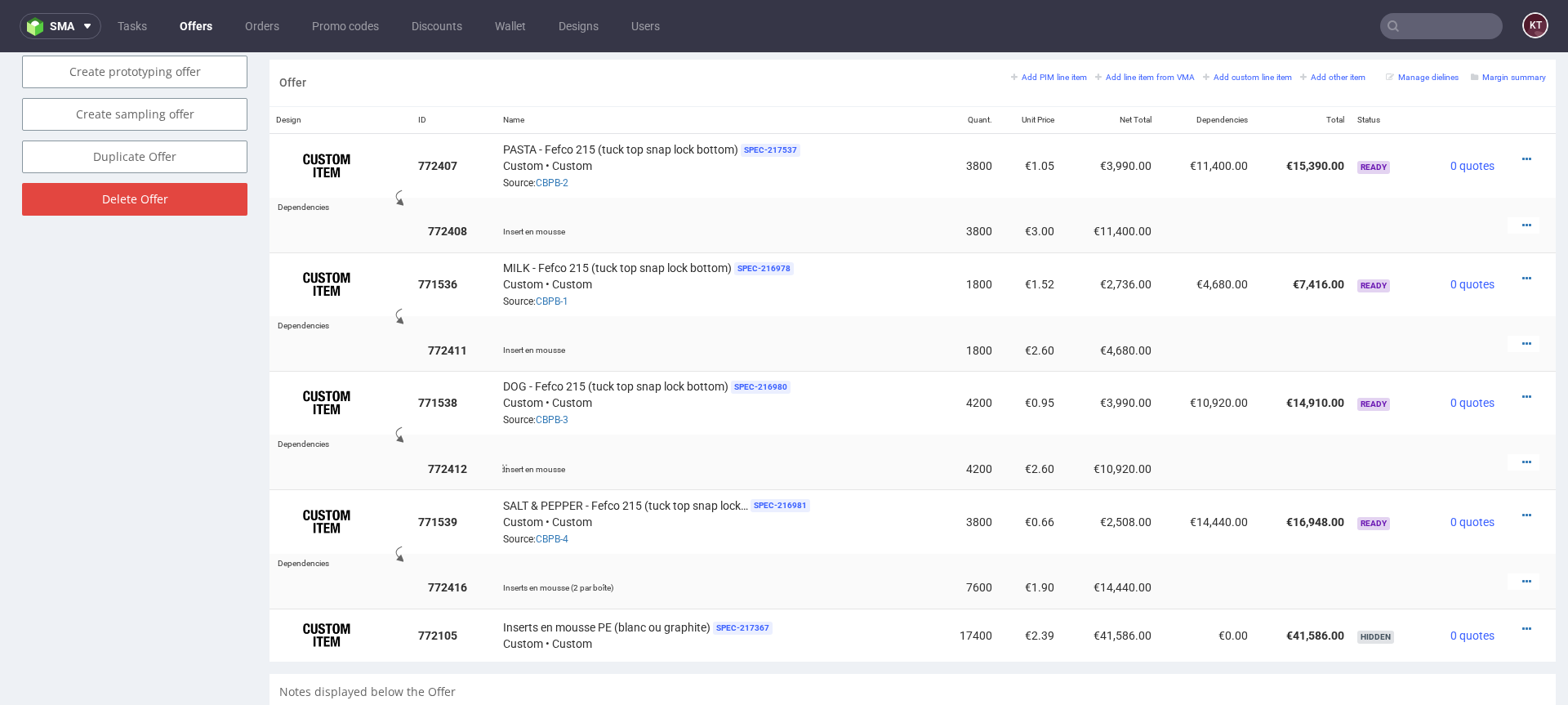
scroll to position [968, 0]
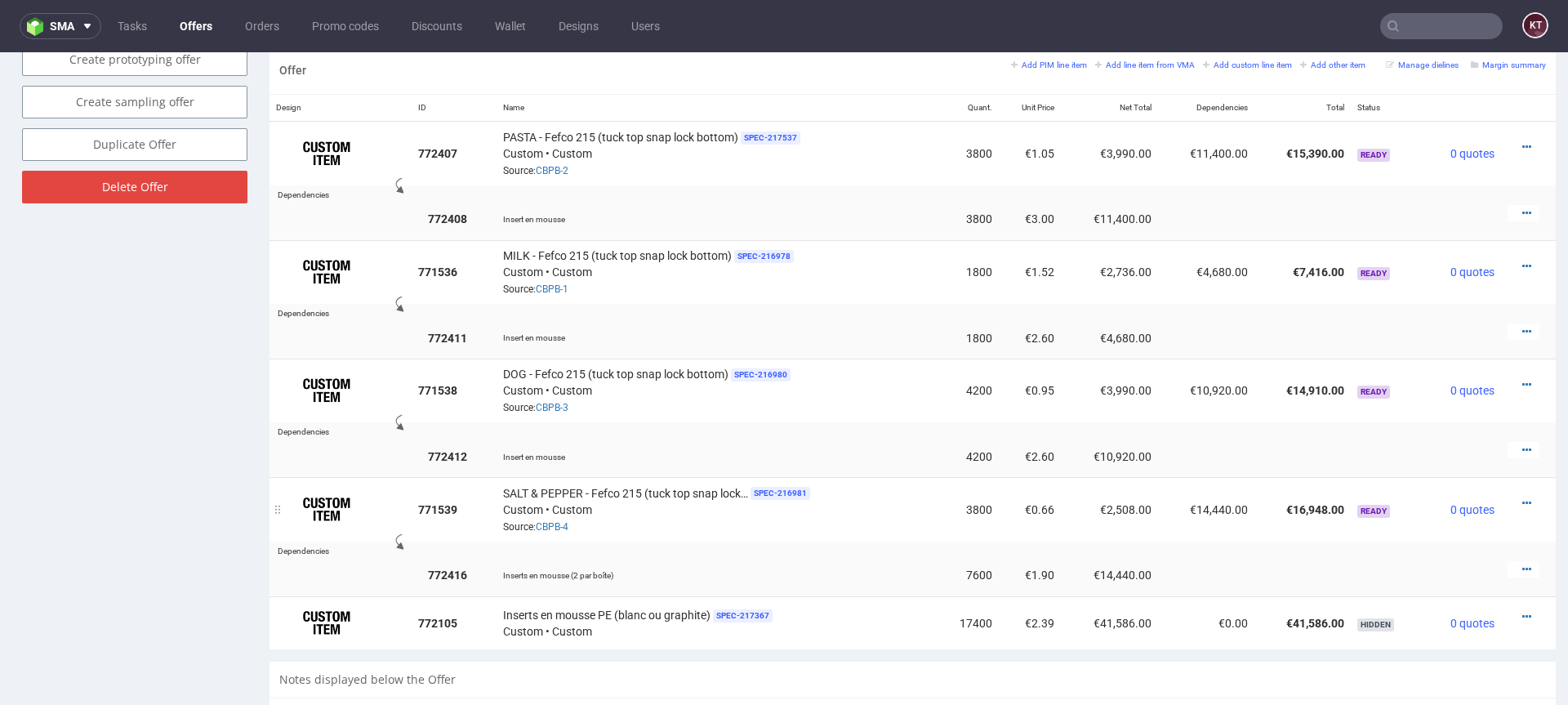
click at [1519, 499] on div at bounding box center [1523, 503] width 32 height 16
click at [1522, 499] on icon at bounding box center [1527, 503] width 9 height 11
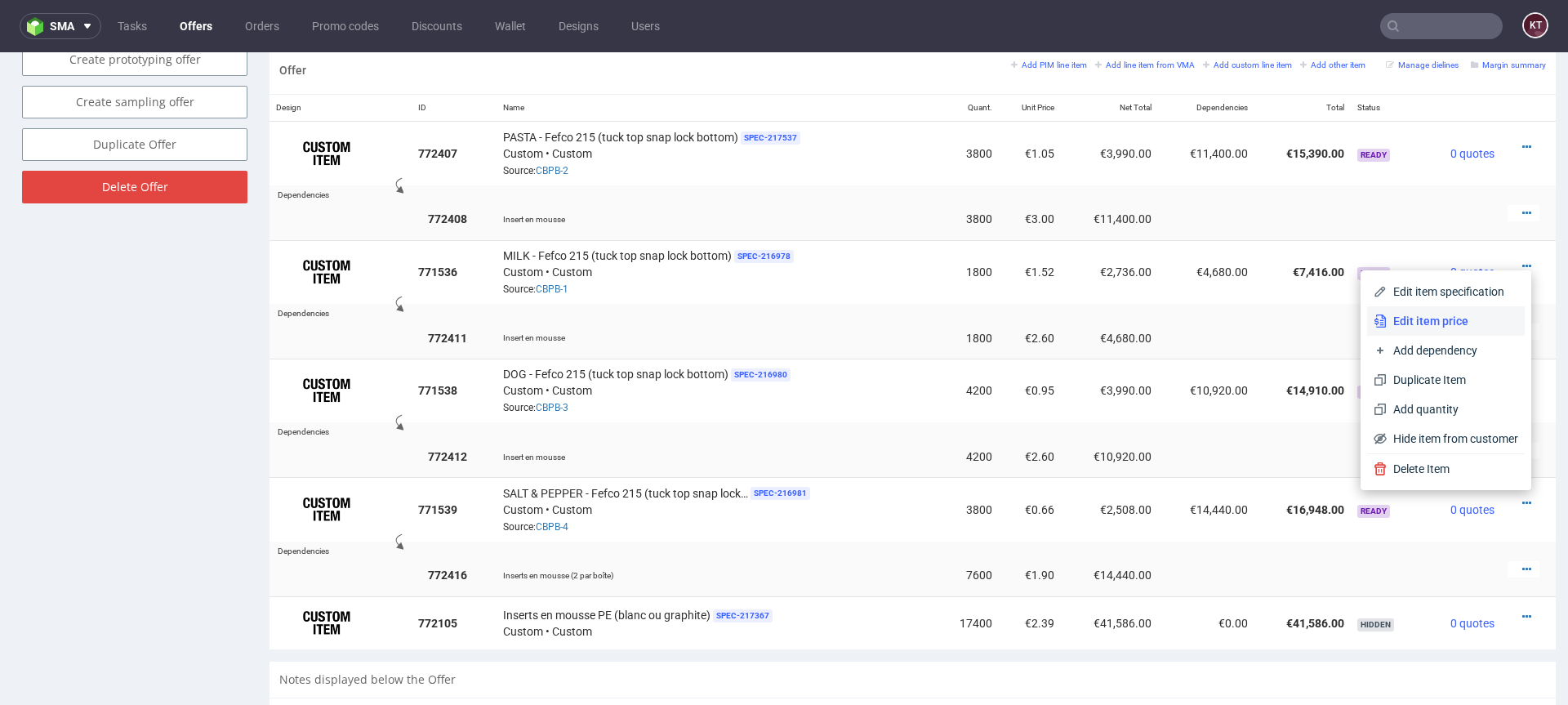
click at [1465, 321] on span "Edit item price" at bounding box center [1451, 321] width 132 height 16
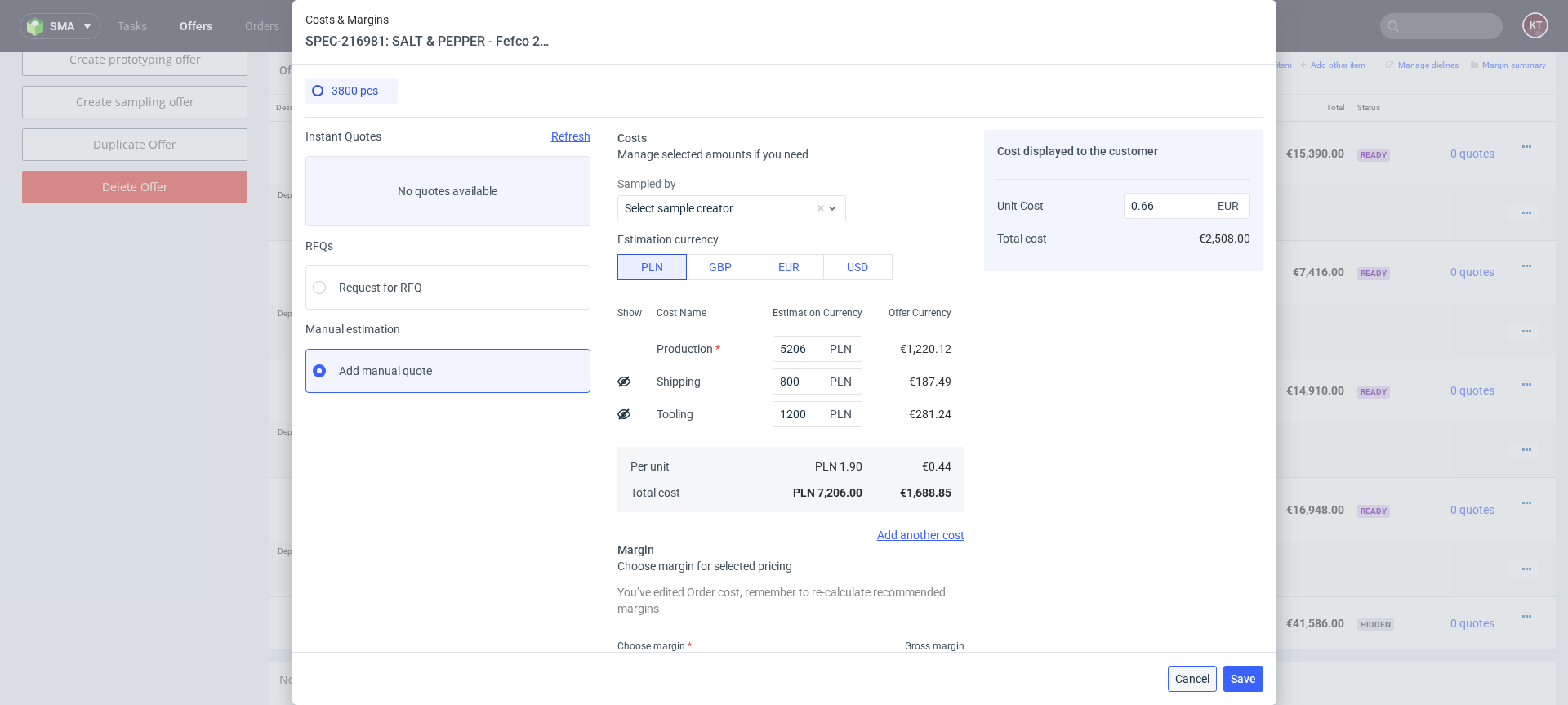
click at [1193, 674] on span "Cancel" at bounding box center [1192, 678] width 34 height 11
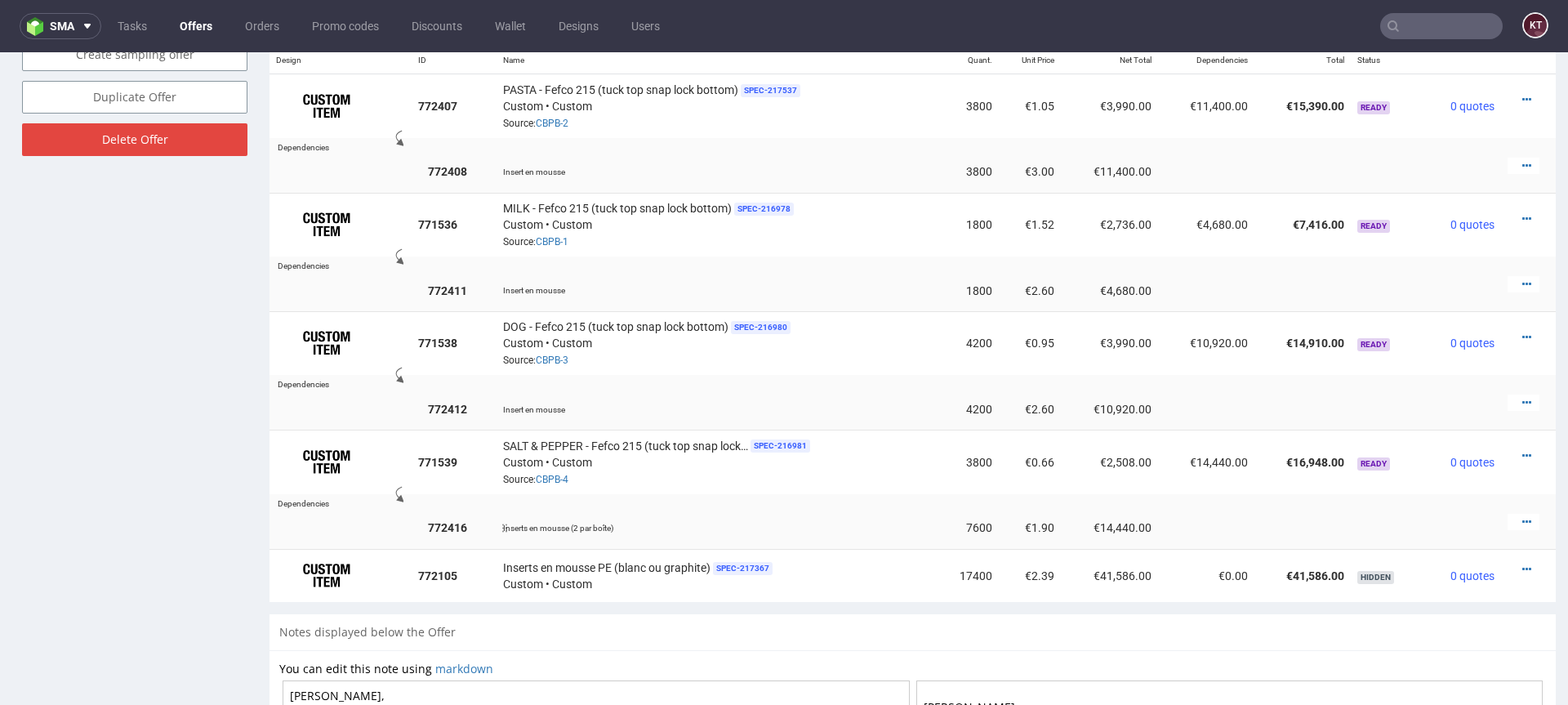
scroll to position [1017, 0]
click at [1522, 453] on icon at bounding box center [1527, 455] width 9 height 11
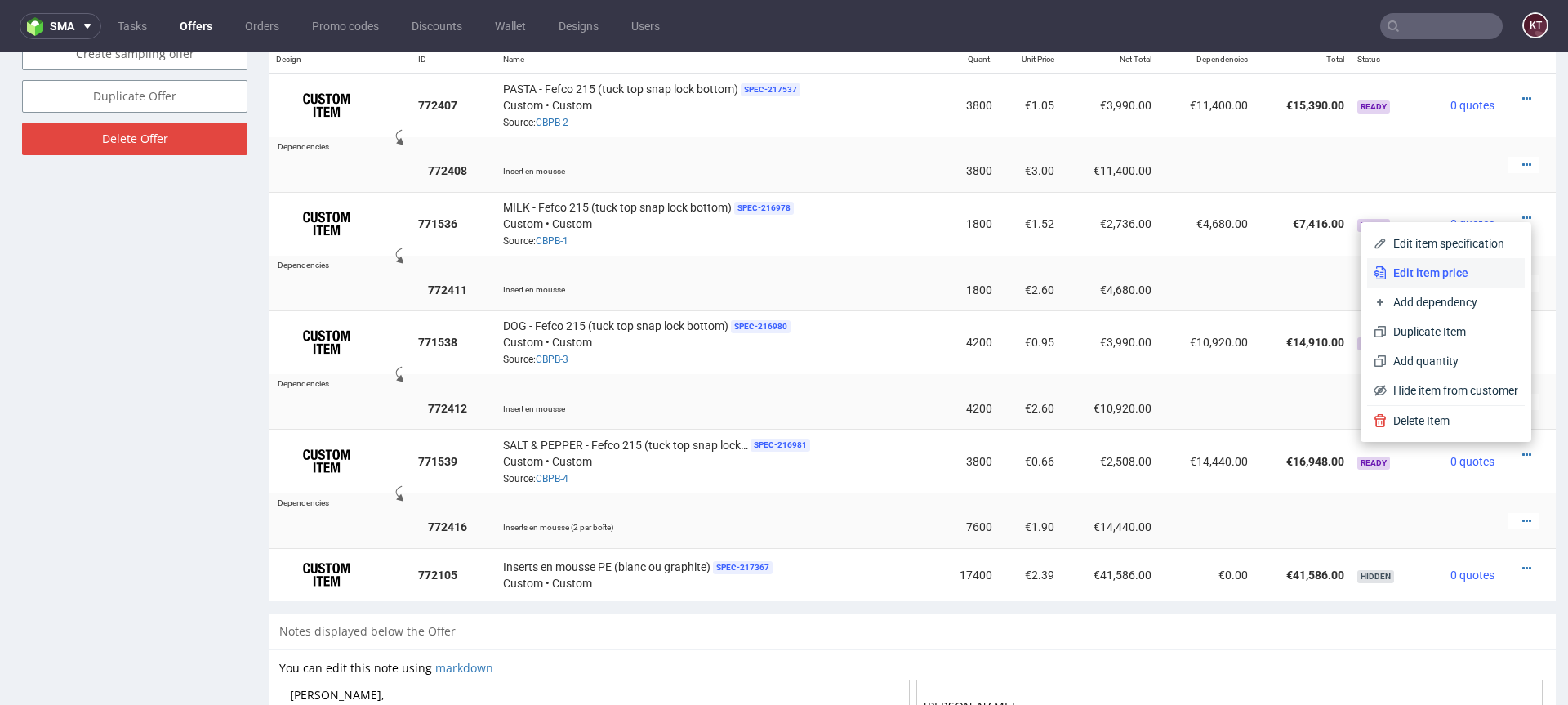
click at [1429, 273] on span "Edit item price" at bounding box center [1451, 273] width 132 height 16
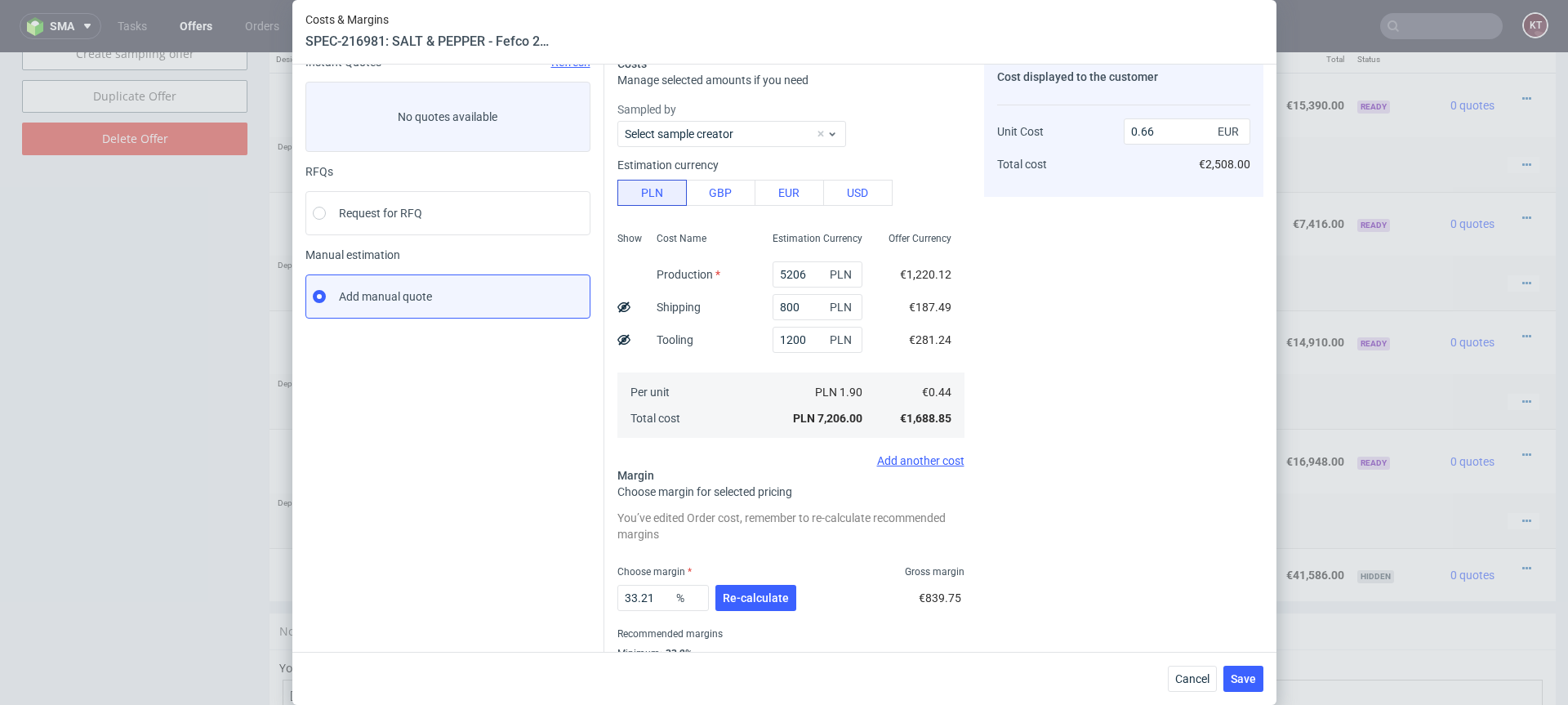
scroll to position [135, 0]
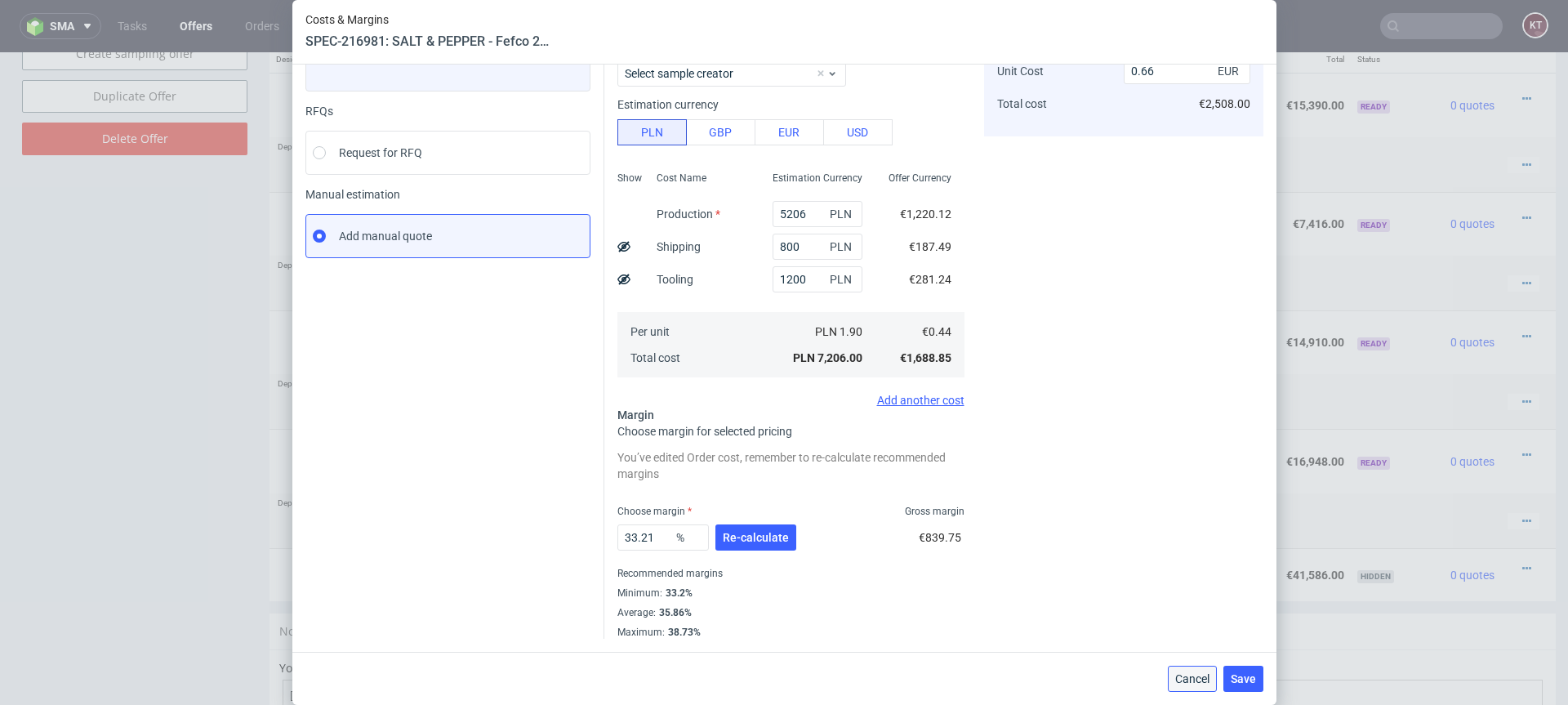
click at [1188, 673] on span "Cancel" at bounding box center [1192, 678] width 34 height 11
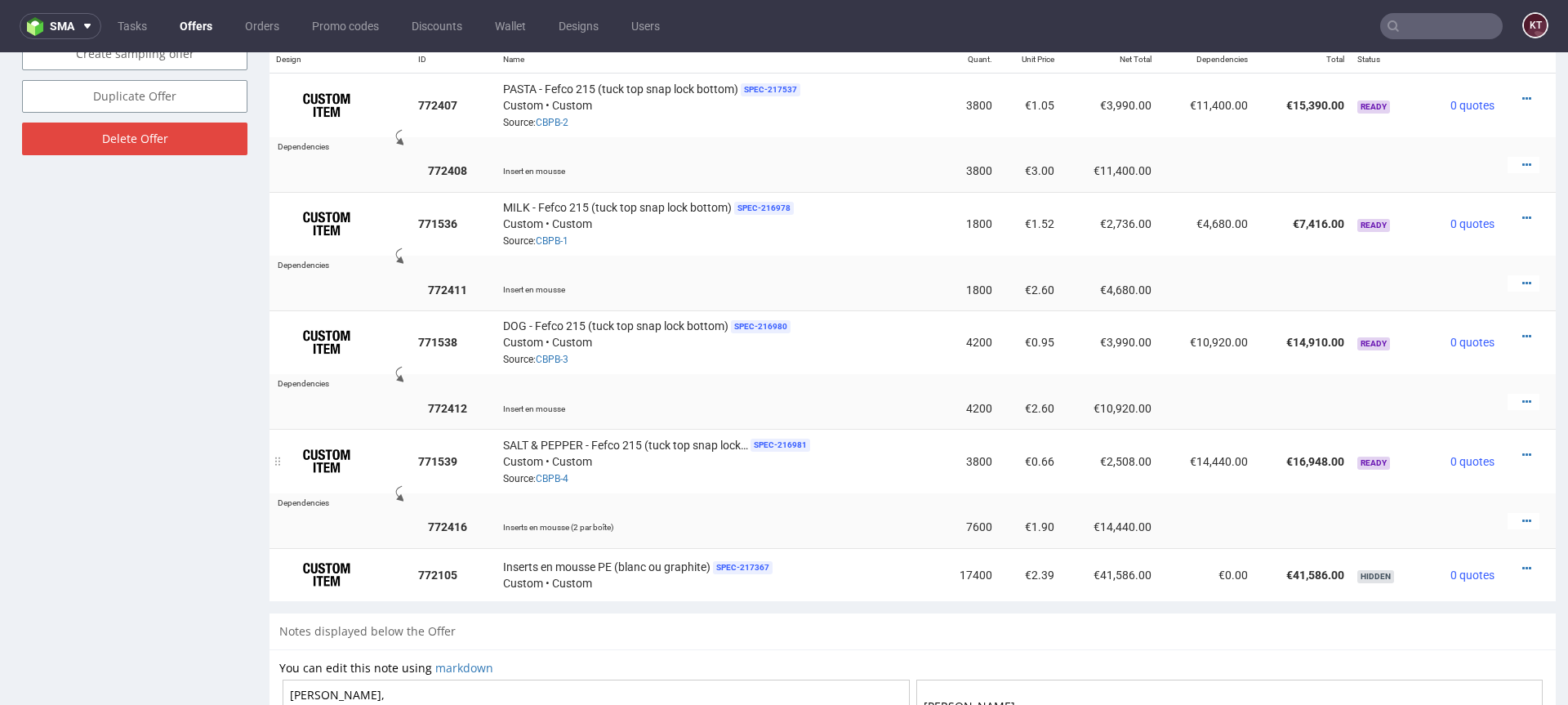
click at [878, 474] on div "SALT & PEPPER - Fefco 215 (tuck top snap lock bottom) SPEC- 216981 Custom • Cus…" at bounding box center [717, 460] width 427 height 50
click at [697, 508] on td "Inserts en mousse (2 par boîte)" at bounding box center [716, 527] width 441 height 42
click at [1522, 335] on icon at bounding box center [1527, 337] width 9 height 11
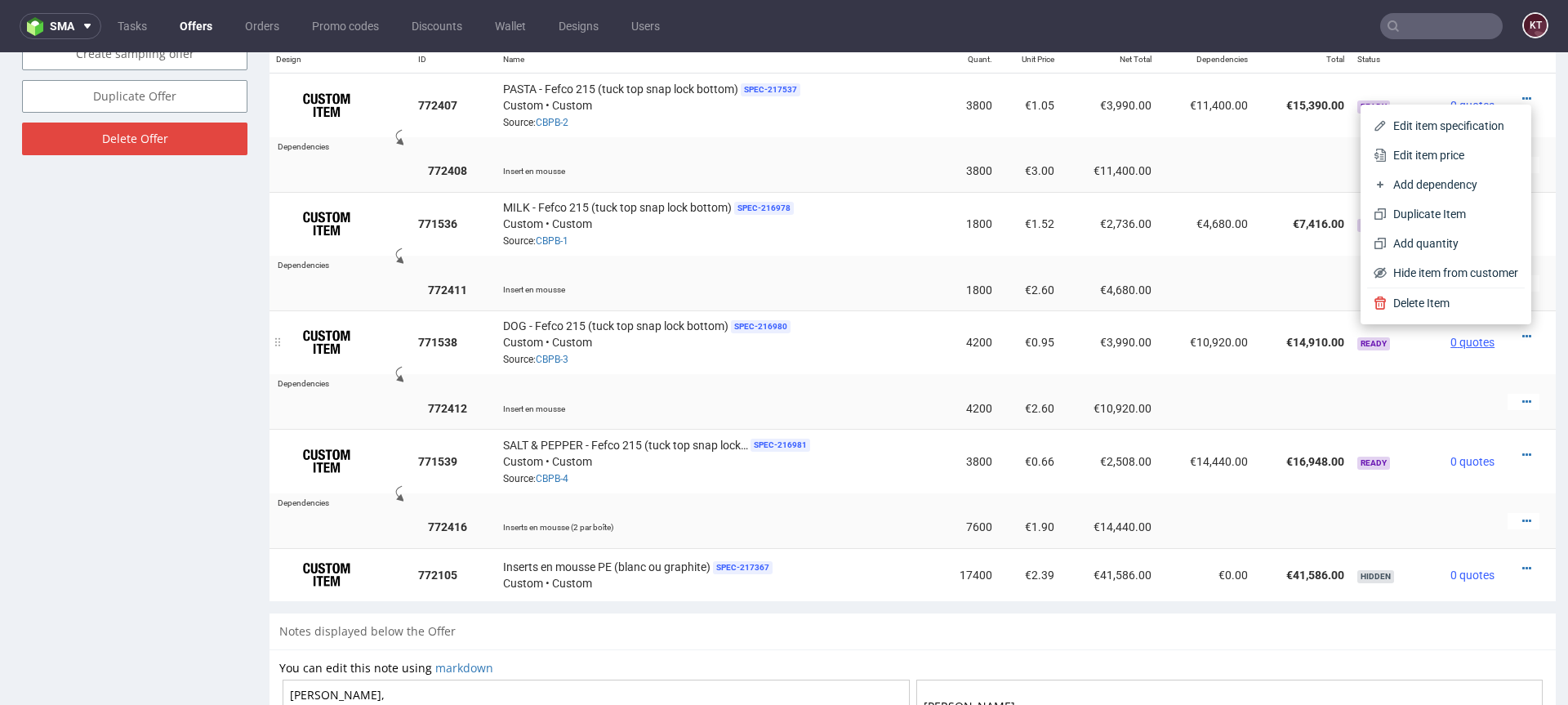
click at [1479, 338] on span "0 quotes" at bounding box center [1473, 342] width 44 height 13
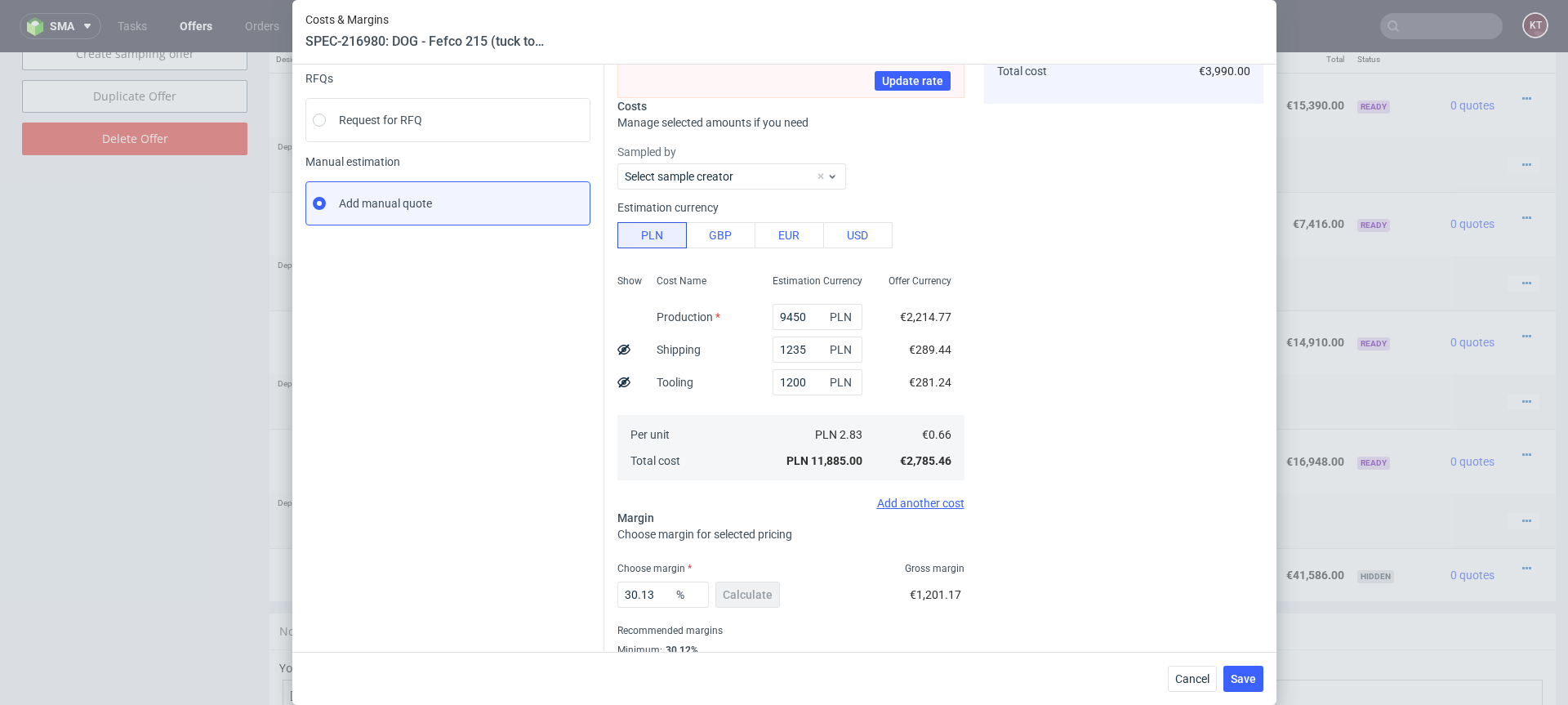
scroll to position [224, 0]
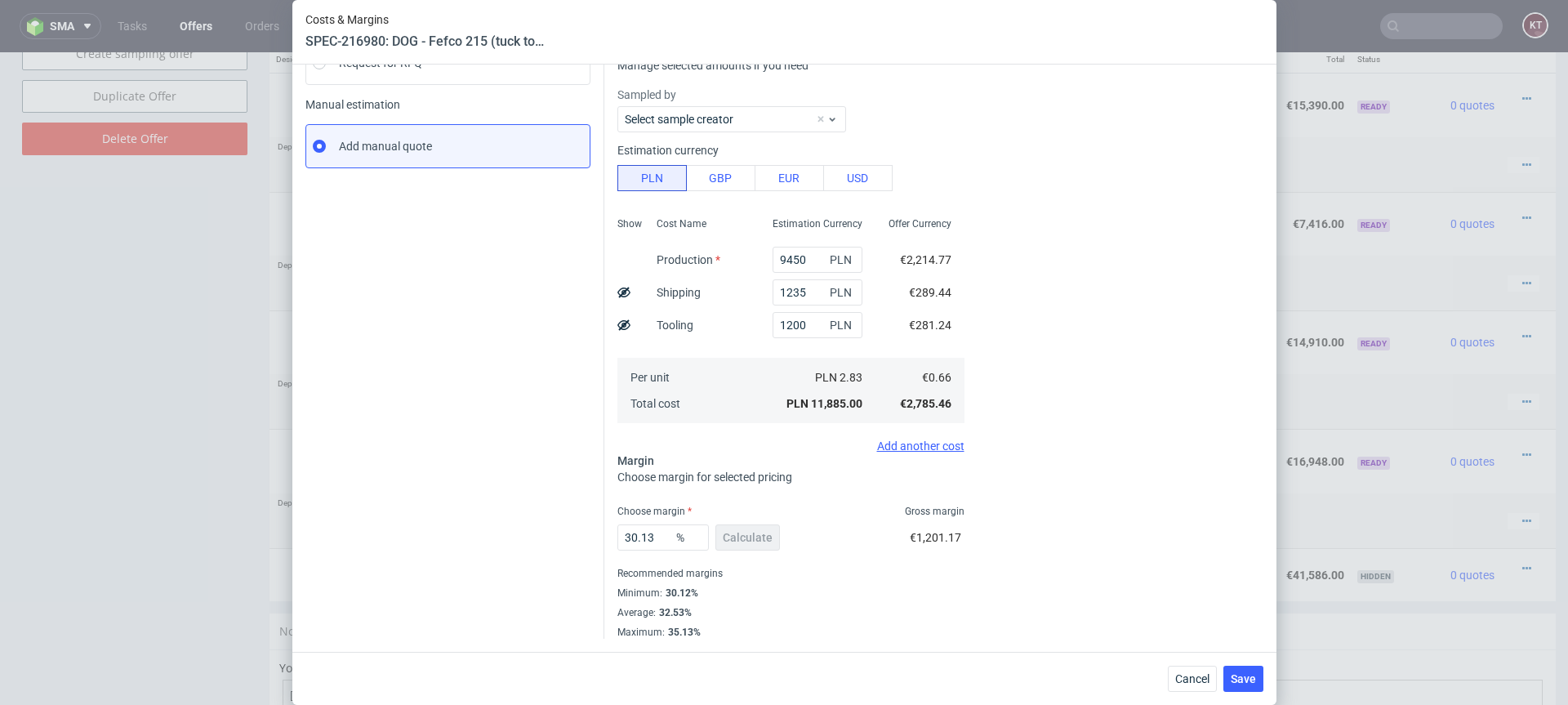
click at [615, 469] on div "Exchange rate changed between initial creation of the item and today. Do you wa…" at bounding box center [933, 265] width 659 height 747
click at [661, 468] on fieldset "Exchange rate changed between initial creation of the item and today. Do you wa…" at bounding box center [790, 272] width 347 height 734
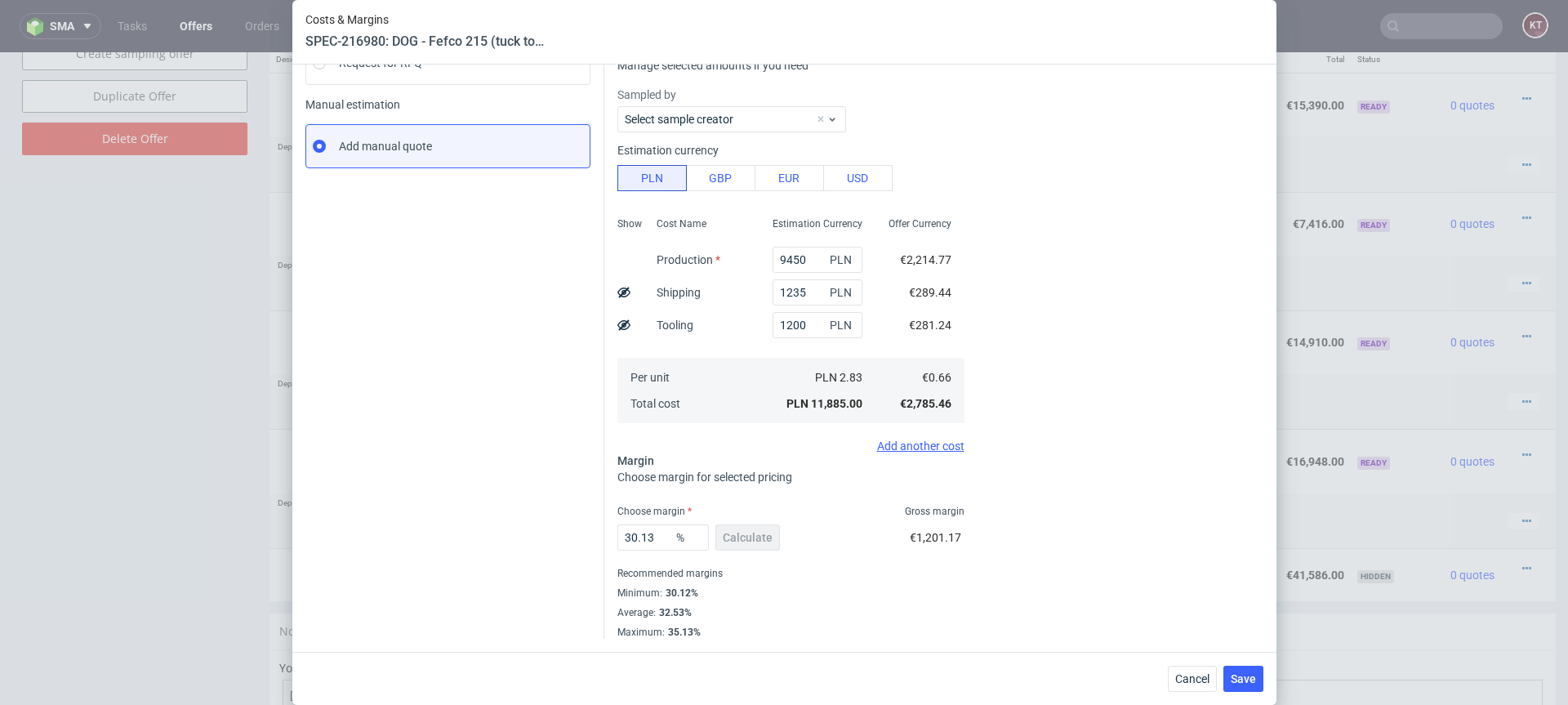
click at [661, 468] on fieldset "Exchange rate changed between initial creation of the item and today. Do you wa…" at bounding box center [790, 272] width 347 height 734
click at [702, 472] on span "Choose margin for selected pricing" at bounding box center [705, 477] width 175 height 13
click at [619, 447] on div "Add another cost" at bounding box center [790, 446] width 347 height 13
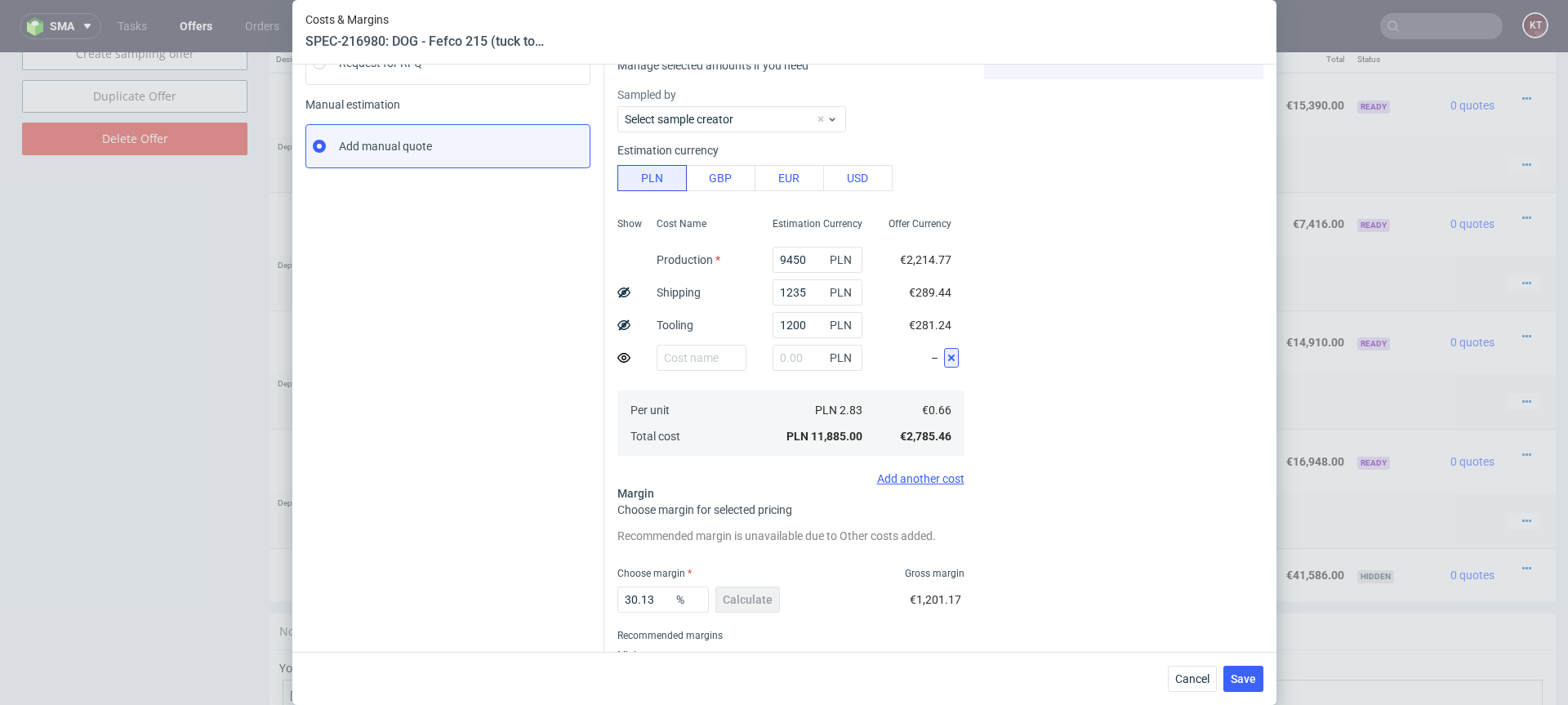
click at [954, 353] on icon at bounding box center [951, 358] width 13 height 13
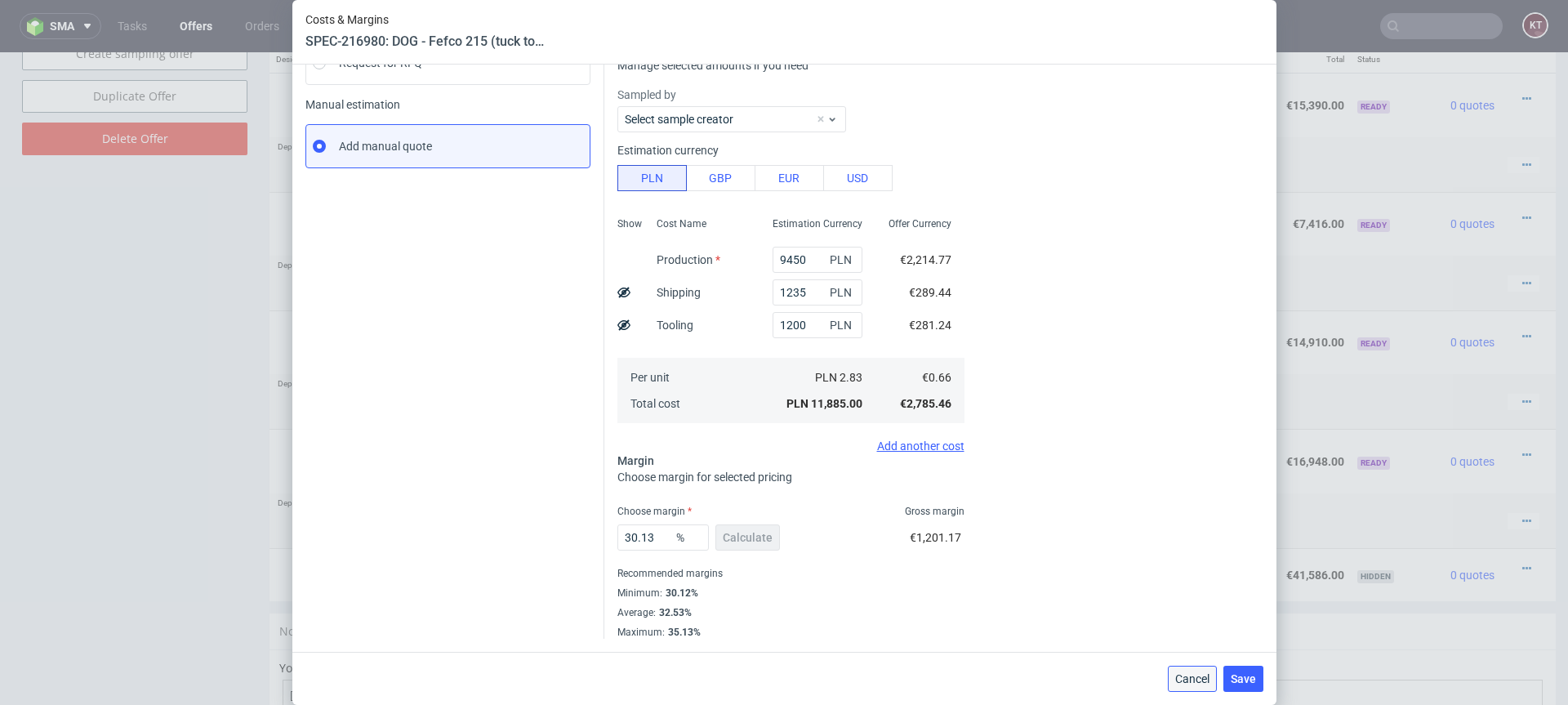
click at [1194, 680] on span "Cancel" at bounding box center [1192, 678] width 34 height 11
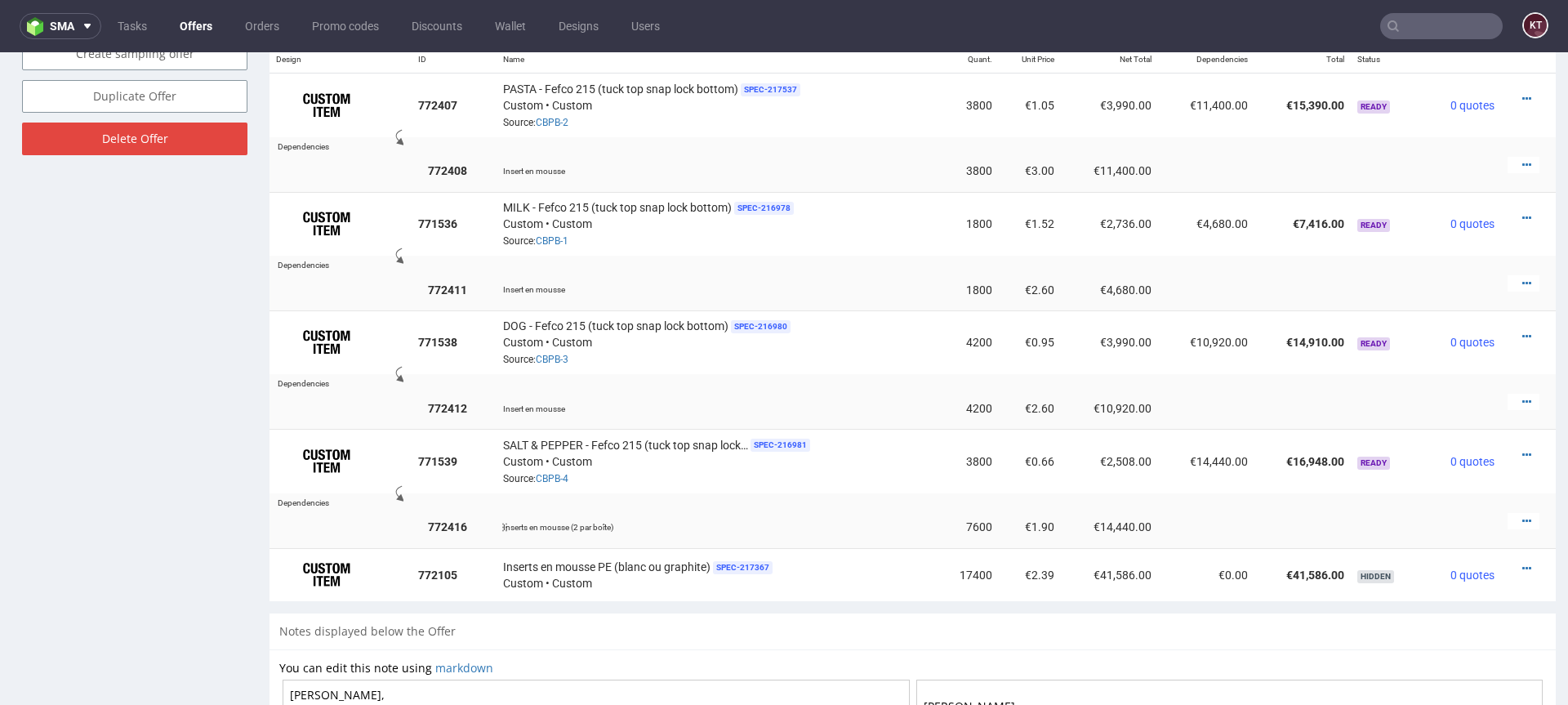
click at [999, 524] on td "€1.90" at bounding box center [1029, 527] width 62 height 42
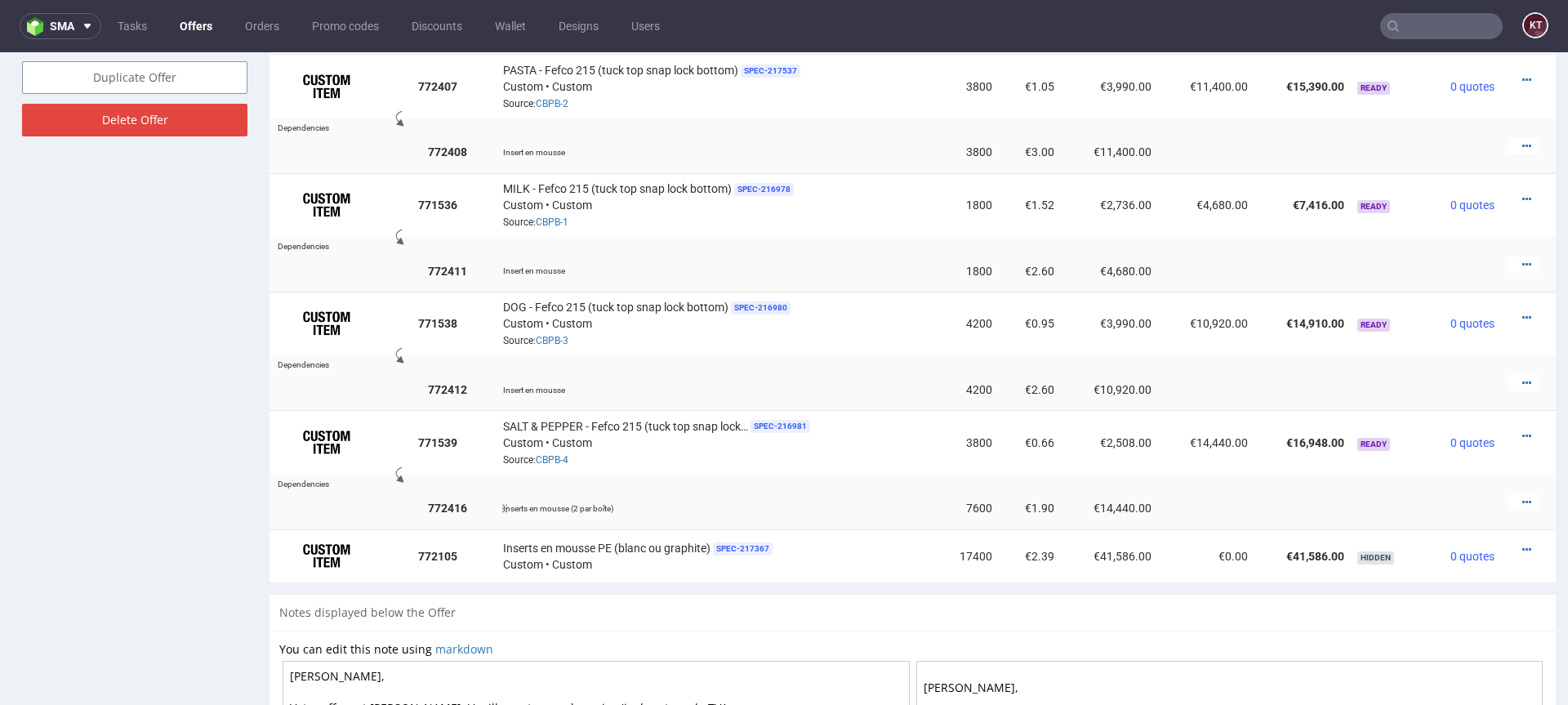
scroll to position [1042, 0]
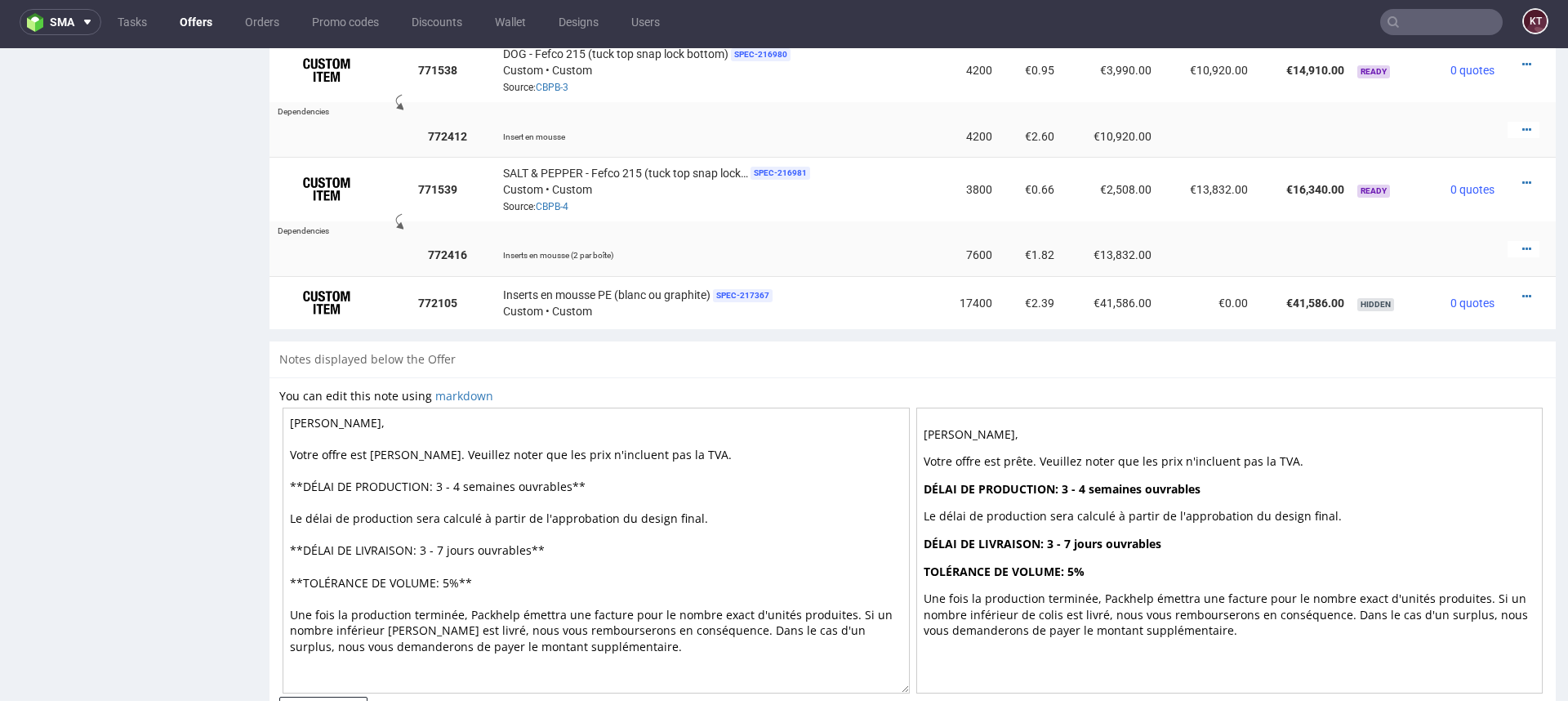
scroll to position [1279, 0]
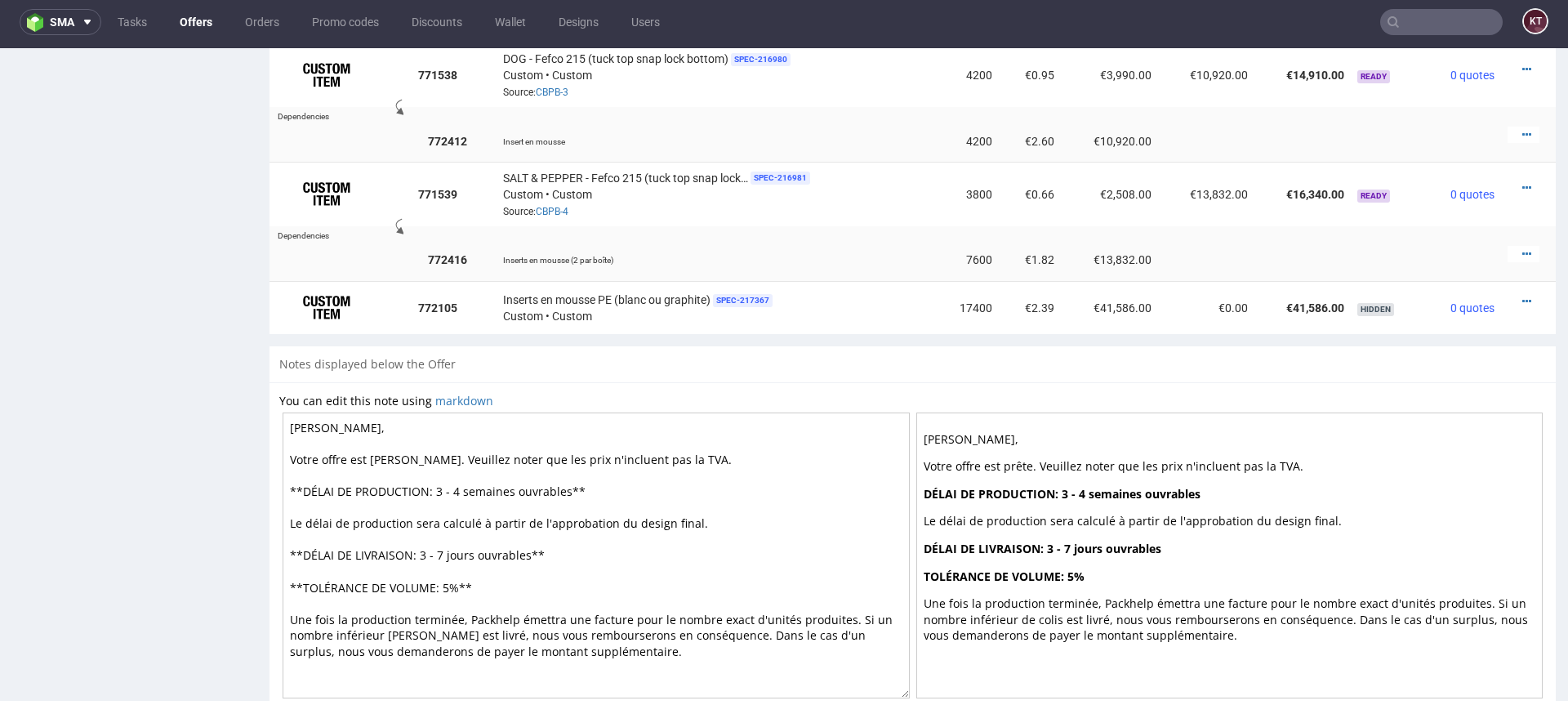
drag, startPoint x: 1204, startPoint y: 630, endPoint x: 875, endPoint y: 426, distance: 387.1
click at [875, 426] on div "[PERSON_NAME], Votre offre est [PERSON_NAME]. Veuillez noter que les prix n'inc…" at bounding box center [912, 555] width 1267 height 292
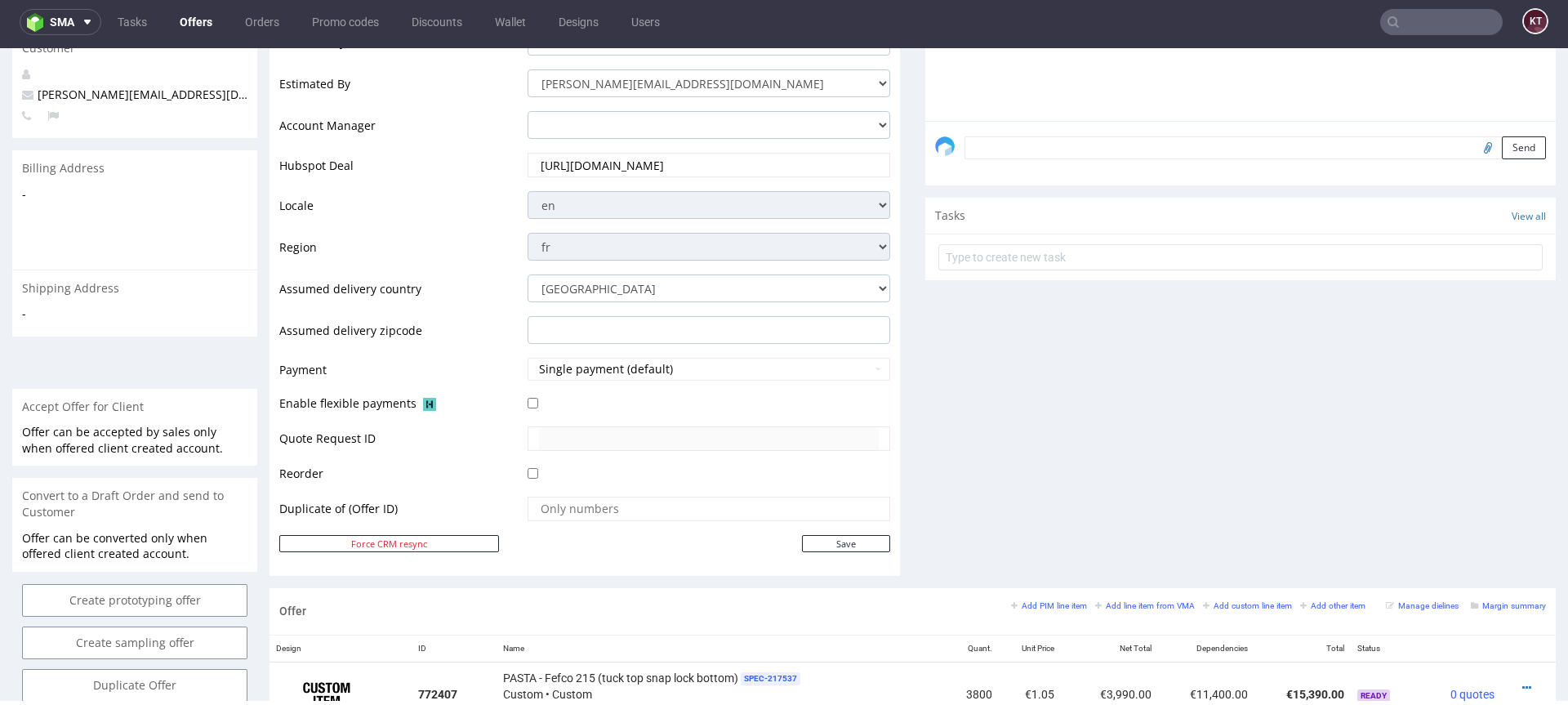
scroll to position [430, 0]
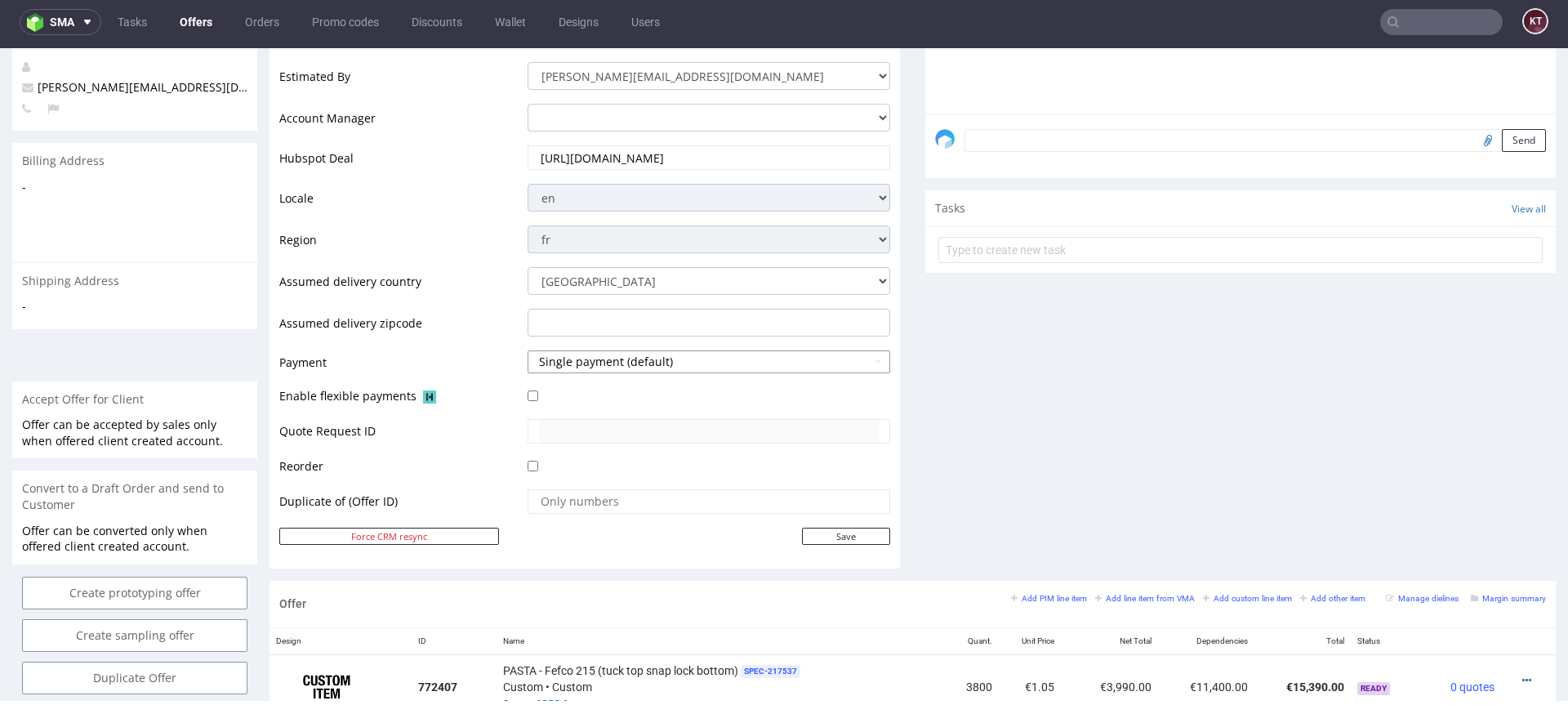
click at [601, 372] on button "Single payment (default)" at bounding box center [708, 362] width 363 height 23
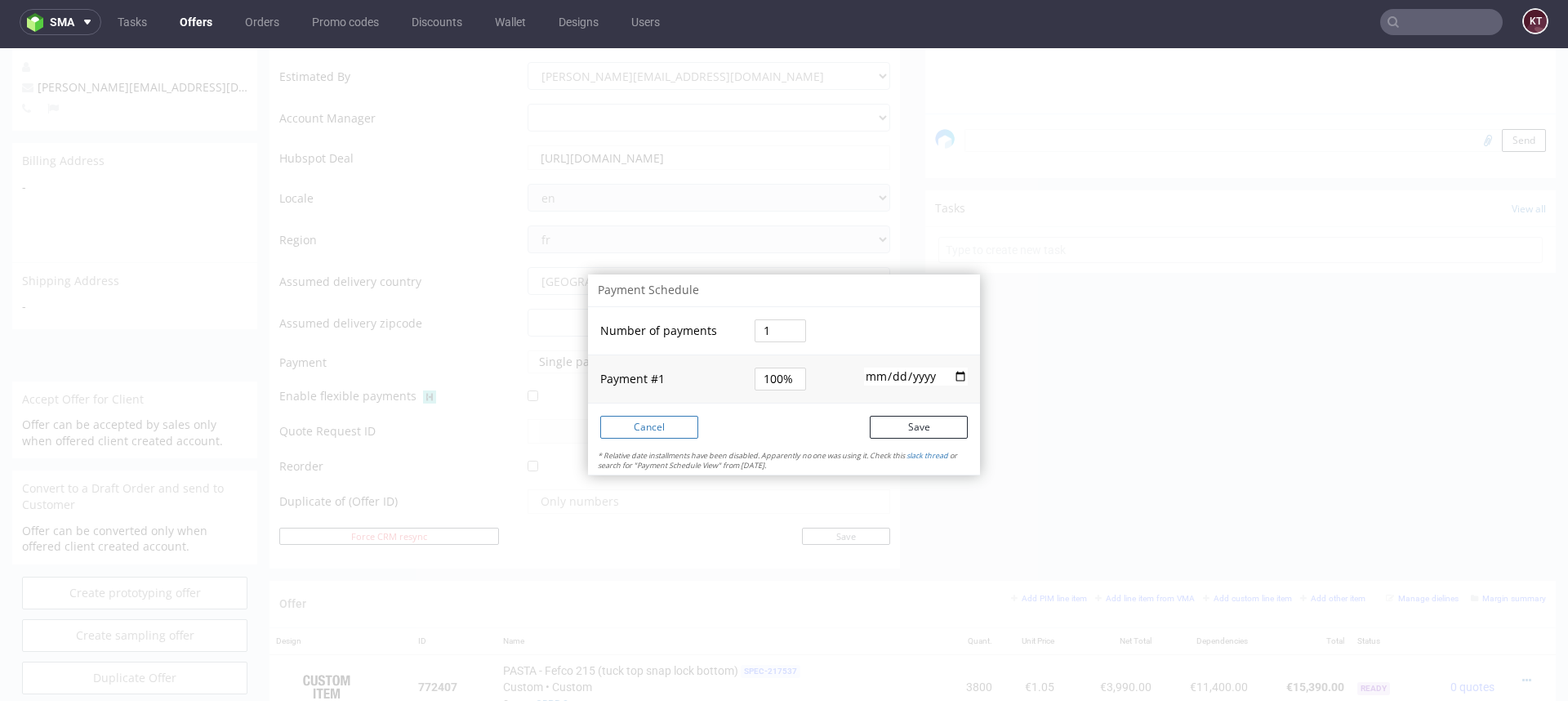
click at [657, 427] on button "Cancel" at bounding box center [649, 428] width 98 height 23
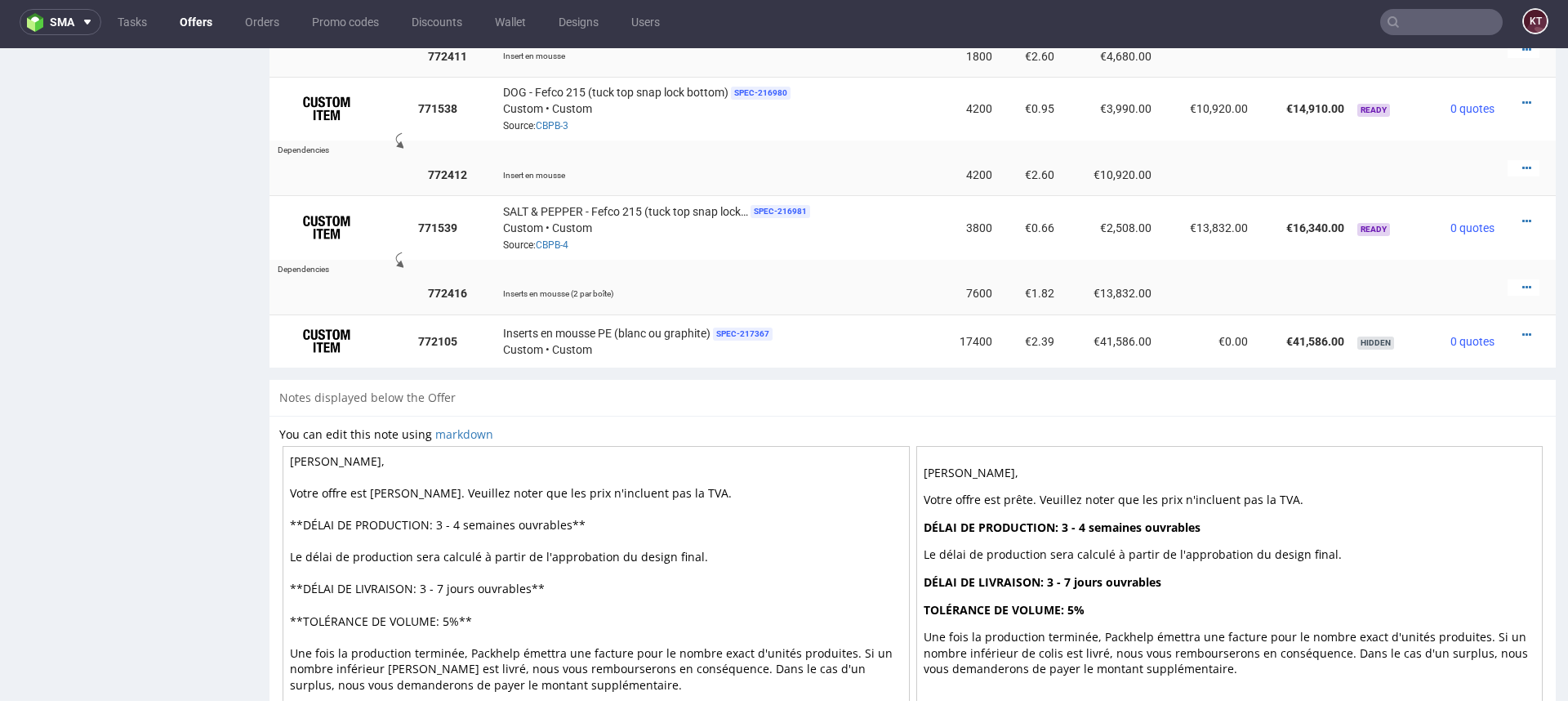
scroll to position [1337, 0]
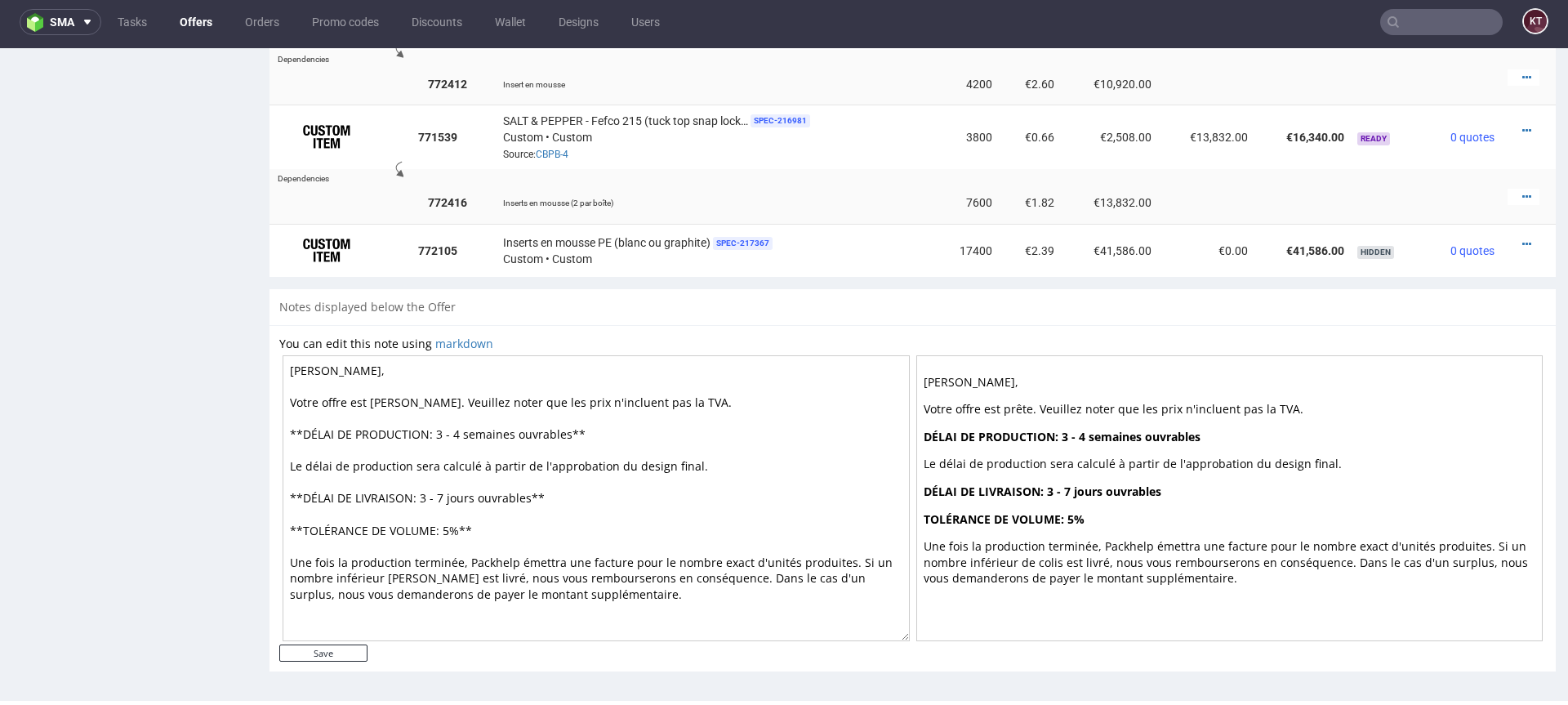
click at [1069, 551] on p "Une fois la production terminée, Packhelp émettra une facture pour le nombre ex…" at bounding box center [1230, 563] width 613 height 49
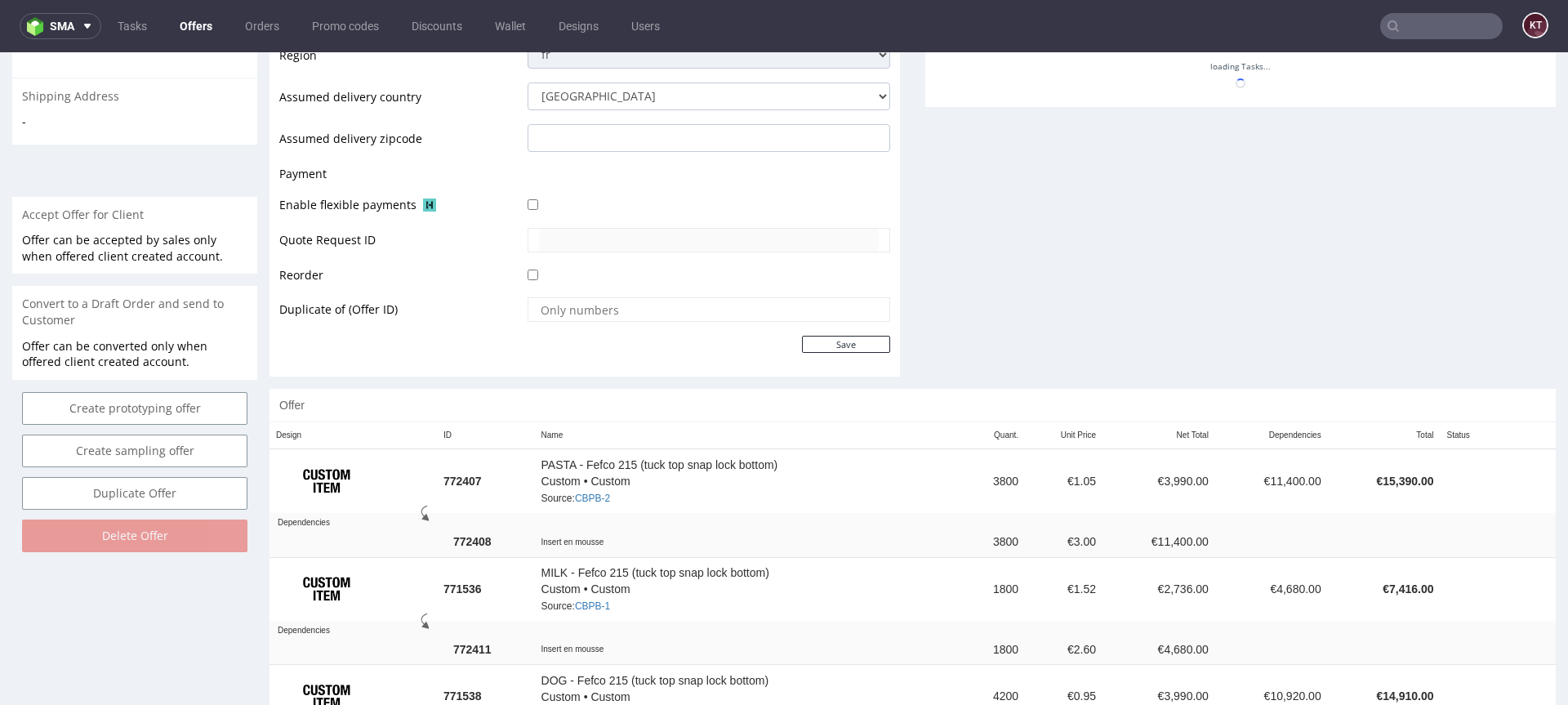
scroll to position [701, 0]
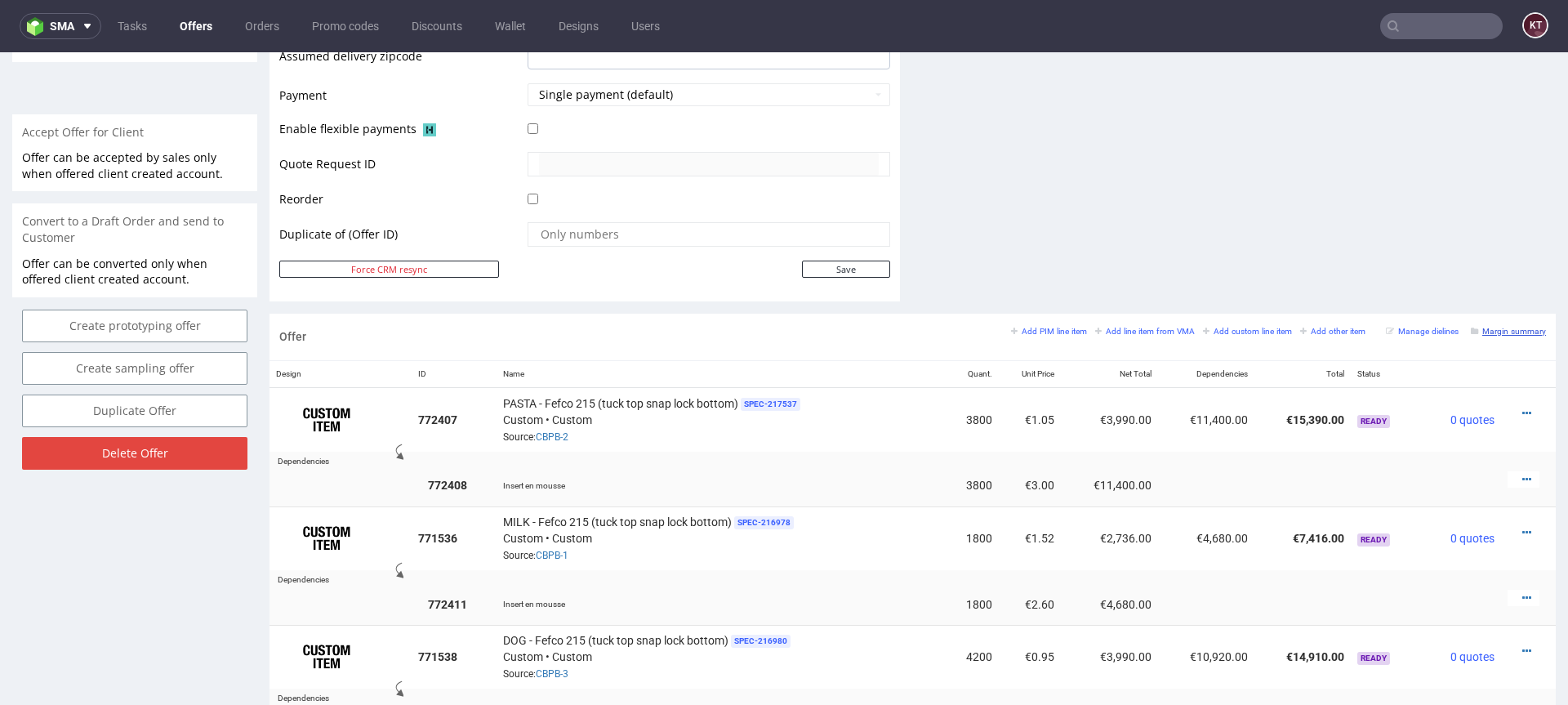
click at [1495, 333] on small "Margin summary" at bounding box center [1508, 331] width 75 height 9
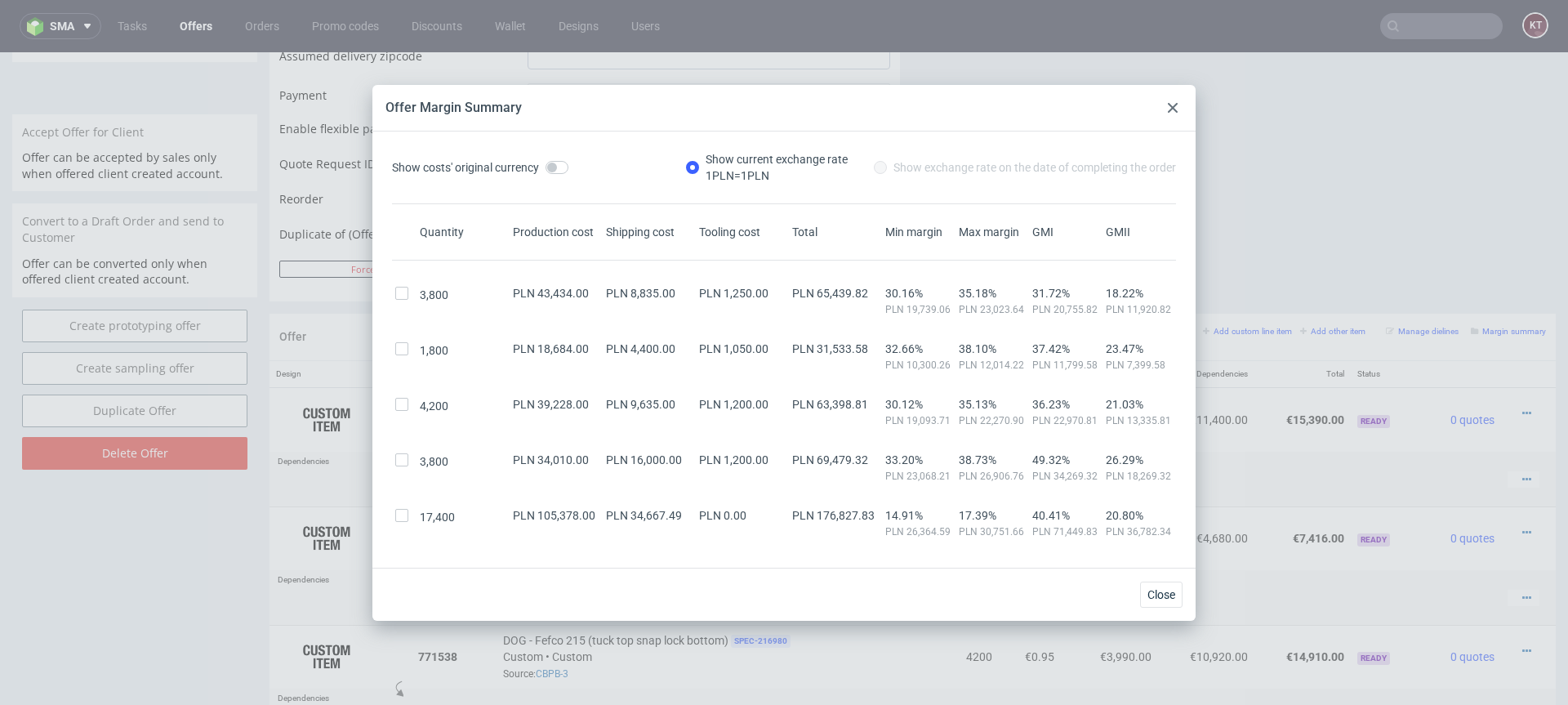
scroll to position [75, 0]
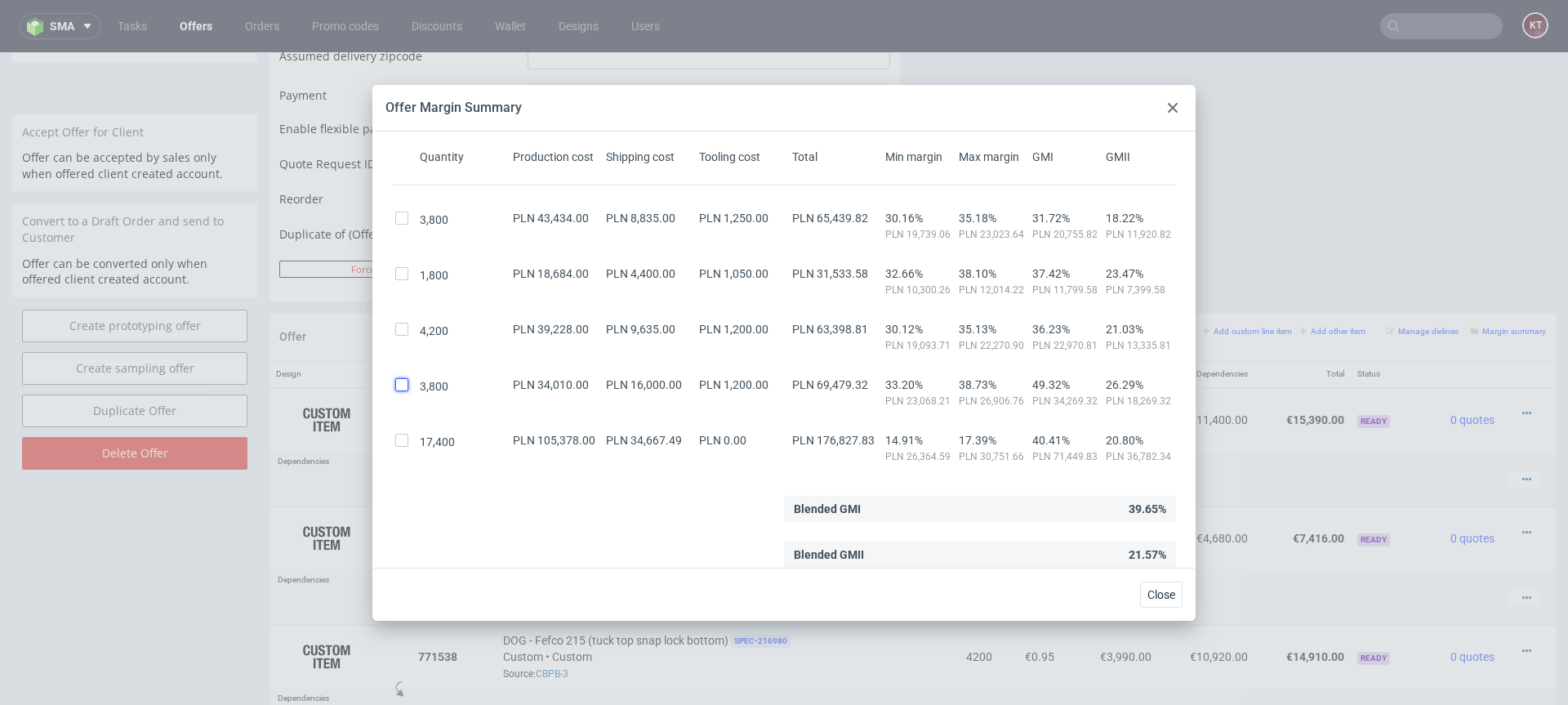
click at [407, 382] on input "checkbox" at bounding box center [402, 384] width 13 height 13
checkbox input "true"
click at [403, 332] on input "checkbox" at bounding box center [402, 329] width 13 height 13
checkbox input "true"
click at [402, 269] on input "checkbox" at bounding box center [402, 273] width 13 height 13
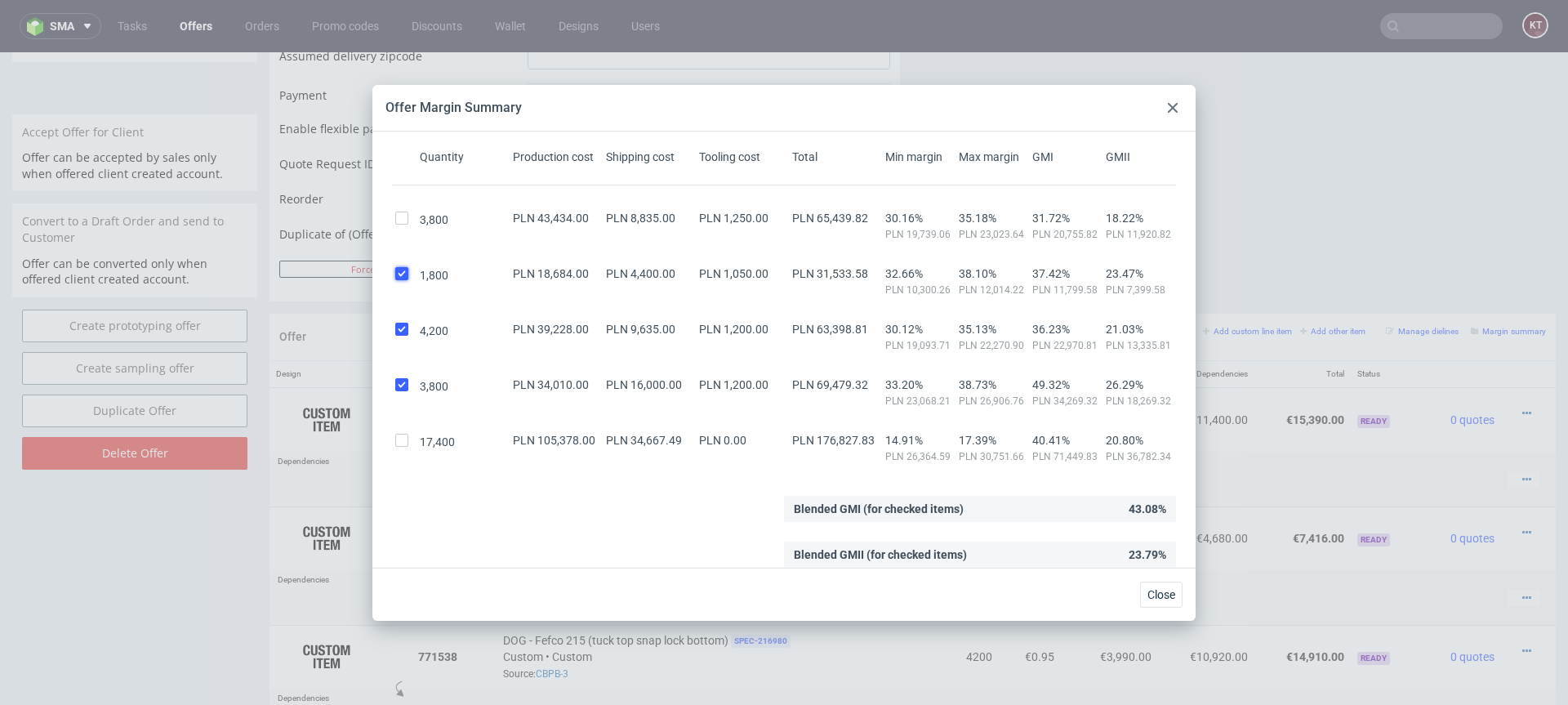
checkbox input "true"
click at [400, 216] on input "checkbox" at bounding box center [402, 218] width 13 height 13
checkbox input "true"
click at [1174, 106] on icon at bounding box center [1172, 108] width 10 height 10
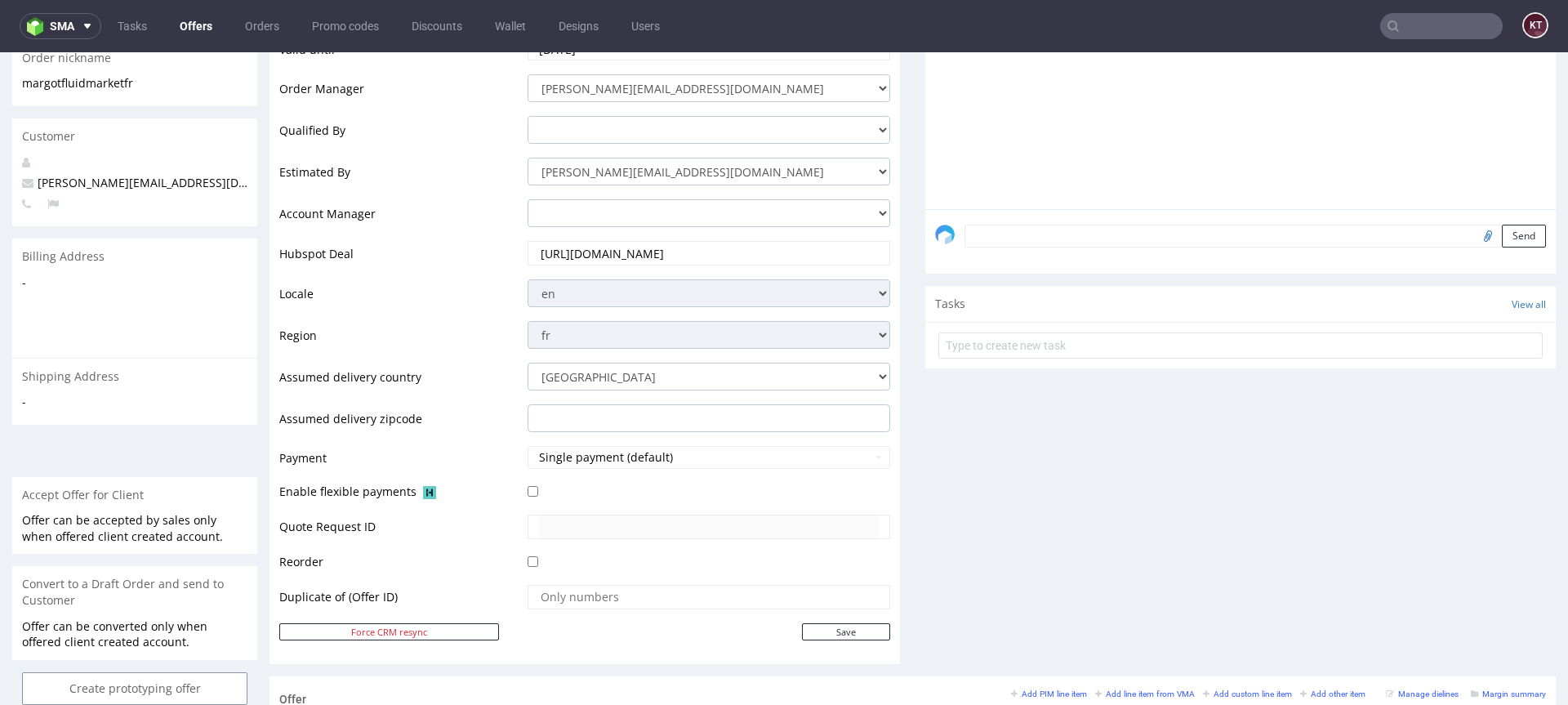
scroll to position [0, 0]
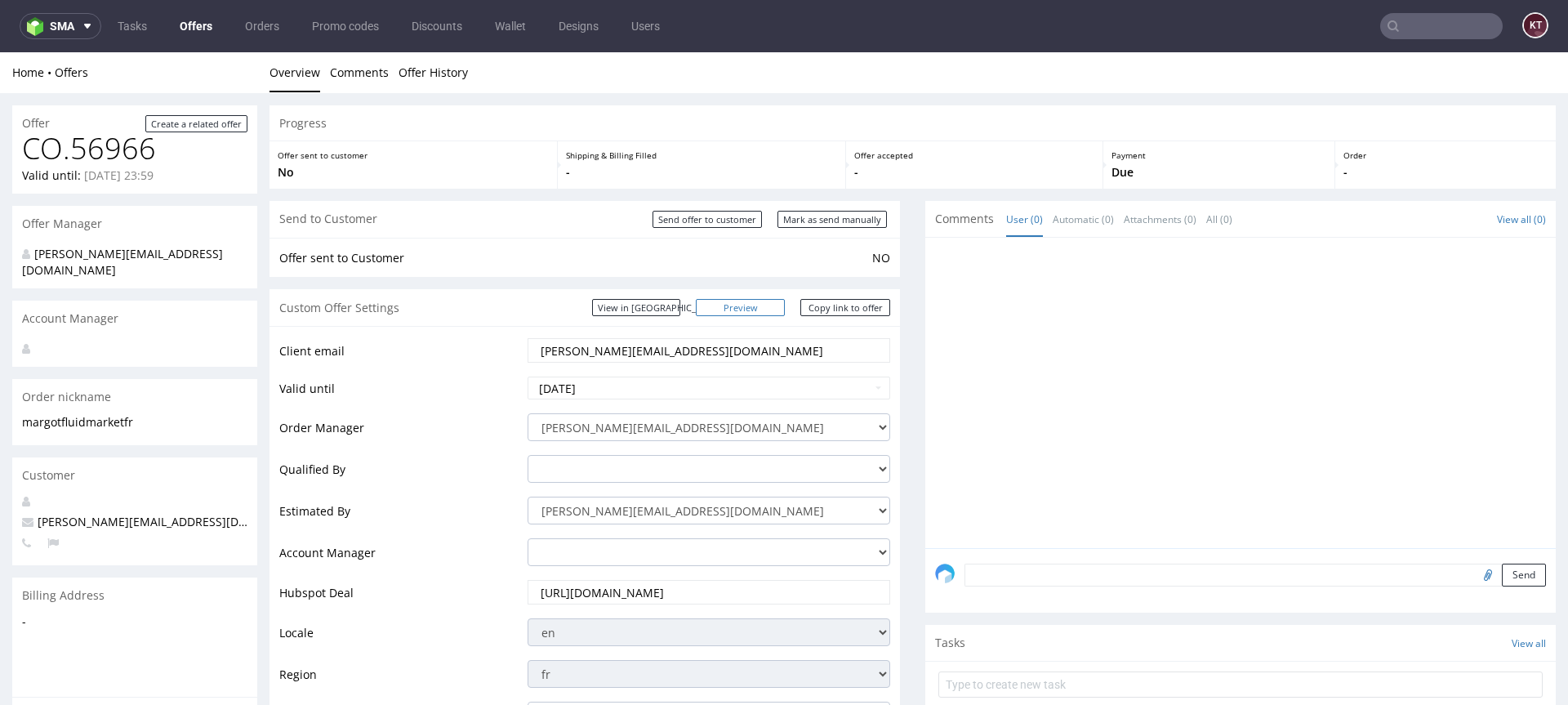
click at [764, 307] on link "Preview" at bounding box center [741, 307] width 90 height 17
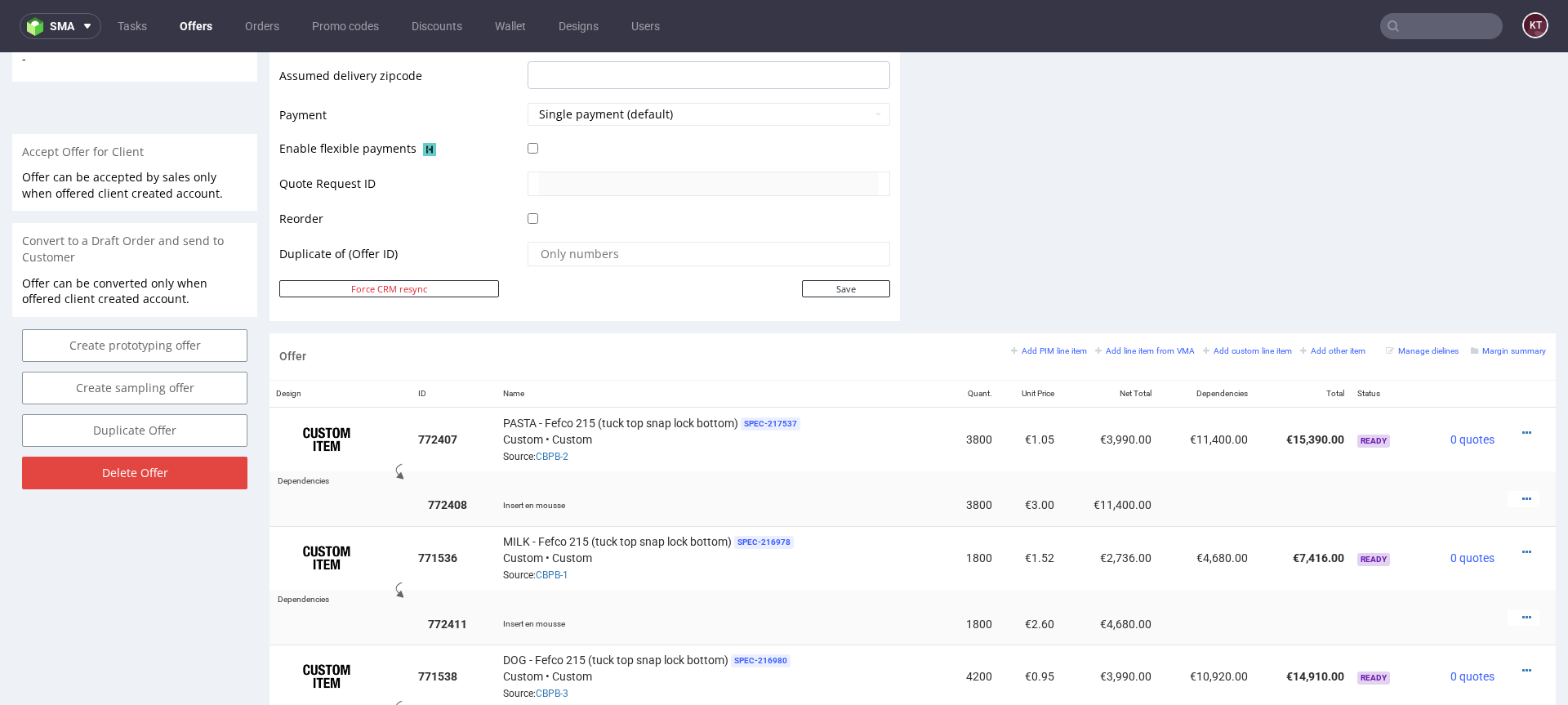
scroll to position [890, 0]
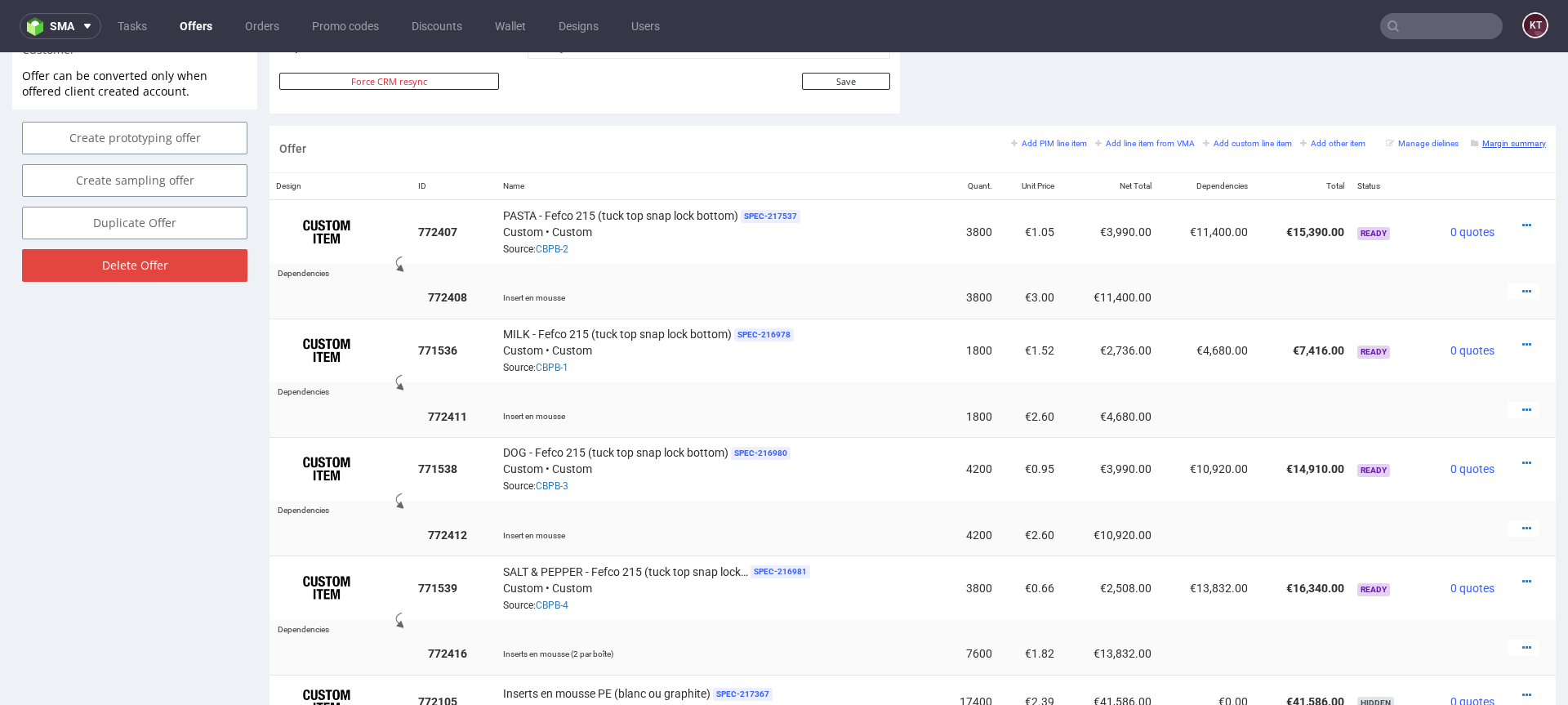
click at [1481, 142] on small "Margin summary" at bounding box center [1508, 143] width 75 height 9
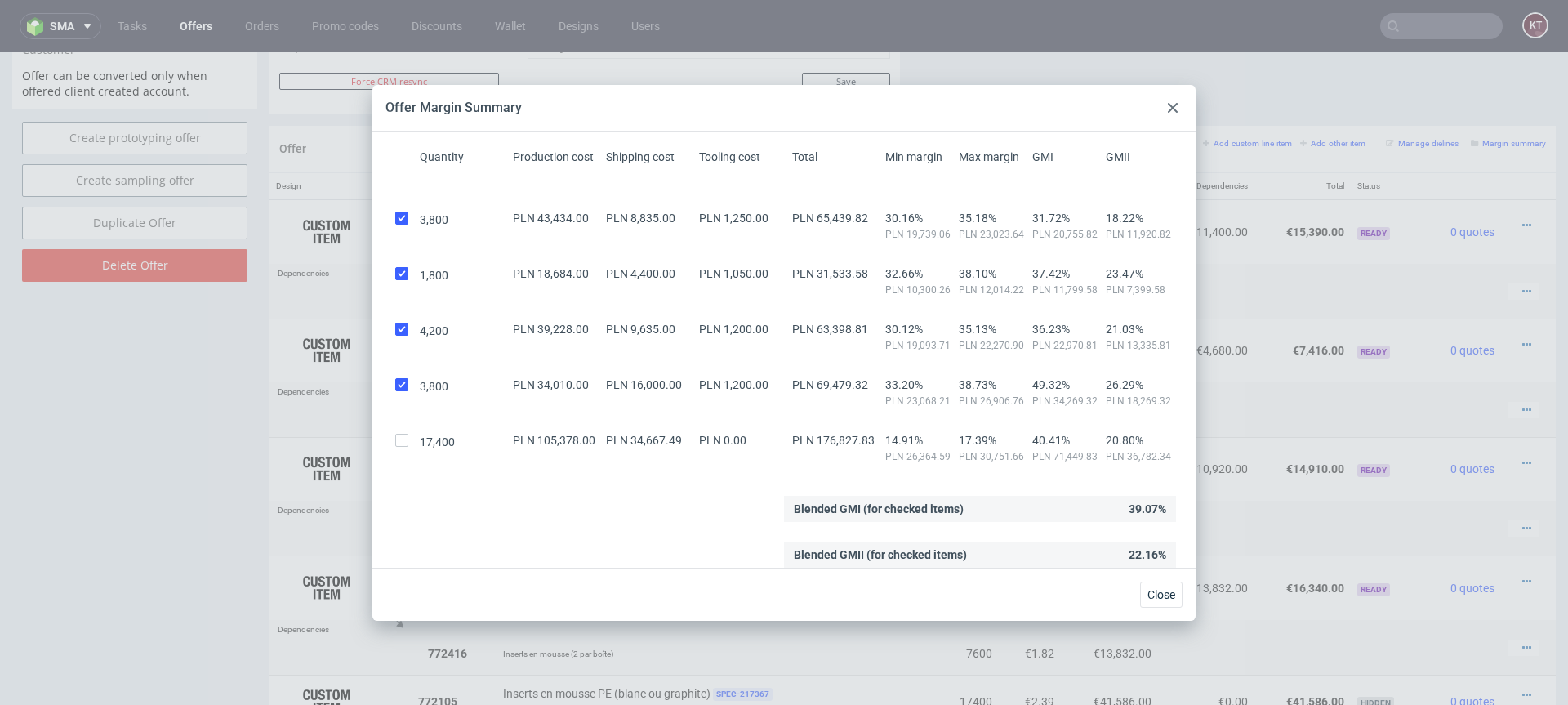
scroll to position [0, 0]
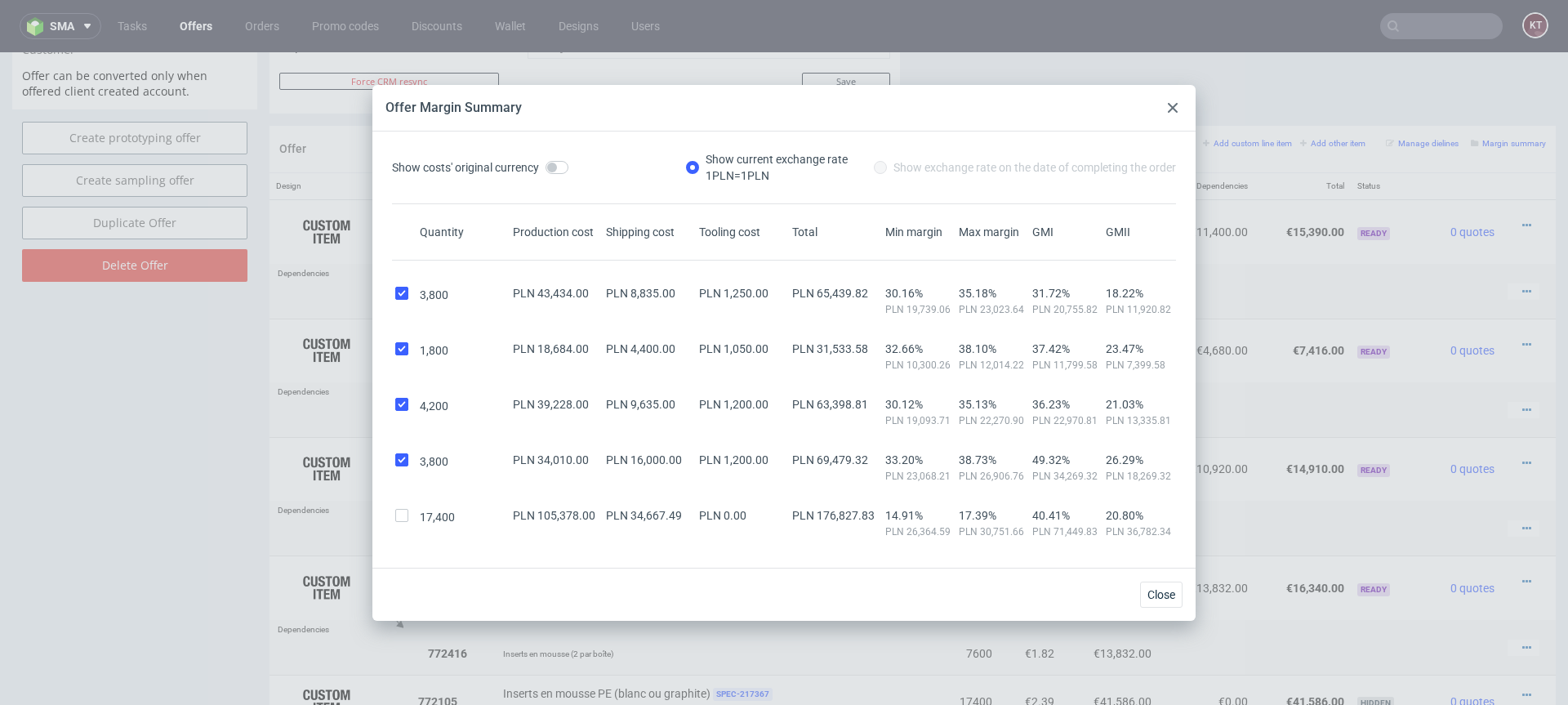
click at [1177, 103] on use at bounding box center [1172, 108] width 10 height 10
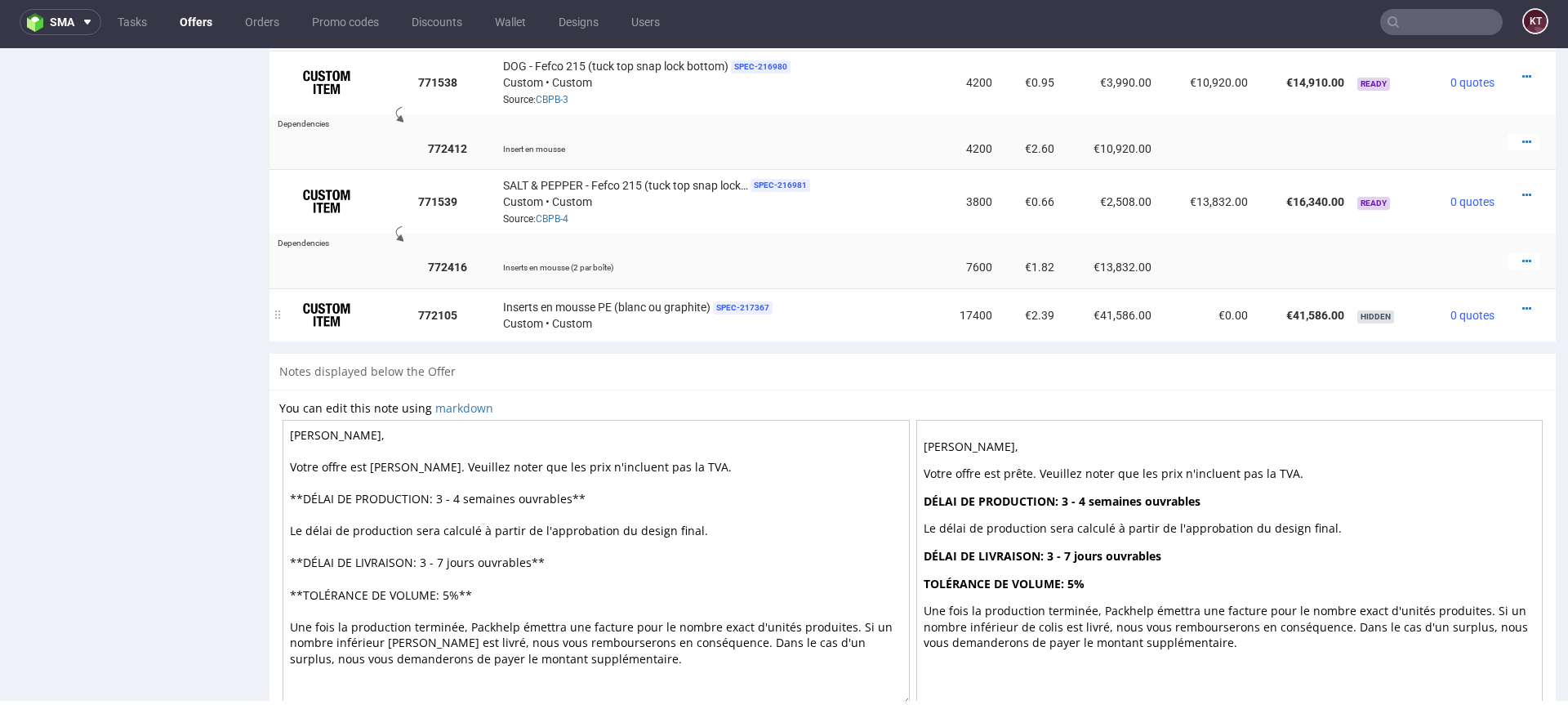
scroll to position [1337, 0]
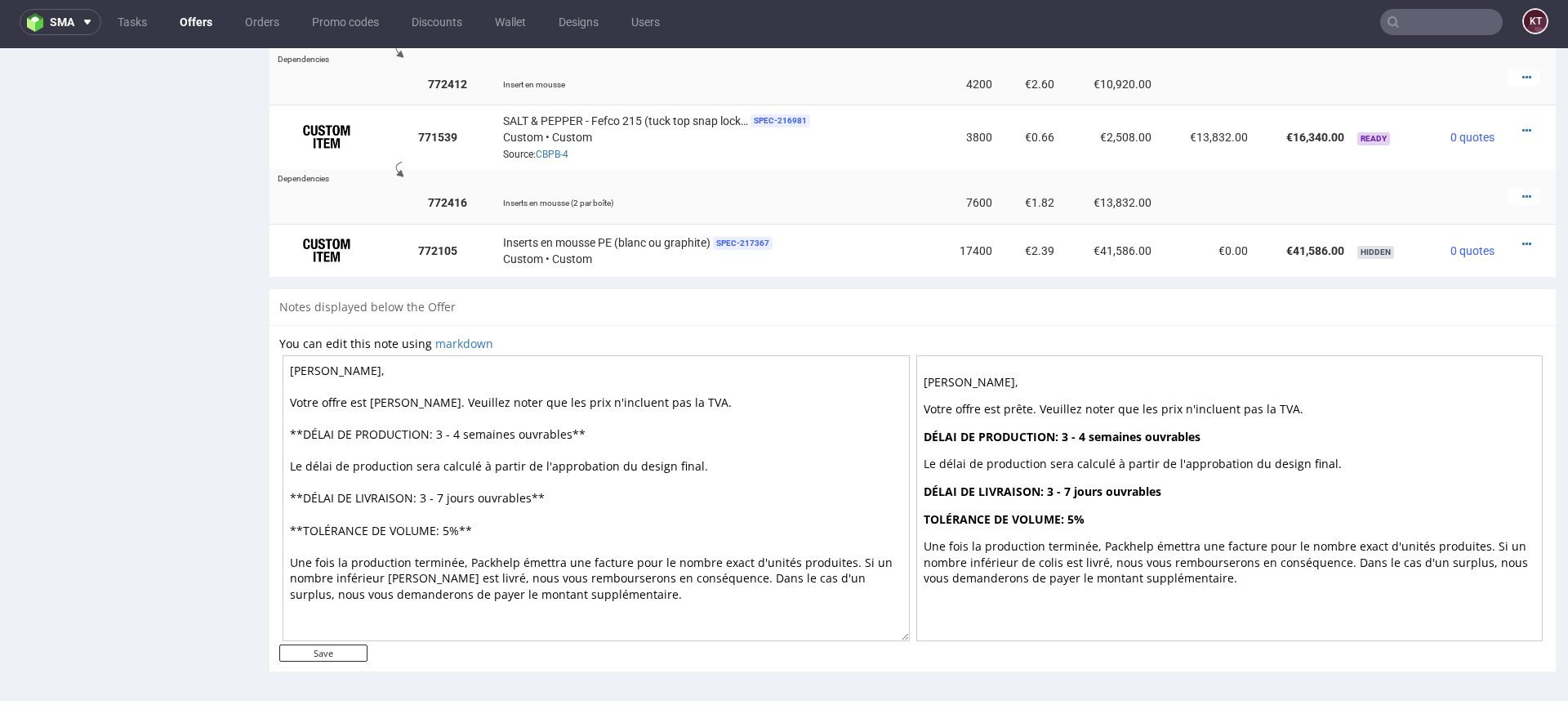
click at [1024, 553] on p "Une fois la production terminée, Packhelp émettra une facture pour le nombre ex…" at bounding box center [1230, 563] width 613 height 49
click at [1098, 557] on p "Une fois la production terminée, Packhelp émettra une facture pour le nombre ex…" at bounding box center [1230, 563] width 613 height 49
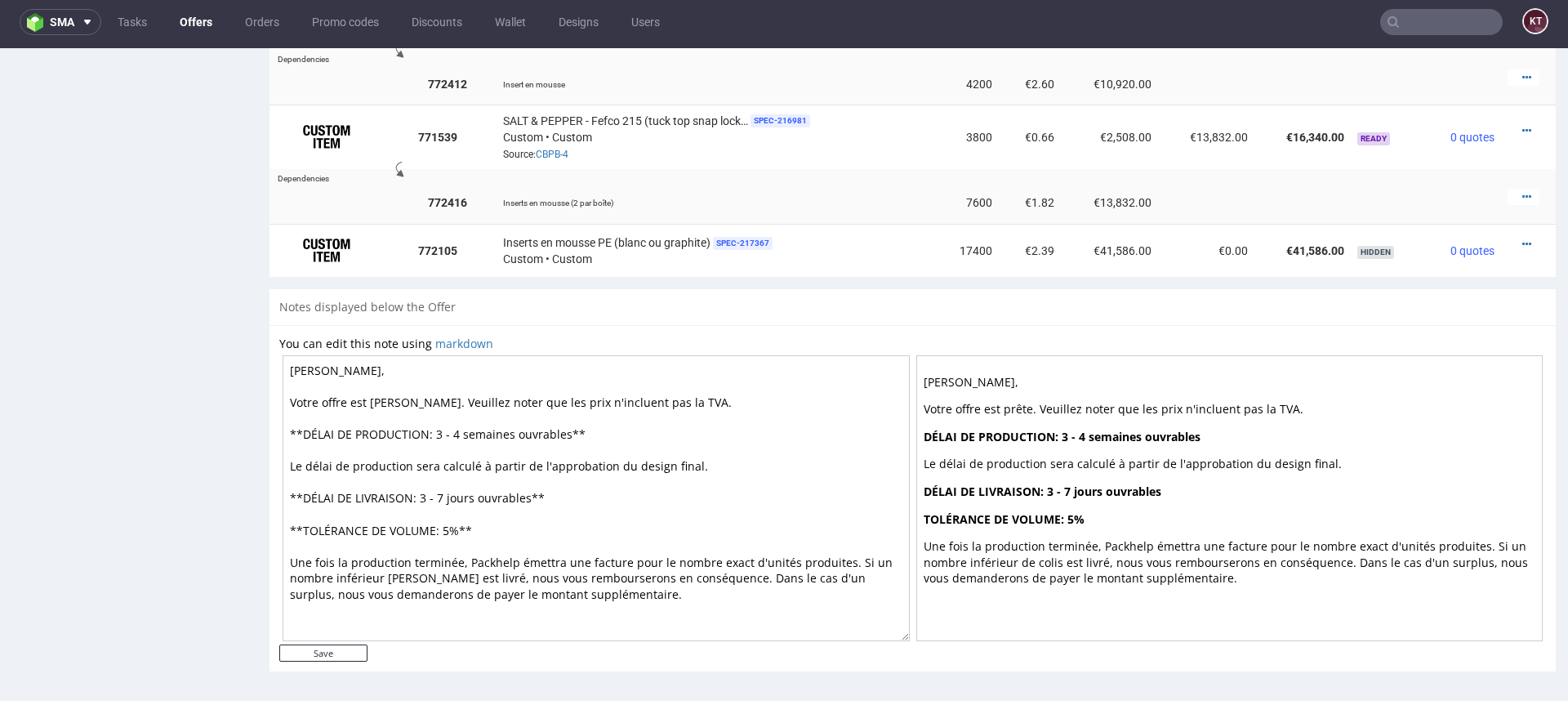
click at [1098, 557] on p "Une fois la production terminée, Packhelp émettra une facture pour le nombre ex…" at bounding box center [1230, 563] width 613 height 49
click at [1258, 456] on p "Le délai de production sera calculé à partir de l'approbation du design final." at bounding box center [1230, 464] width 613 height 16
click at [1167, 406] on p "Votre offre est prête. Veuillez noter que les prix n'incluent pas la TVA." at bounding box center [1230, 409] width 613 height 16
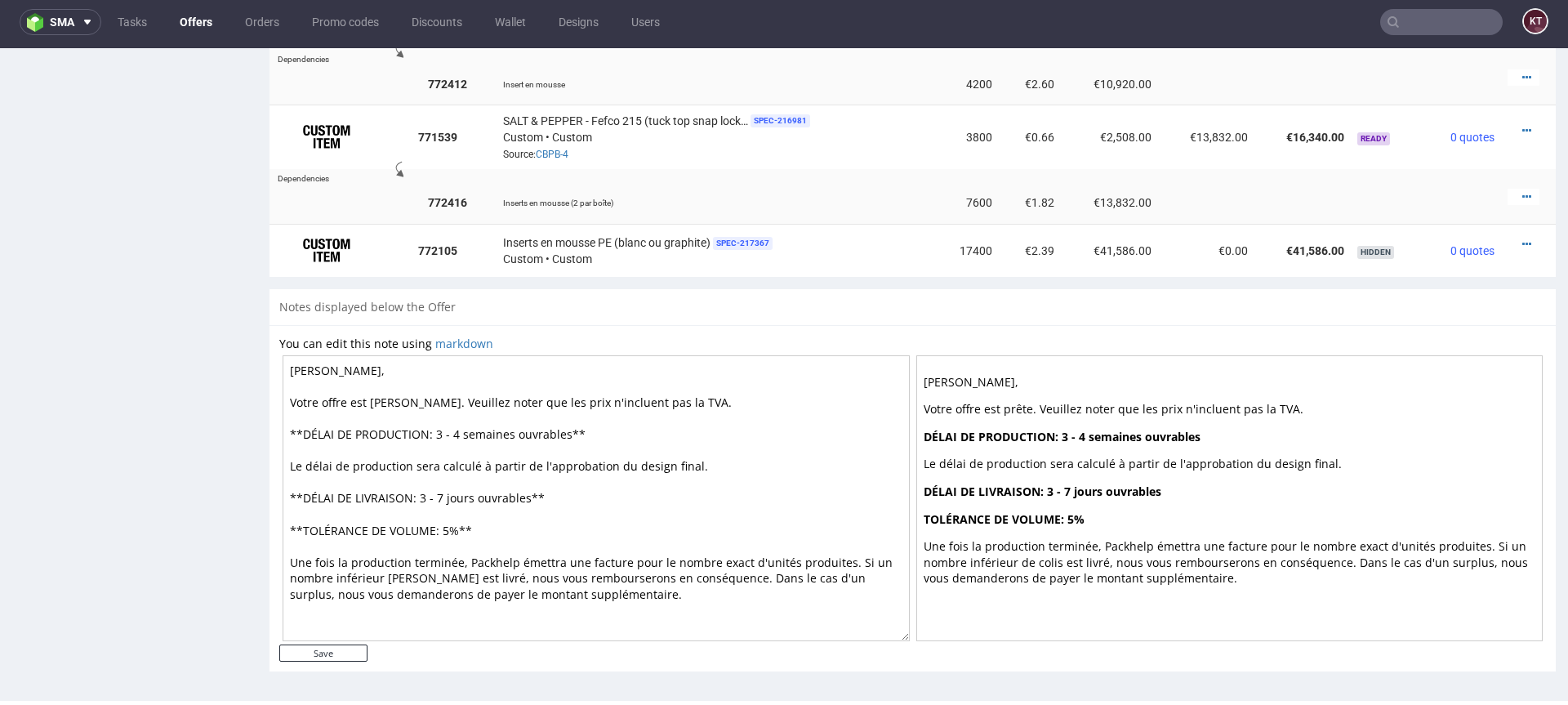
click at [1167, 406] on p "Votre offre est prête. Veuillez noter que les prix n'incluent pas la TVA." at bounding box center [1230, 409] width 613 height 16
